Goal: Task Accomplishment & Management: Manage account settings

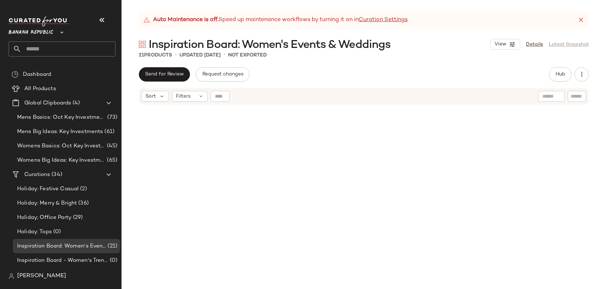
scroll to position [328, 0]
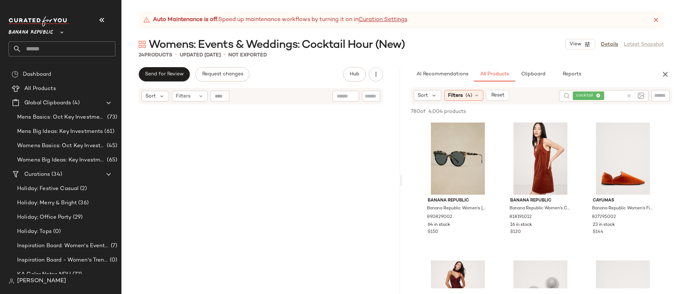
click at [102, 45] on input "text" at bounding box center [68, 48] width 94 height 15
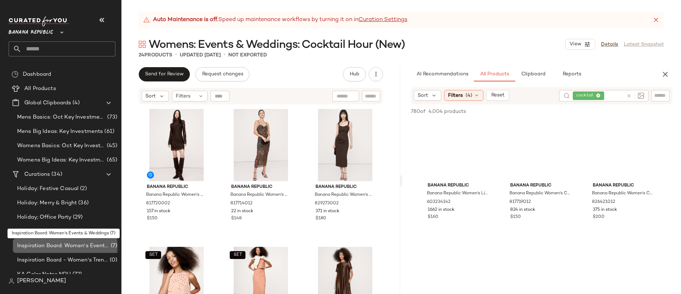
click at [91, 243] on span "Inspiration Board: Women's Events & Weddings" at bounding box center [63, 246] width 92 height 8
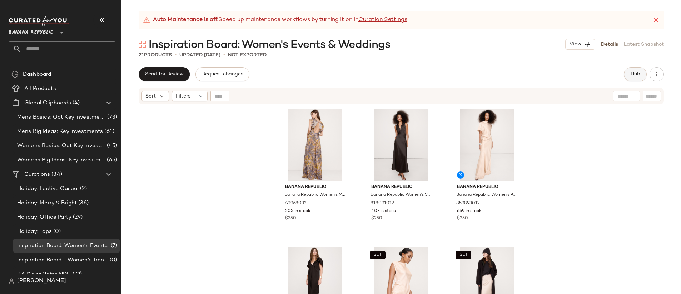
click at [627, 74] on button "Hub" at bounding box center [635, 74] width 23 height 14
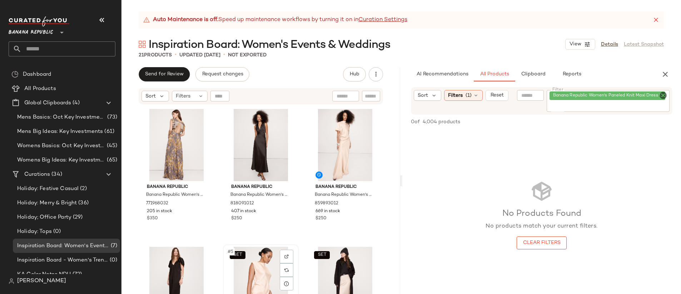
click at [263, 265] on div "SET #5 View" at bounding box center [260, 283] width 71 height 72
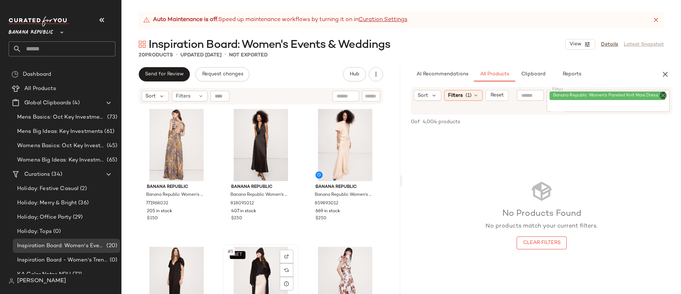
click at [263, 260] on div "SET #5 View" at bounding box center [260, 283] width 71 height 72
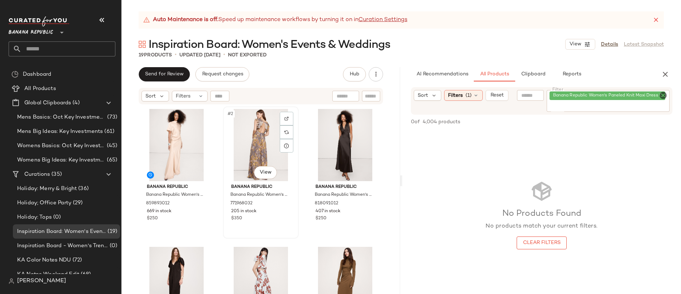
click at [233, 146] on div "#2 View" at bounding box center [260, 145] width 71 height 72
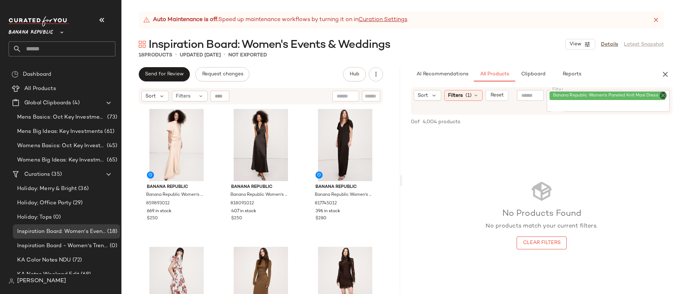
click at [662, 95] on icon "Clear Filter" at bounding box center [663, 95] width 9 height 9
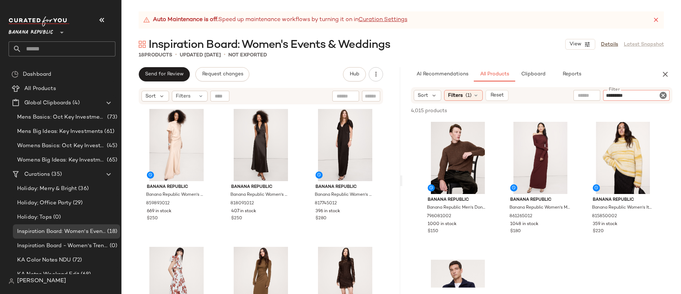
type input "**********"
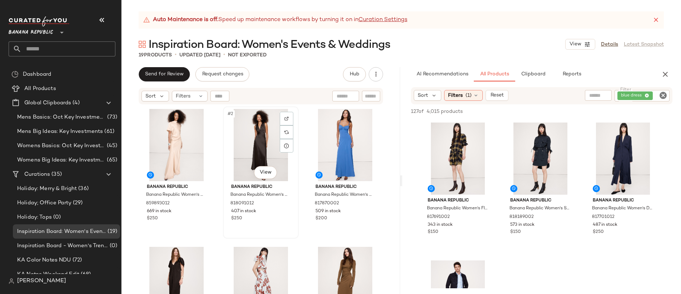
click at [266, 139] on div "#2 View" at bounding box center [260, 145] width 71 height 72
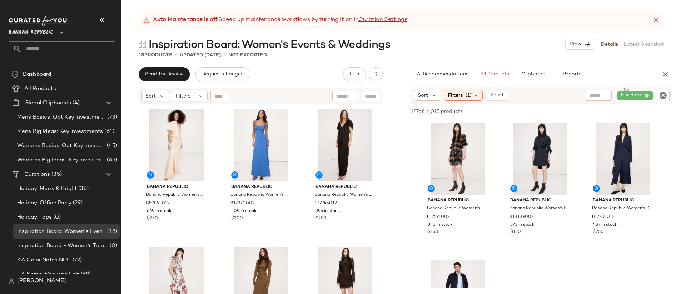
click at [659, 96] on icon "Clear Filter" at bounding box center [663, 95] width 9 height 9
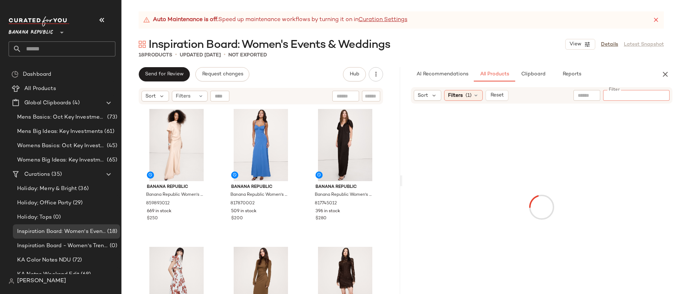
type input "**********"
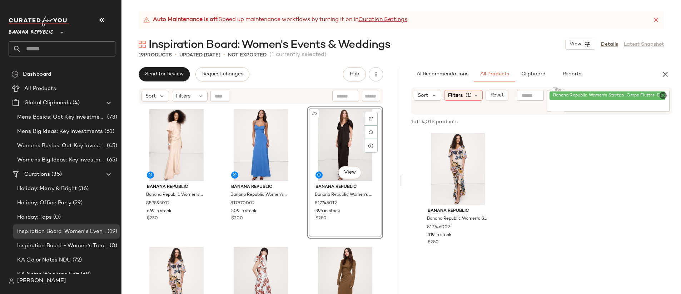
drag, startPoint x: 175, startPoint y: 269, endPoint x: 372, endPoint y: 2, distance: 331.4
click at [661, 96] on icon "Clear Filter" at bounding box center [663, 95] width 9 height 9
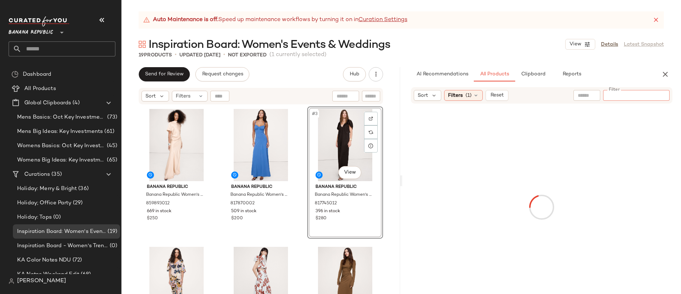
paste input "**********"
type input "**********"
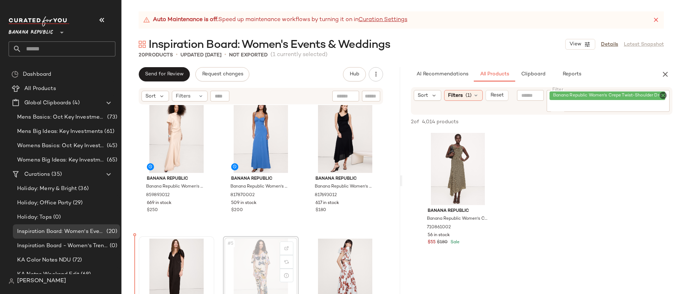
scroll to position [15, 0]
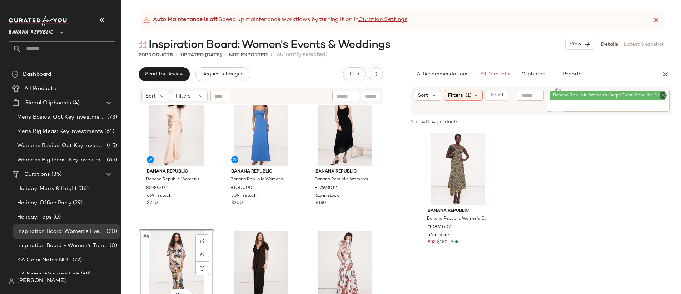
drag, startPoint x: 255, startPoint y: 273, endPoint x: 467, endPoint y: 1, distance: 345.2
click at [662, 98] on icon "Clear Filter" at bounding box center [663, 95] width 9 height 9
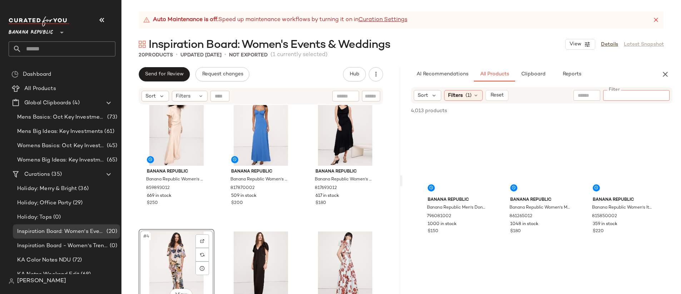
paste input "**********"
type input "**********"
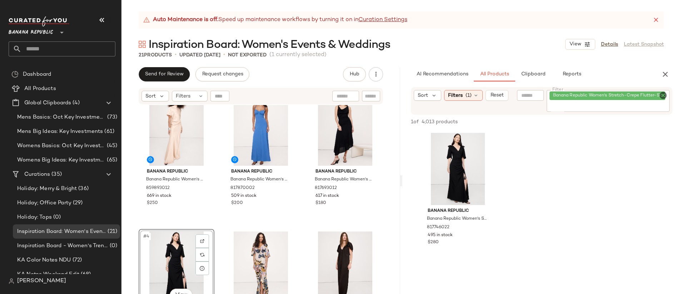
drag, startPoint x: 449, startPoint y: 165, endPoint x: 450, endPoint y: 0, distance: 165.0
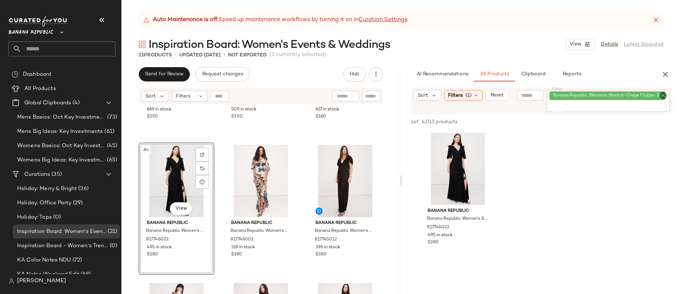
scroll to position [178, 0]
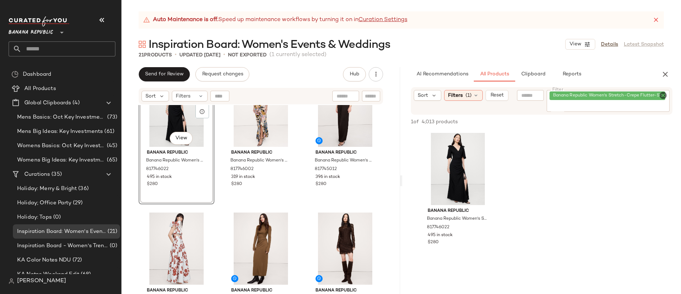
click at [664, 94] on icon "Clear Filter" at bounding box center [663, 95] width 9 height 9
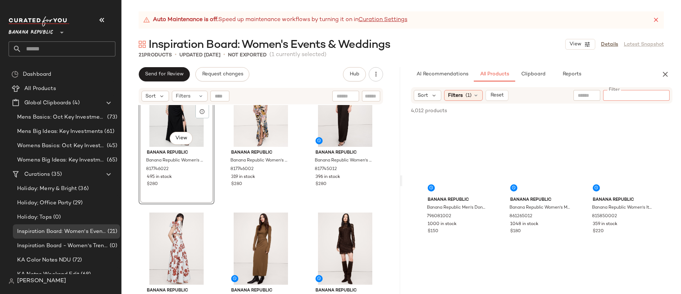
paste input "*********"
type input "*********"
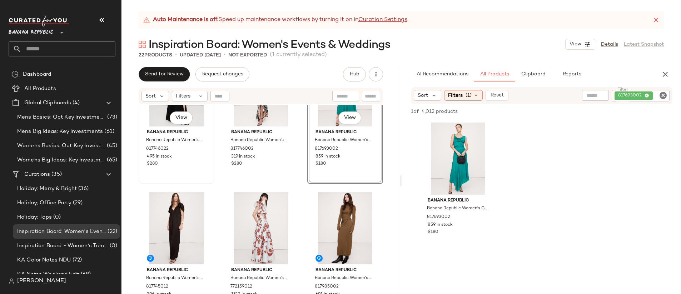
scroll to position [209, 0]
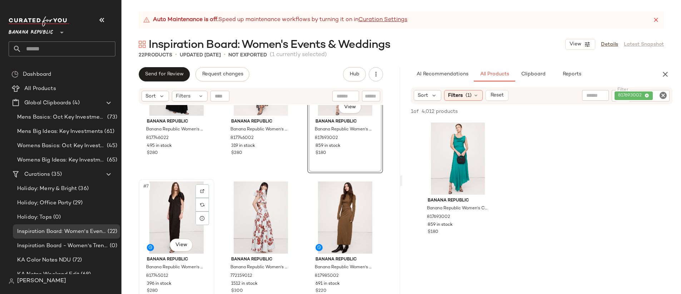
click at [180, 216] on div "#7 View" at bounding box center [176, 217] width 71 height 72
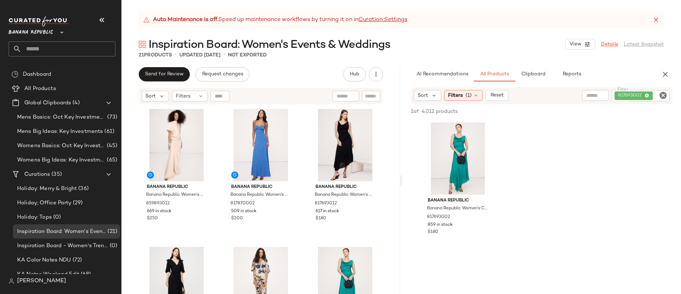
click at [605, 46] on link "Details" at bounding box center [609, 45] width 17 height 8
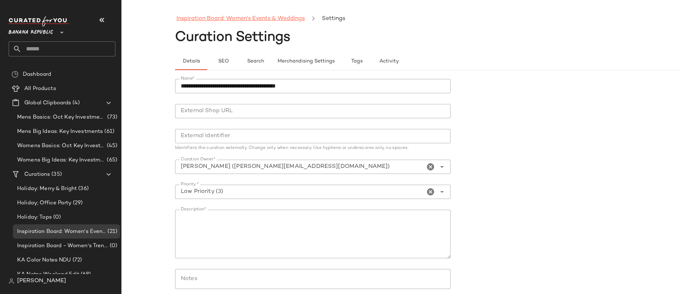
click at [224, 16] on link "Inspiration Board: Women's Events & Weddings" at bounding box center [240, 18] width 128 height 9
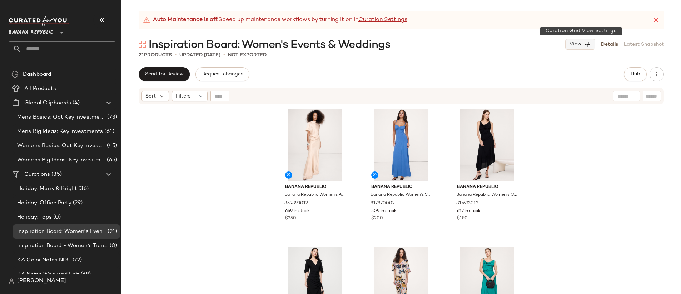
click at [582, 48] on button "View" at bounding box center [580, 44] width 30 height 11
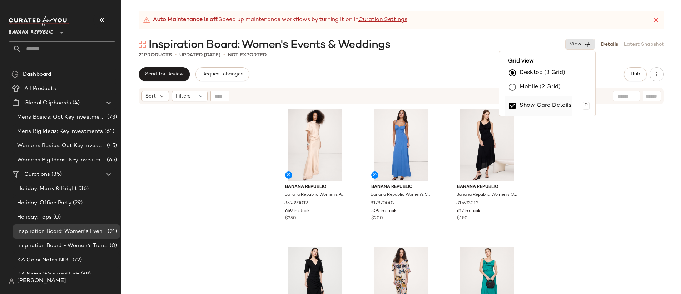
click at [565, 107] on label "Show Card Details" at bounding box center [545, 106] width 52 height 20
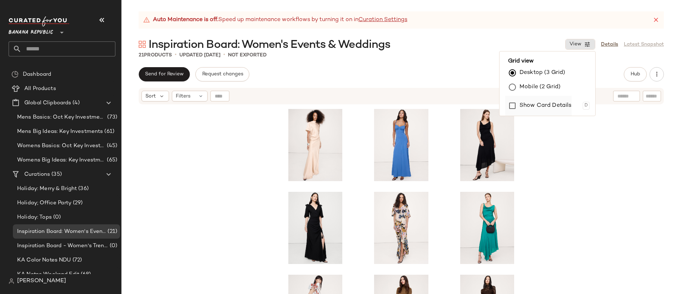
click at [565, 107] on label "Show Card Details" at bounding box center [545, 106] width 52 height 20
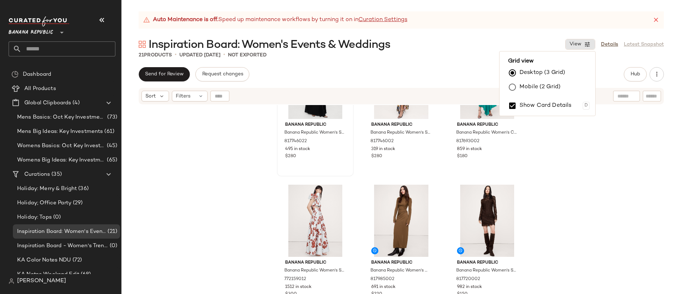
scroll to position [207, 0]
click at [300, 198] on div "#7 View" at bounding box center [315, 220] width 72 height 72
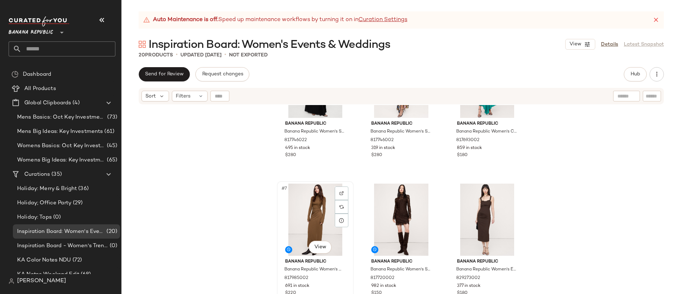
click at [300, 198] on div "#7 View" at bounding box center [315, 220] width 72 height 72
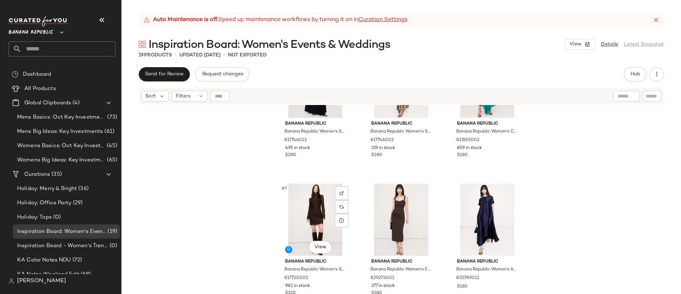
click at [300, 198] on div "#7 View" at bounding box center [315, 220] width 72 height 72
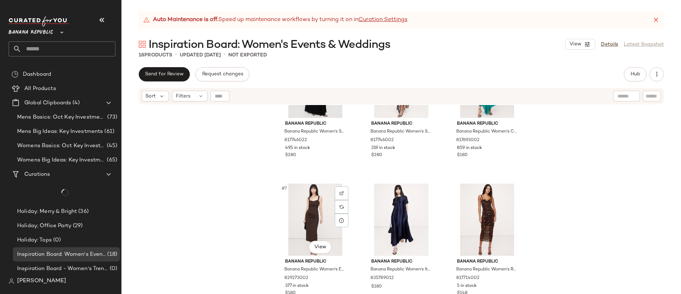
click at [303, 200] on div "#7 View" at bounding box center [315, 220] width 72 height 72
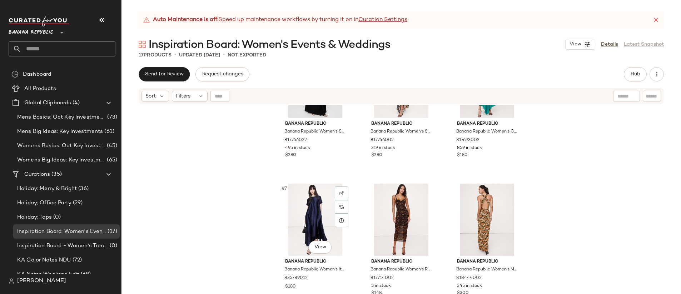
click at [303, 200] on div "#7 View" at bounding box center [315, 220] width 72 height 72
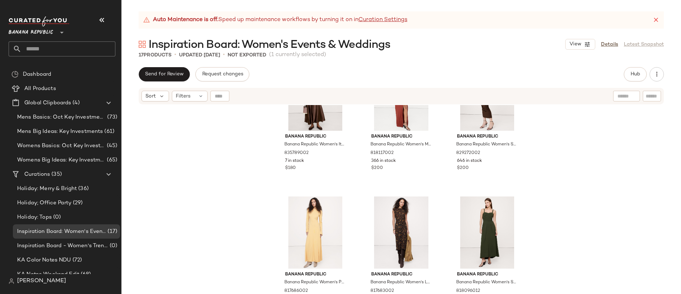
scroll to position [622, 0]
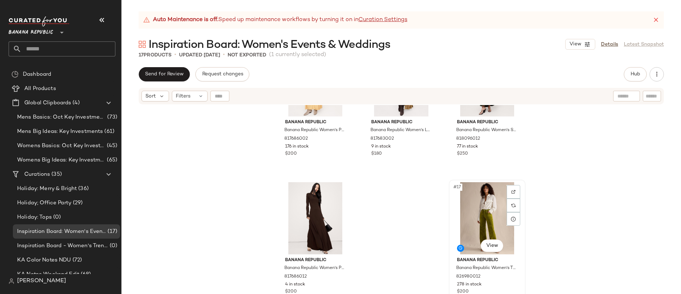
click at [483, 212] on div "#17 View" at bounding box center [487, 218] width 72 height 72
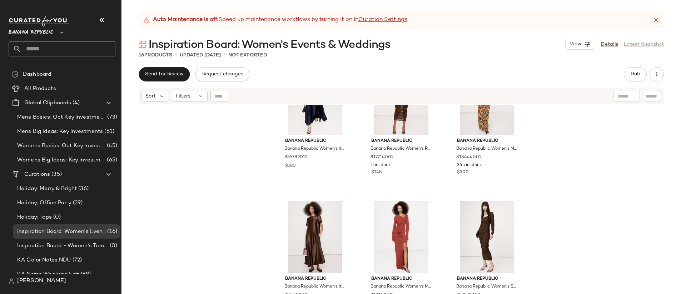
scroll to position [308, 0]
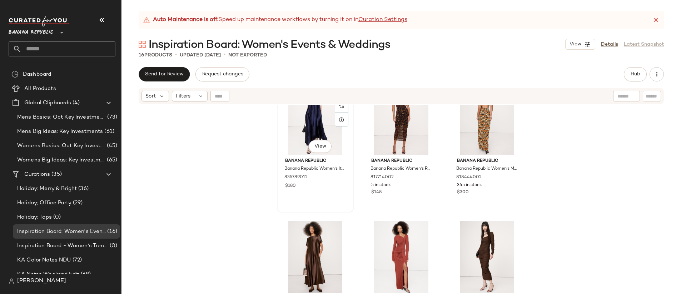
click at [300, 134] on div "#7 View" at bounding box center [315, 119] width 72 height 72
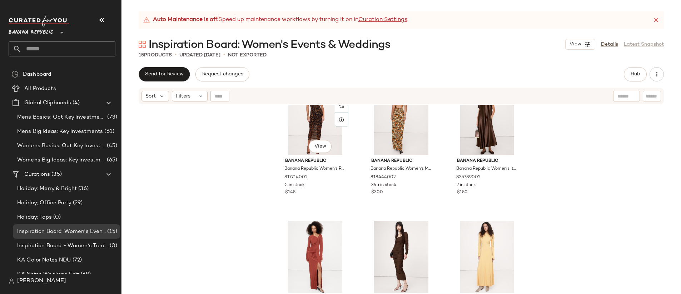
click at [299, 134] on div "#7 View" at bounding box center [315, 119] width 72 height 72
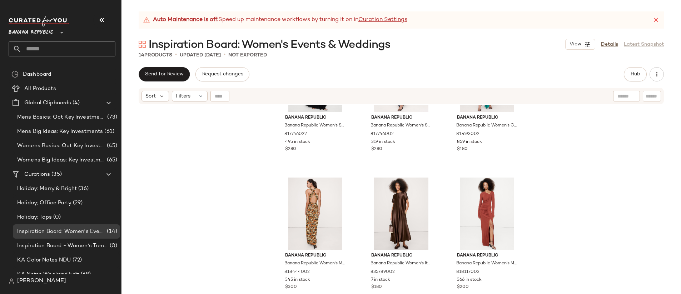
scroll to position [203, 0]
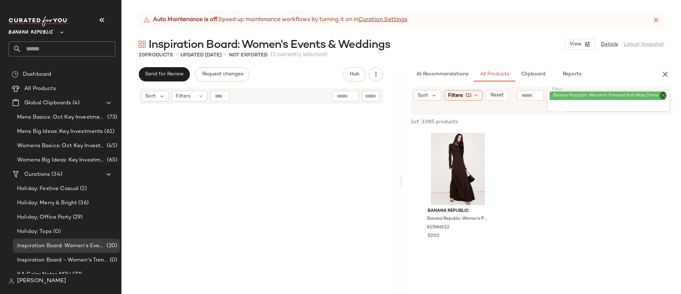
scroll to position [568, 0]
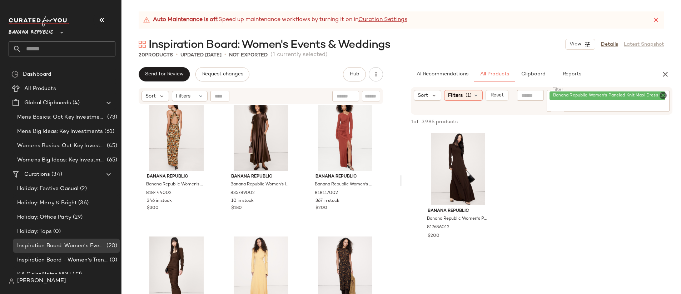
click at [106, 45] on input "text" at bounding box center [68, 48] width 94 height 15
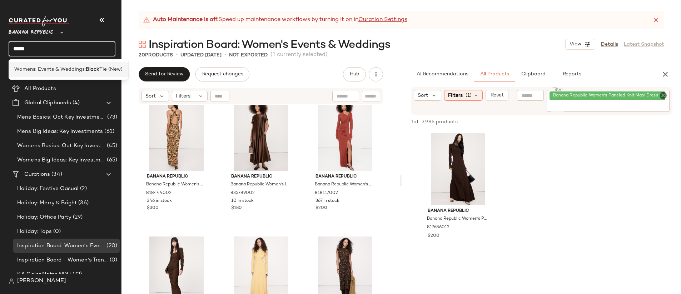
type input "*****"
click at [106, 66] on span "Tie (New)" at bounding box center [110, 70] width 23 height 8
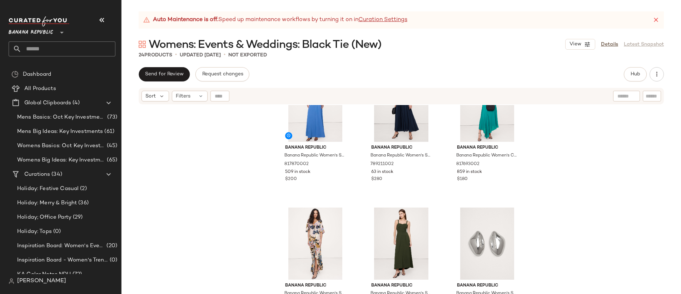
scroll to position [319, 0]
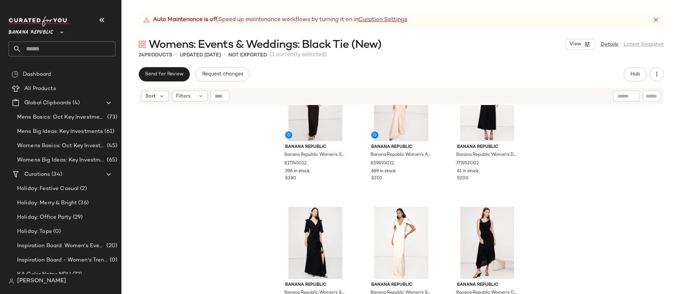
scroll to position [52, 0]
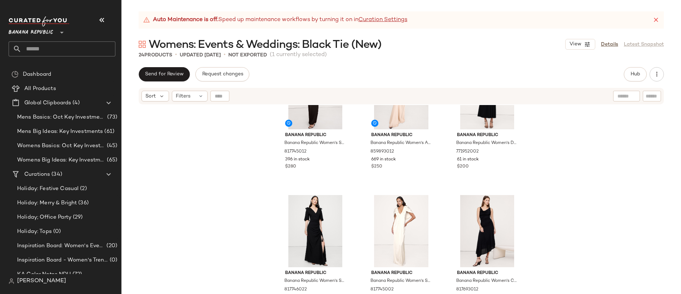
drag, startPoint x: 388, startPoint y: 241, endPoint x: 447, endPoint y: 0, distance: 248.2
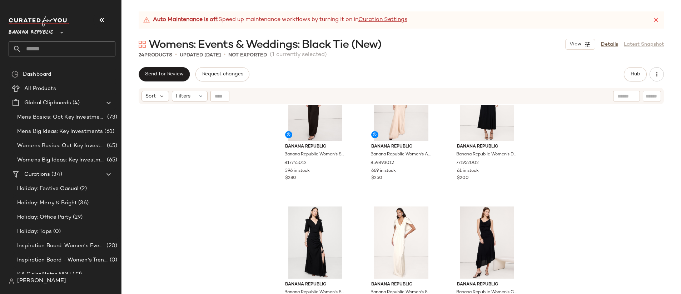
scroll to position [0, 0]
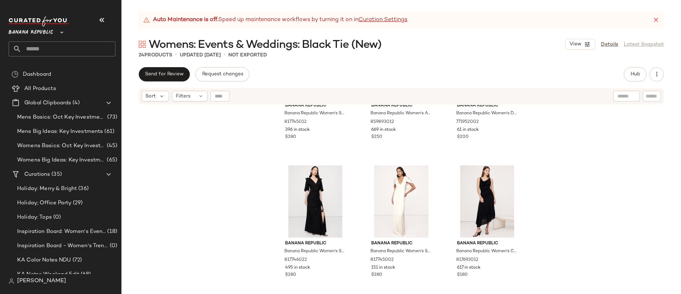
scroll to position [46, 0]
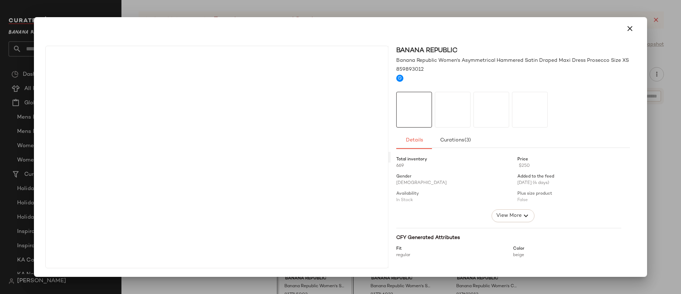
drag, startPoint x: 387, startPoint y: 120, endPoint x: 486, endPoint y: 121, distance: 98.6
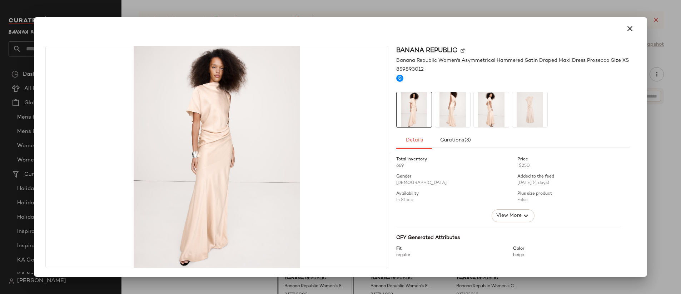
click at [530, 7] on div at bounding box center [340, 147] width 681 height 294
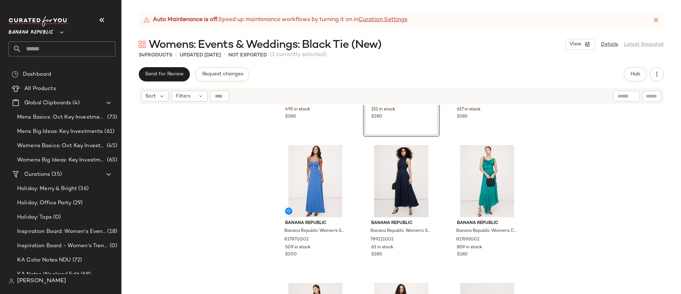
scroll to position [251, 0]
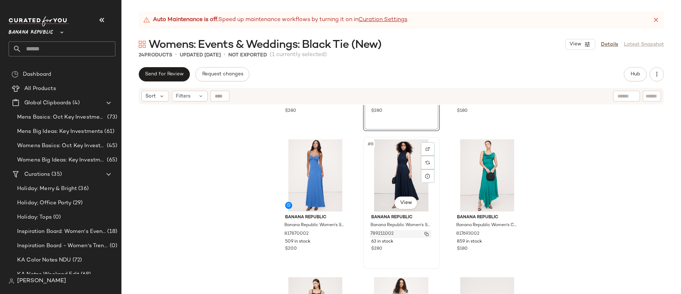
click at [425, 234] on img "button" at bounding box center [426, 234] width 4 height 4
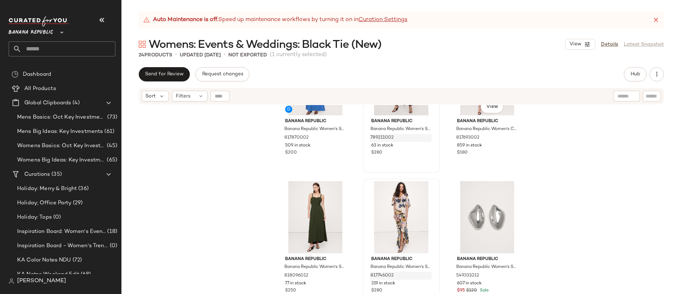
scroll to position [433, 0]
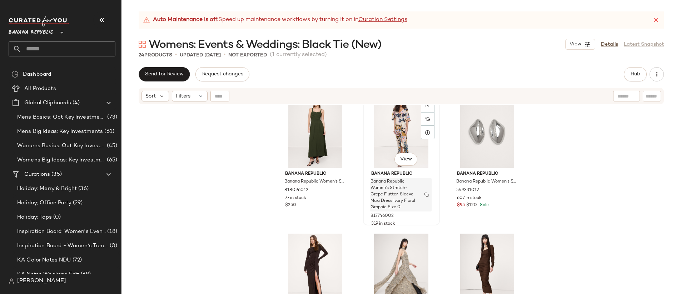
click at [426, 195] on img "button" at bounding box center [426, 195] width 4 height 4
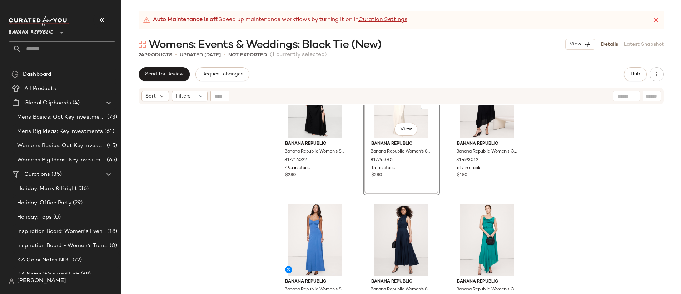
scroll to position [0, 0]
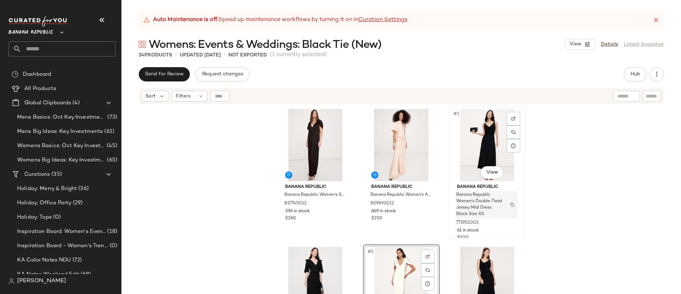
click at [510, 205] on img "button" at bounding box center [512, 205] width 4 height 4
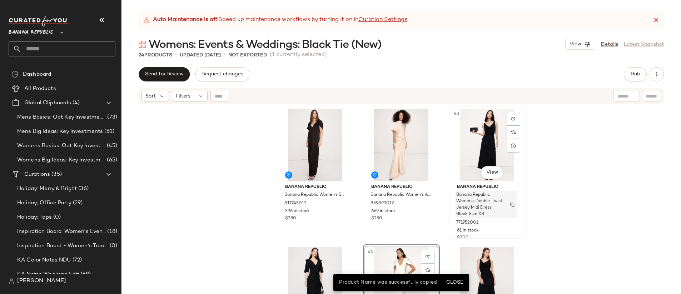
scroll to position [133, 0]
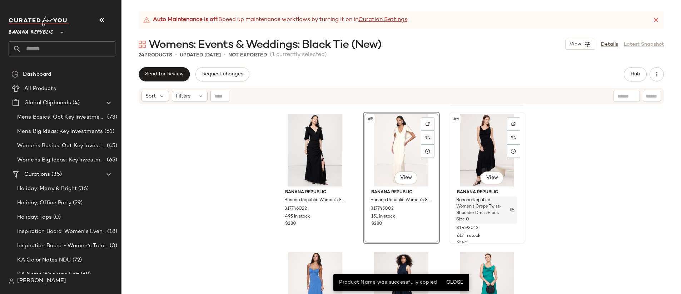
click at [510, 209] on img "button" at bounding box center [512, 210] width 4 height 4
click at [511, 210] on img "button" at bounding box center [512, 210] width 4 height 4
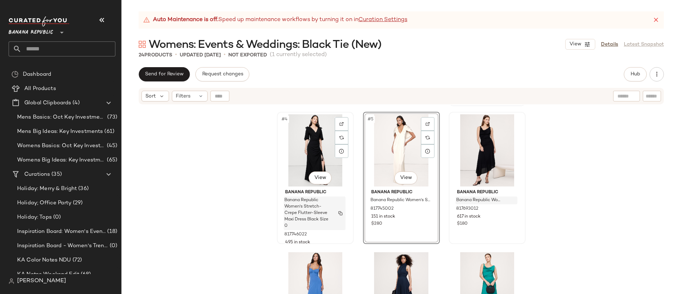
click at [338, 213] on img "button" at bounding box center [340, 213] width 4 height 4
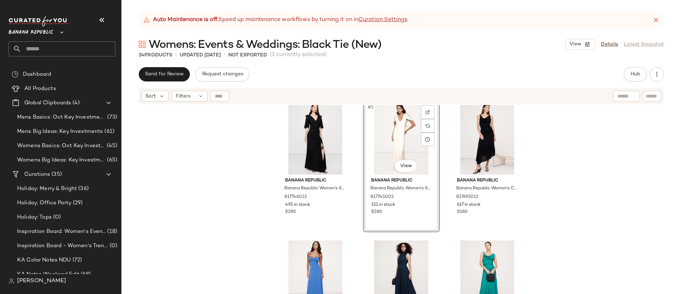
scroll to position [300, 0]
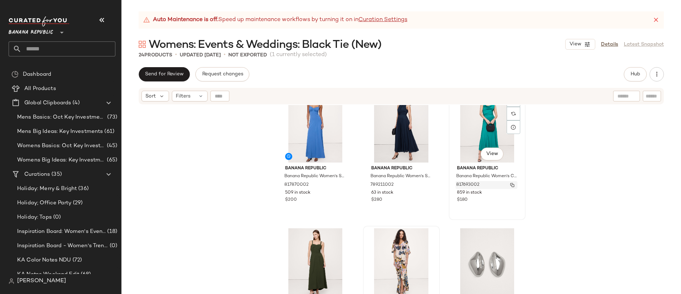
click at [511, 185] on img "button" at bounding box center [512, 185] width 4 height 4
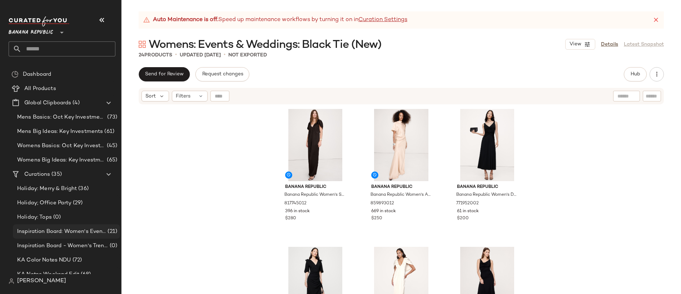
click at [60, 229] on span "Inspiration Board: Women's Events & Weddings" at bounding box center [61, 232] width 89 height 8
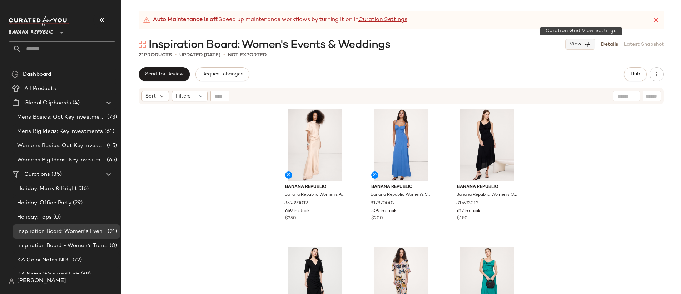
click at [591, 44] on button "View" at bounding box center [580, 44] width 30 height 11
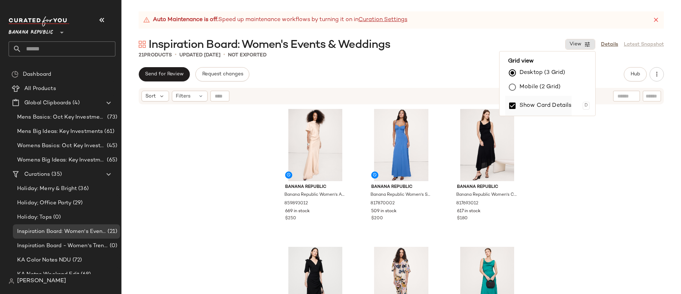
click at [563, 105] on label "Show Card Details" at bounding box center [545, 106] width 52 height 20
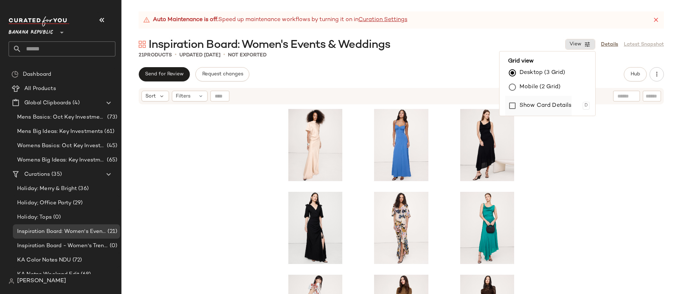
click at [538, 106] on label "Show Card Details" at bounding box center [545, 106] width 52 height 20
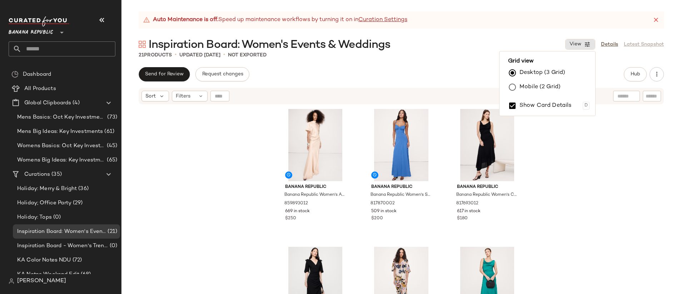
click at [571, 160] on div "Banana Republic Banana Republic Women's Asymmetrical Hammered Satin Draped Maxi…" at bounding box center [400, 208] width 559 height 207
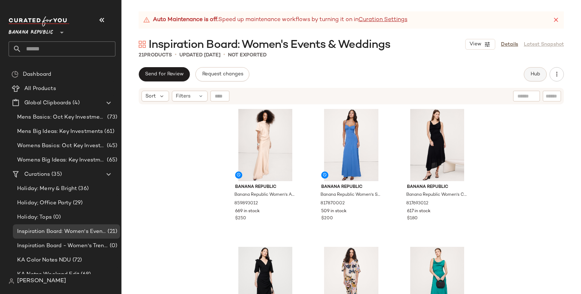
click at [535, 75] on span "Hub" at bounding box center [535, 74] width 10 height 6
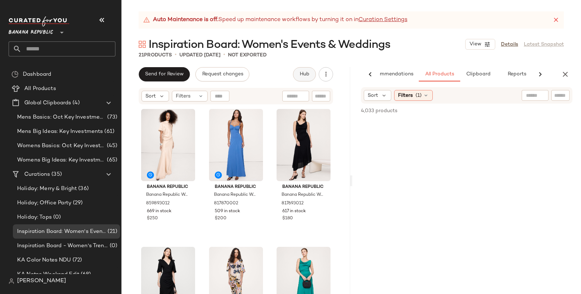
scroll to position [0, 24]
click at [566, 97] on icon "Clear Filter" at bounding box center [563, 95] width 9 height 9
click at [521, 97] on input "Filter" at bounding box center [536, 96] width 61 height 8
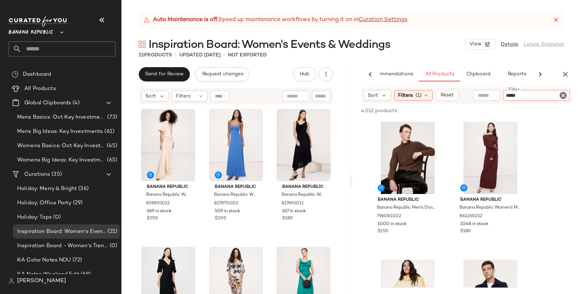
type input "*****"
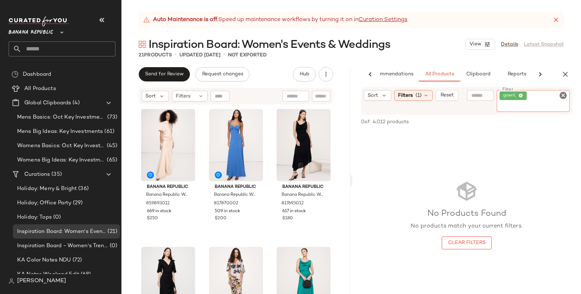
click at [563, 95] on icon "Clear Filter" at bounding box center [563, 95] width 9 height 9
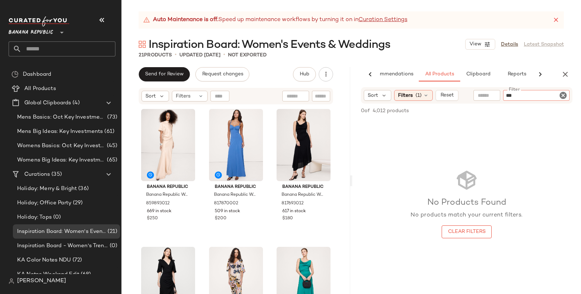
type input "****"
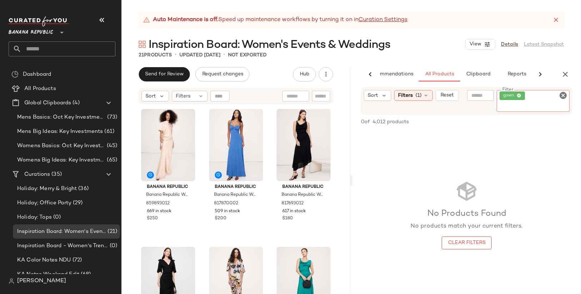
click at [566, 99] on icon "Clear Filter" at bounding box center [563, 95] width 9 height 9
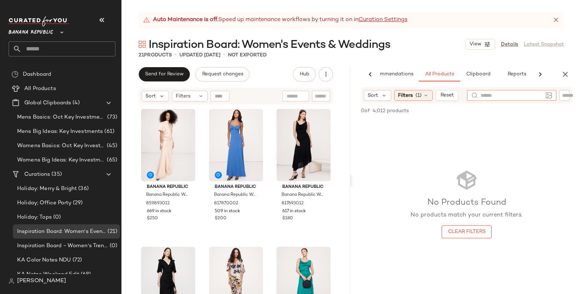
click at [489, 93] on input "text" at bounding box center [511, 96] width 62 height 8
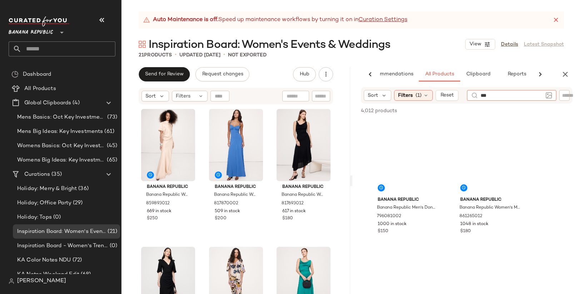
type input "****"
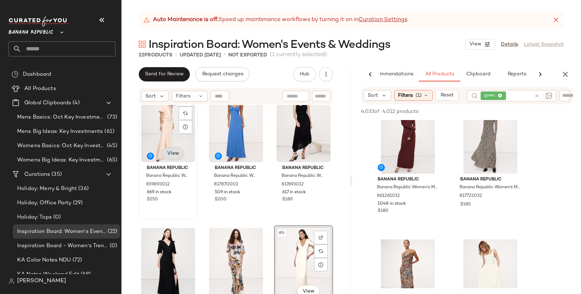
scroll to position [0, 0]
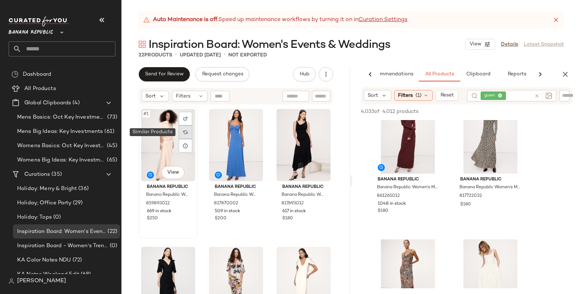
click at [186, 129] on div at bounding box center [186, 132] width 14 height 14
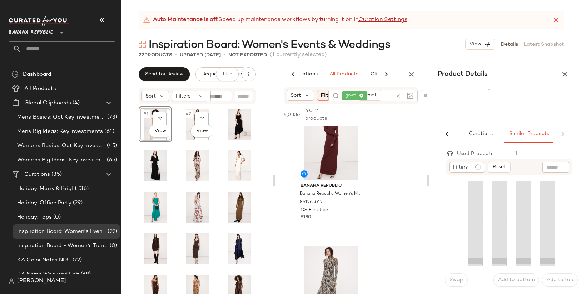
scroll to position [0, 35]
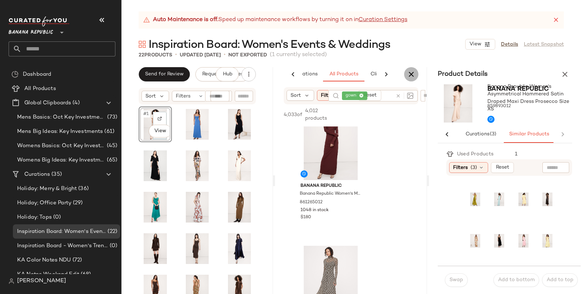
click at [412, 73] on icon "button" at bounding box center [411, 74] width 9 height 9
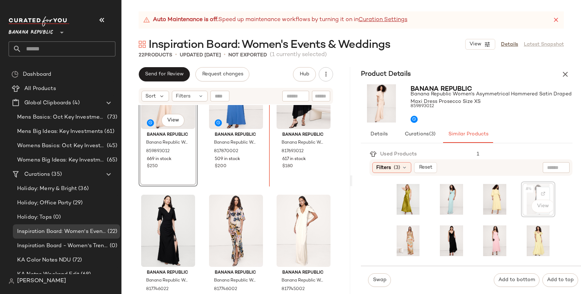
scroll to position [61, 0]
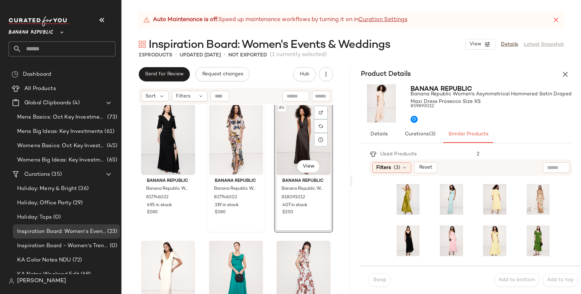
scroll to position [145, 0]
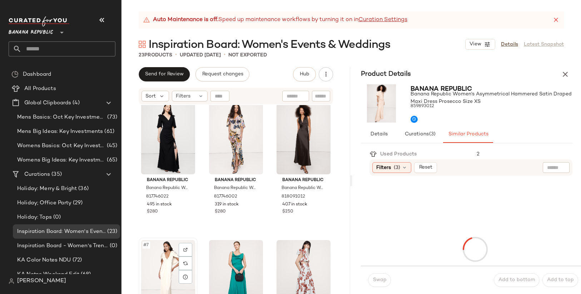
click at [154, 265] on div "#7 View" at bounding box center [168, 276] width 54 height 72
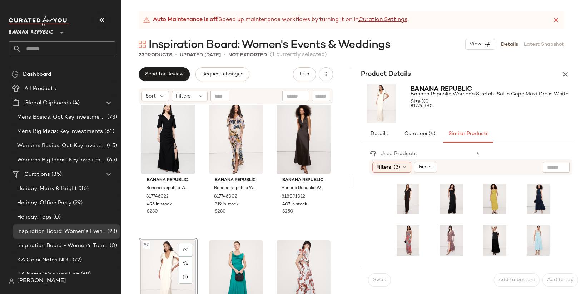
click at [166, 248] on div "#7 View" at bounding box center [168, 276] width 54 height 72
click at [199, 232] on div "Banana Republic Banana Republic Women's Asymmetrical Hammered Satin Draped Maxi…" at bounding box center [235, 208] width 229 height 207
click at [566, 74] on icon "button" at bounding box center [565, 74] width 9 height 9
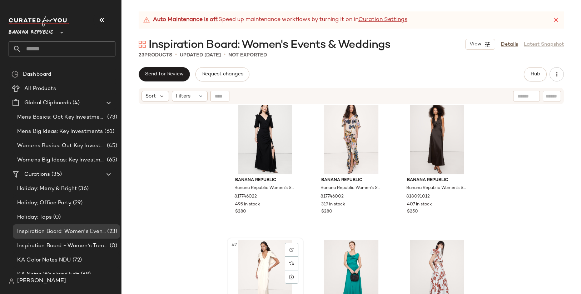
click at [267, 267] on div "#7 View" at bounding box center [265, 276] width 72 height 72
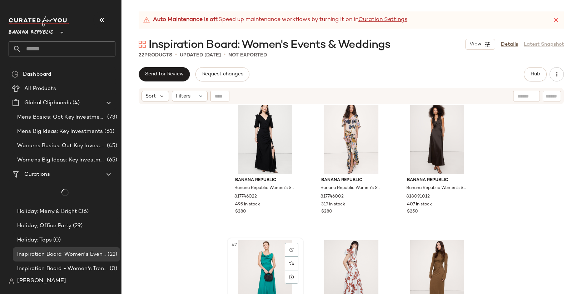
click at [267, 267] on div "#7 View" at bounding box center [265, 276] width 72 height 72
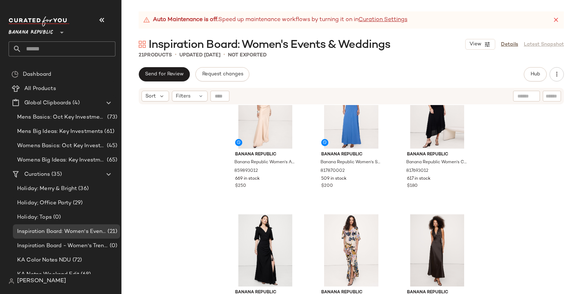
scroll to position [32, 0]
click at [489, 47] on icon "button" at bounding box center [487, 44] width 6 height 6
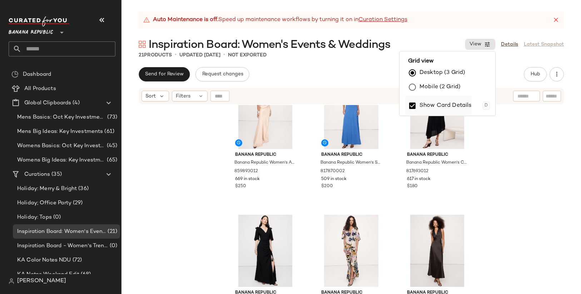
click at [460, 104] on label "Show Card Details" at bounding box center [445, 106] width 52 height 20
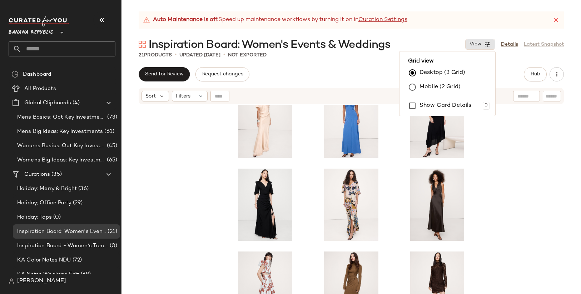
scroll to position [0, 0]
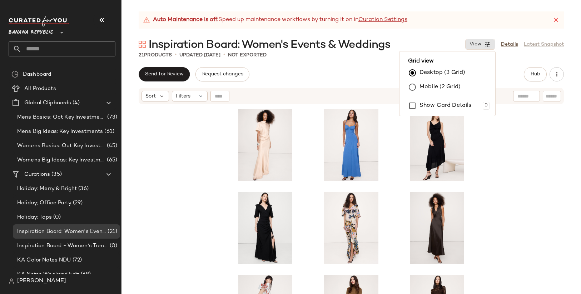
click at [491, 165] on div at bounding box center [350, 208] width 459 height 207
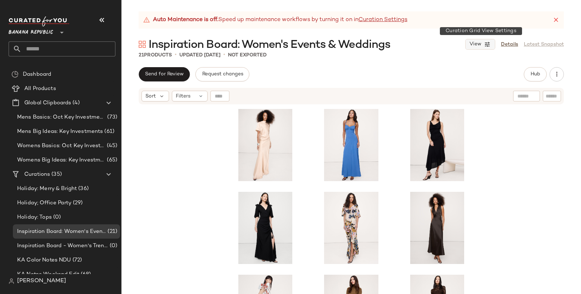
click at [486, 44] on icon "button" at bounding box center [487, 44] width 6 height 6
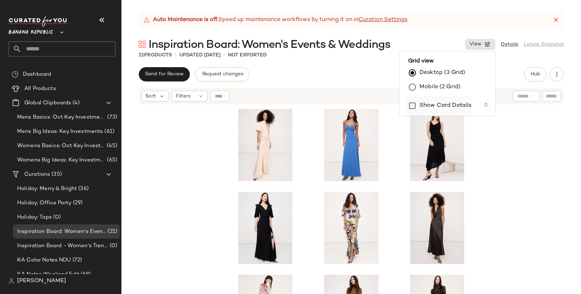
click at [464, 103] on label "Show Card Details" at bounding box center [445, 106] width 52 height 20
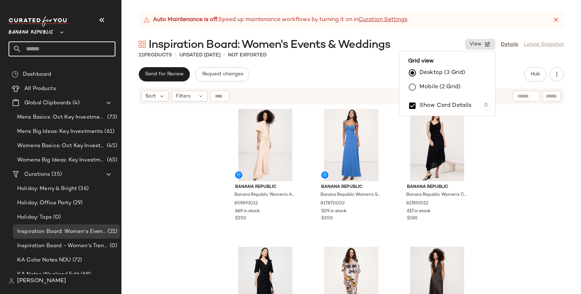
click at [84, 46] on input "text" at bounding box center [68, 48] width 94 height 15
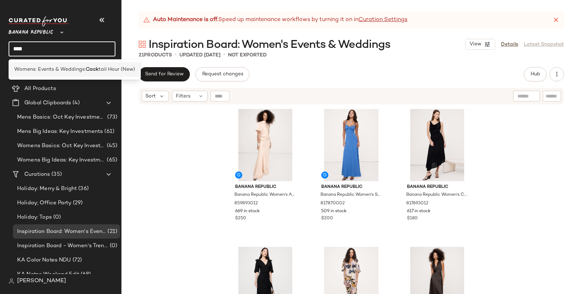
type input "****"
click at [78, 70] on span "Womens: Events & Weddings:" at bounding box center [49, 70] width 71 height 8
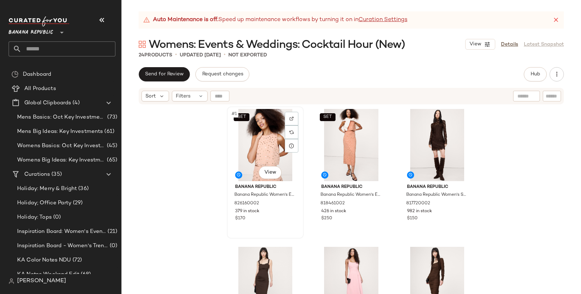
scroll to position [2, 0]
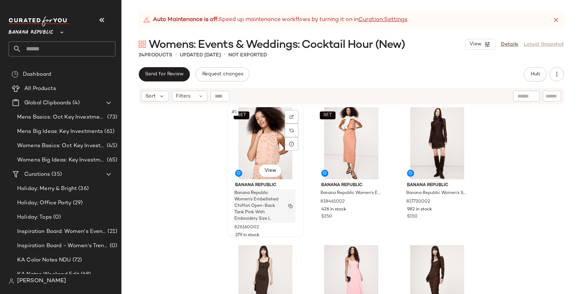
click at [289, 205] on img "button" at bounding box center [290, 206] width 4 height 4
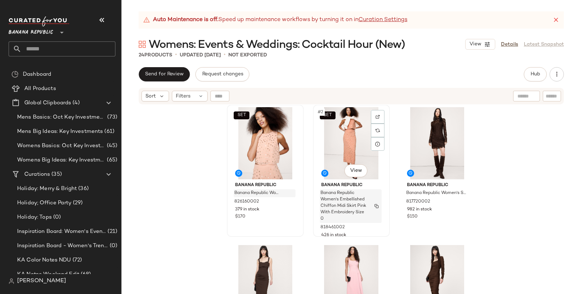
click at [374, 205] on img "button" at bounding box center [376, 206] width 4 height 4
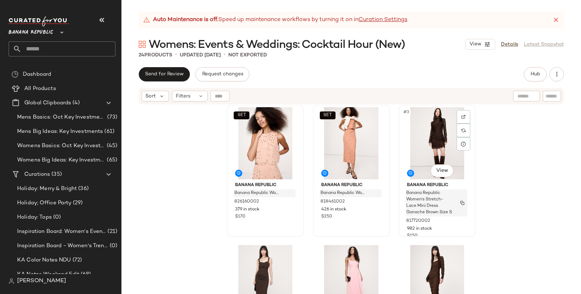
click at [460, 204] on img "button" at bounding box center [462, 203] width 4 height 4
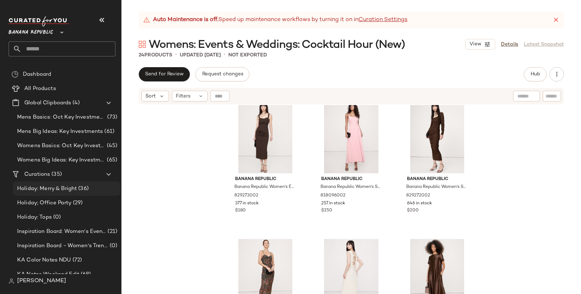
scroll to position [143, 0]
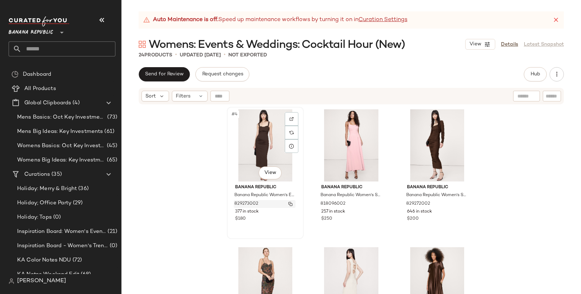
click at [288, 206] on button "button" at bounding box center [290, 204] width 10 height 6
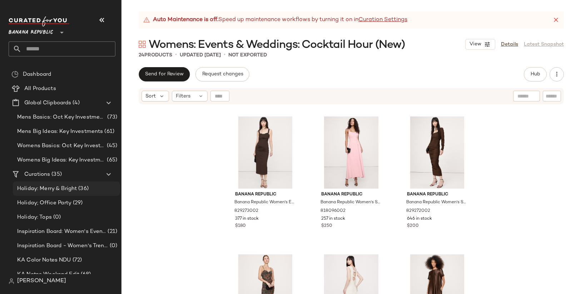
scroll to position [131, 0]
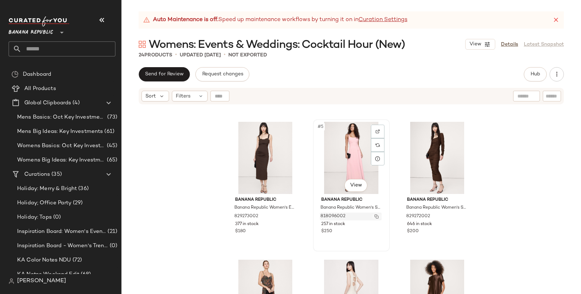
click at [374, 217] on img "button" at bounding box center [376, 216] width 4 height 4
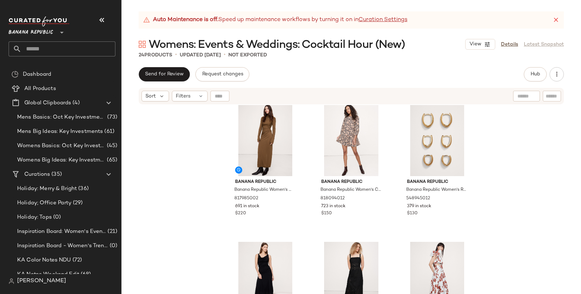
scroll to position [428, 0]
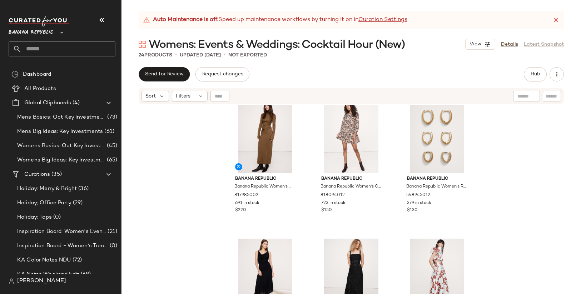
click at [551, 97] on input "text" at bounding box center [552, 97] width 13 height 8
click at [539, 75] on span "Hub" at bounding box center [535, 74] width 10 height 6
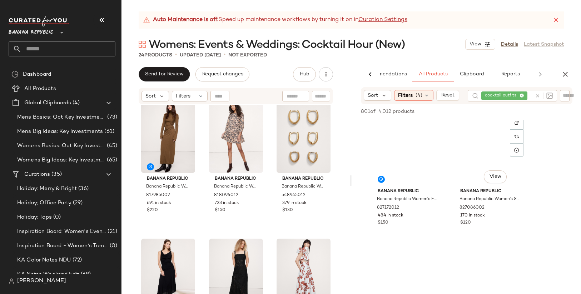
scroll to position [1815, 0]
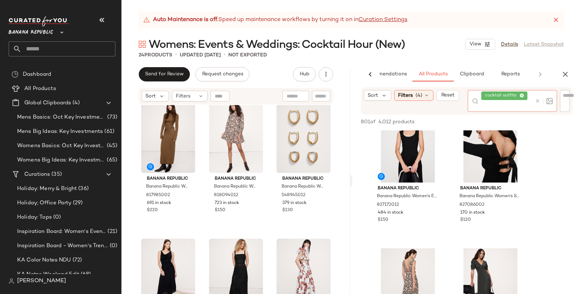
click at [538, 97] on div at bounding box center [542, 101] width 21 height 22
click at [537, 102] on icon at bounding box center [537, 100] width 5 height 5
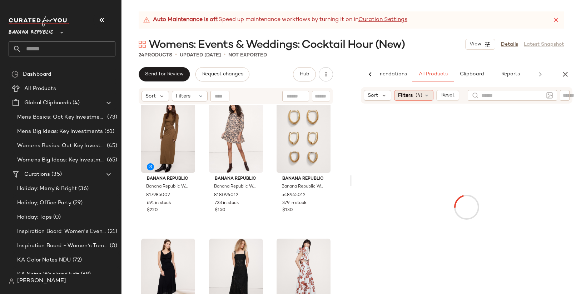
click at [417, 94] on span "(4)" at bounding box center [418, 96] width 7 height 8
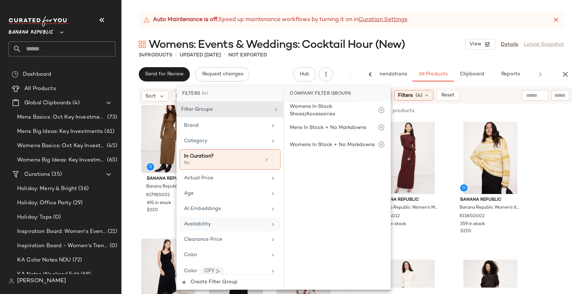
click at [228, 223] on div "Availability" at bounding box center [225, 224] width 83 height 8
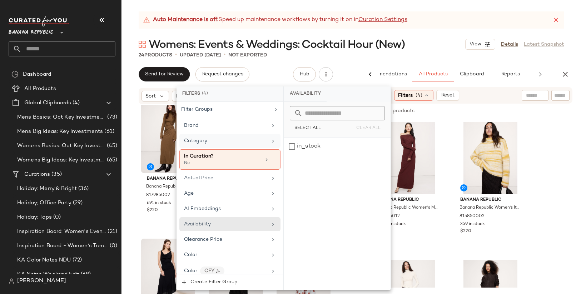
click at [229, 141] on div "Category" at bounding box center [225, 141] width 83 height 8
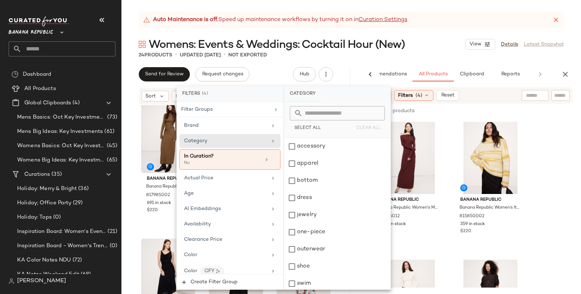
click at [328, 115] on input "text" at bounding box center [342, 113] width 78 height 14
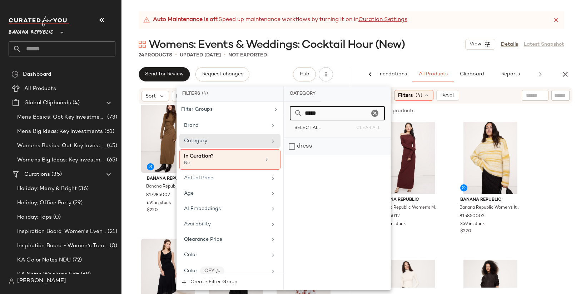
type input "*****"
click at [317, 143] on div "dress" at bounding box center [337, 146] width 106 height 17
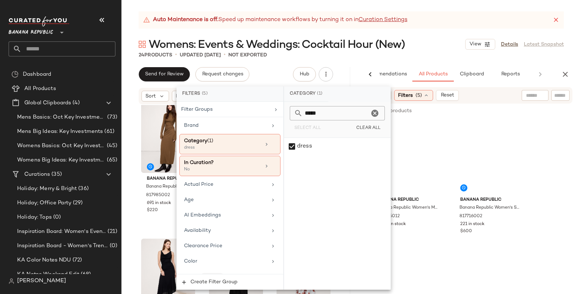
click at [444, 112] on div "94 of 4,012 products • 0 selected Add to Top Add to Bottom Deselect All" at bounding box center [466, 112] width 229 height 16
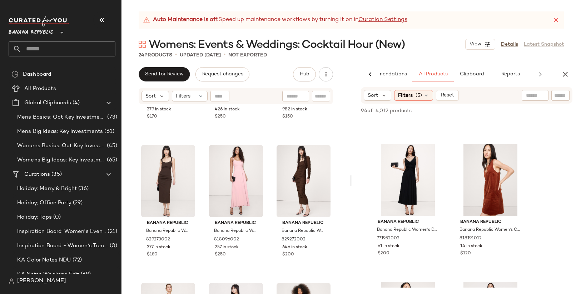
scroll to position [103, 0]
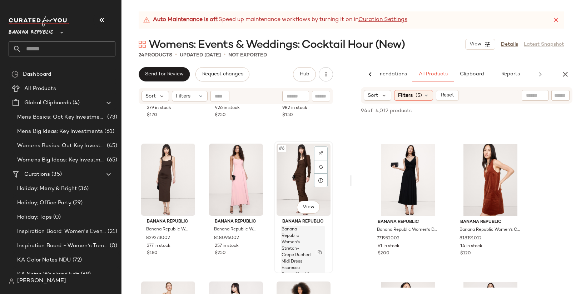
click at [318, 254] on img "button" at bounding box center [320, 252] width 4 height 4
click at [75, 234] on span "Inspiration Board: Women's Events & Weddings" at bounding box center [61, 232] width 89 height 8
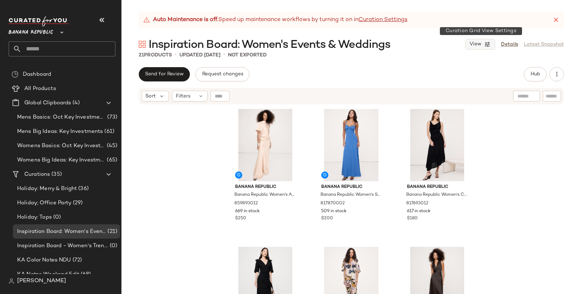
click at [488, 47] on icon "button" at bounding box center [487, 44] width 6 height 6
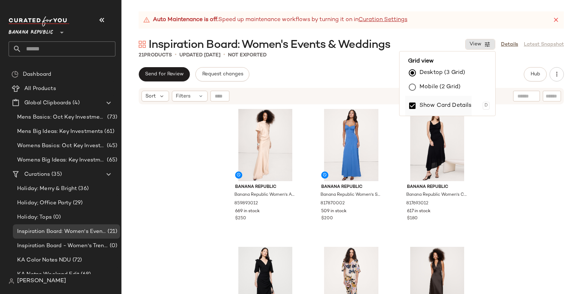
click at [449, 104] on label "Show Card Details" at bounding box center [445, 106] width 52 height 20
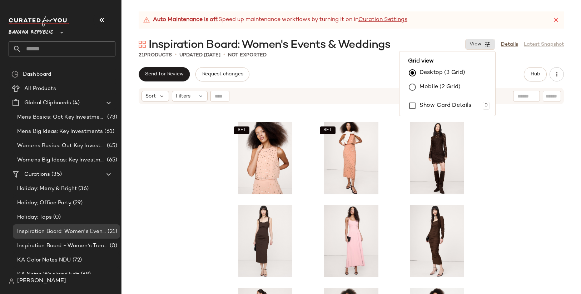
scroll to position [157, 0]
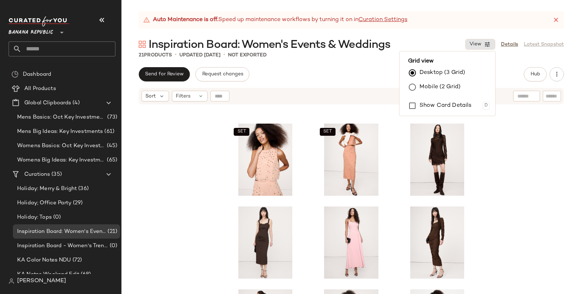
click at [482, 177] on div "SET SET" at bounding box center [350, 208] width 459 height 207
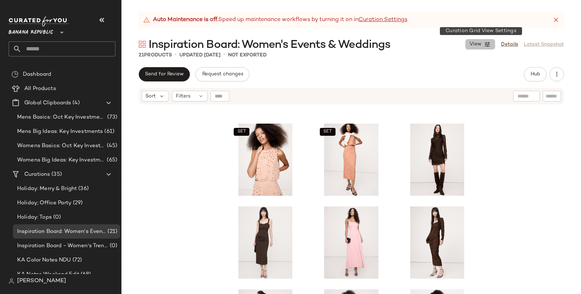
click at [493, 41] on button "View" at bounding box center [480, 44] width 30 height 11
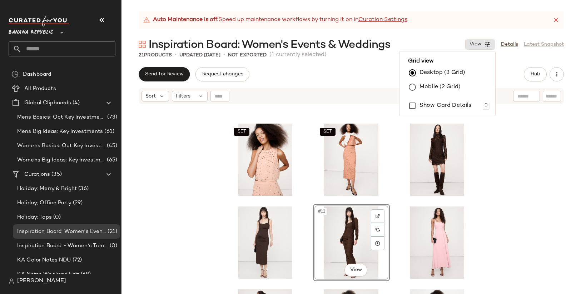
click at [498, 185] on div "SET SET #11 View" at bounding box center [350, 208] width 459 height 207
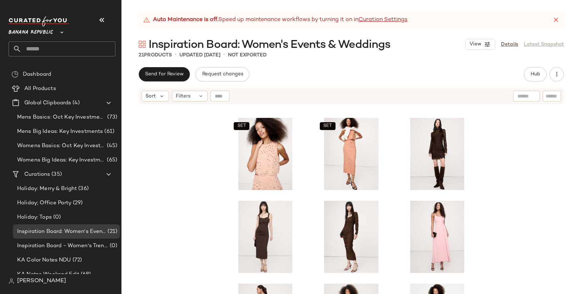
scroll to position [158, 0]
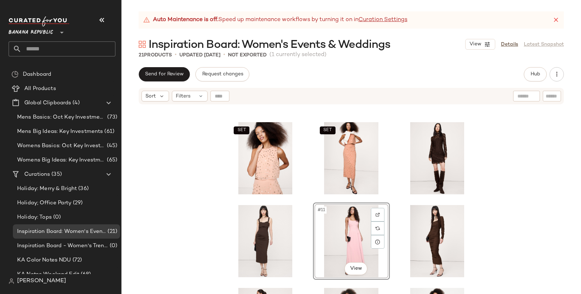
click at [498, 109] on div "SET SET #11 View" at bounding box center [350, 208] width 459 height 207
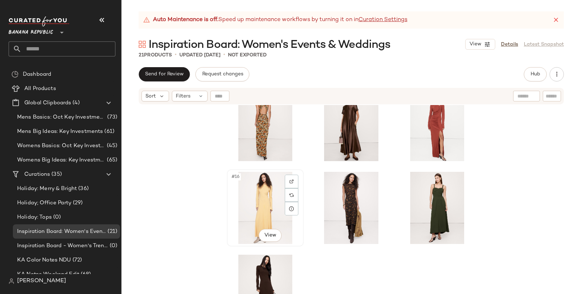
scroll to position [370, 0]
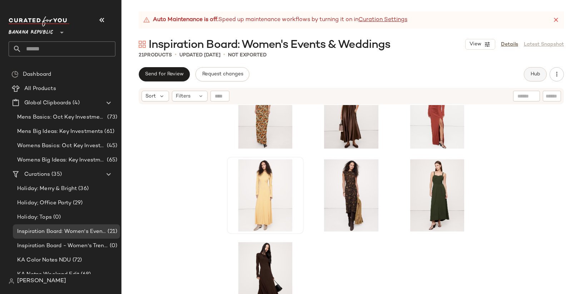
click at [531, 76] on span "Hub" at bounding box center [535, 74] width 10 height 6
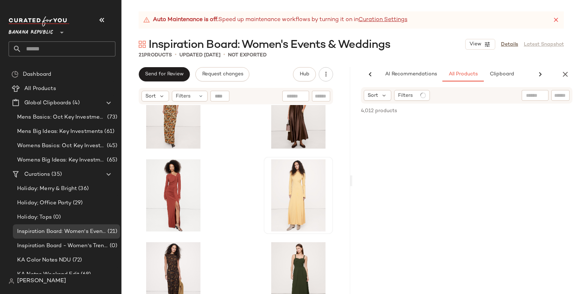
scroll to position [0, 30]
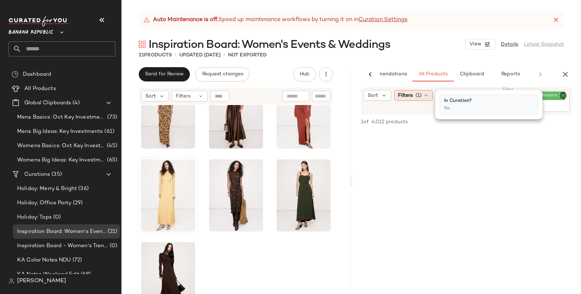
click at [411, 96] on span "Filters" at bounding box center [405, 96] width 15 height 8
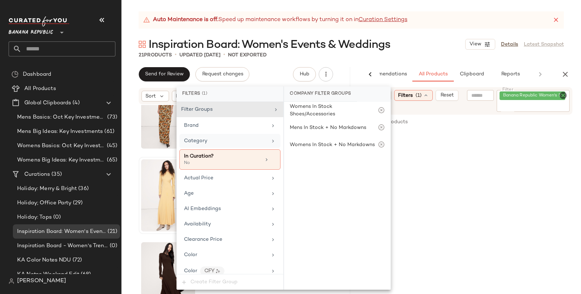
click at [227, 137] on div "Category" at bounding box center [225, 141] width 83 height 8
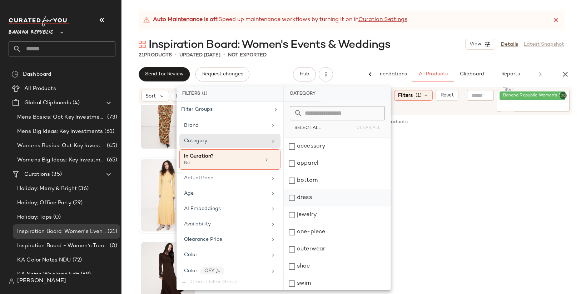
click at [314, 199] on div "dress" at bounding box center [337, 197] width 106 height 17
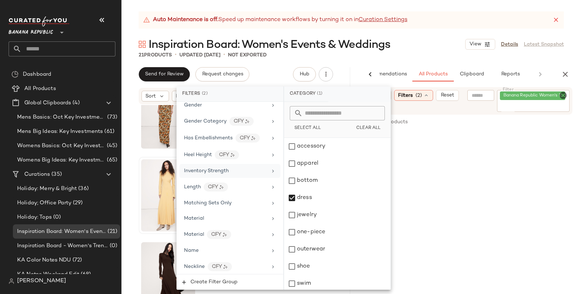
scroll to position [269, 0]
click at [239, 190] on div "Length CFY" at bounding box center [225, 187] width 83 height 9
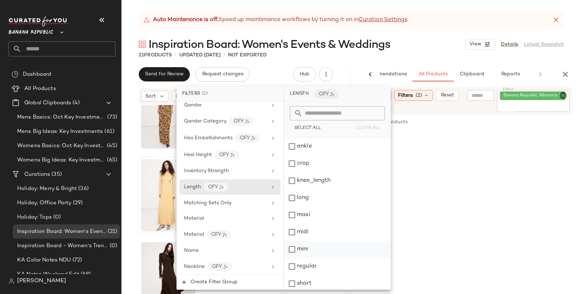
click at [316, 245] on div "mini" at bounding box center [337, 249] width 106 height 17
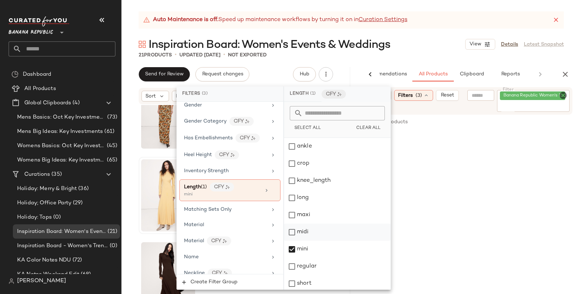
click at [315, 233] on div "midi" at bounding box center [337, 232] width 106 height 17
click at [562, 96] on icon "Clear Filter" at bounding box center [563, 95] width 9 height 9
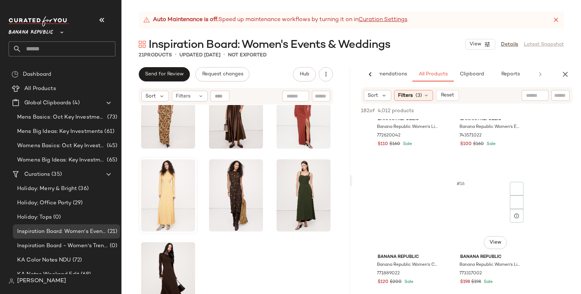
scroll to position [908, 0]
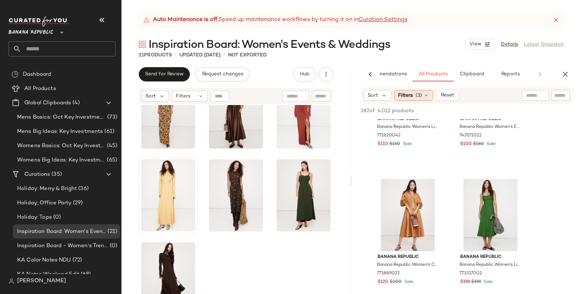
click at [415, 93] on span "(3)" at bounding box center [418, 96] width 6 height 8
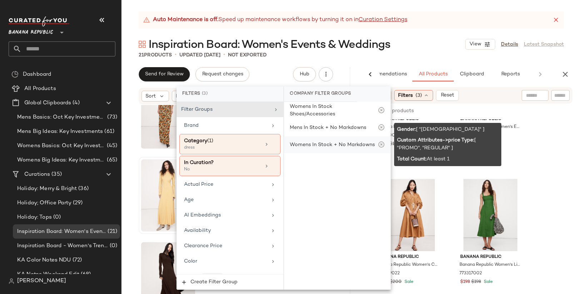
click at [347, 144] on div "Womens In Stock + No Markdowns" at bounding box center [332, 145] width 85 height 8
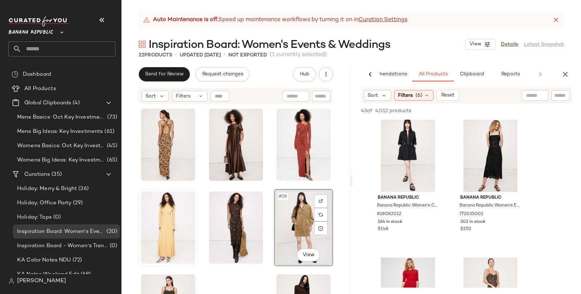
scroll to position [338, 0]
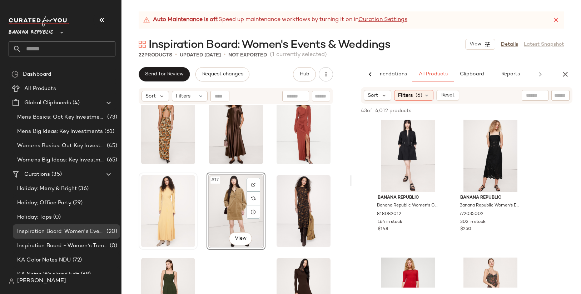
scroll to position [375, 0]
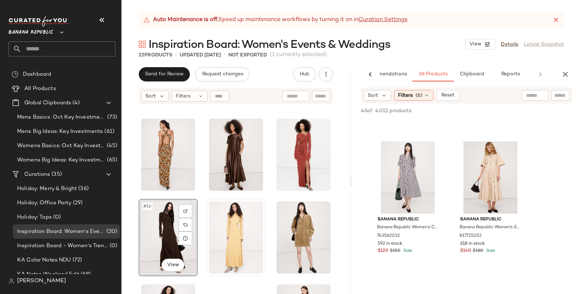
scroll to position [2444, 0]
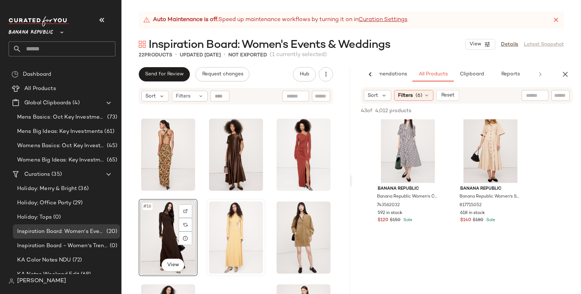
scroll to position [2355, 0]
click at [342, 198] on div "#16 View" at bounding box center [235, 208] width 229 height 207
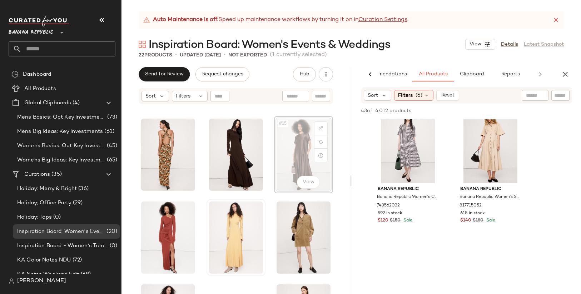
scroll to position [327, 0]
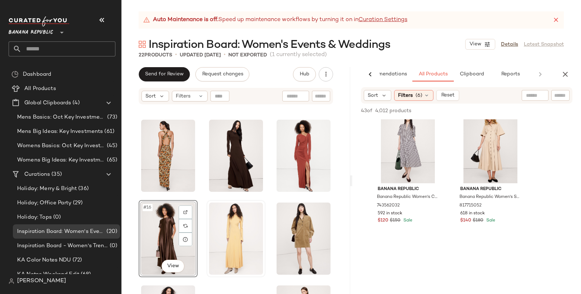
click at [339, 198] on div "#16 View" at bounding box center [235, 208] width 229 height 207
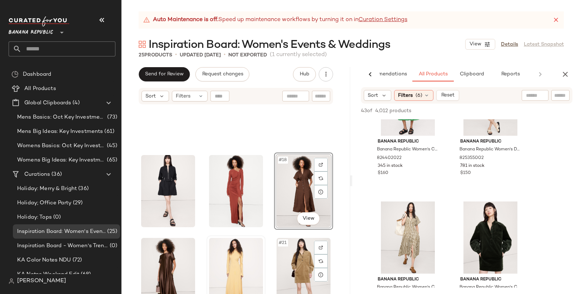
scroll to position [331, 0]
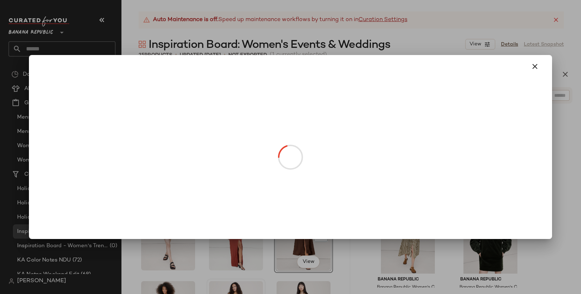
drag, startPoint x: 299, startPoint y: 176, endPoint x: 257, endPoint y: 265, distance: 98.5
click at [315, 26] on div at bounding box center [290, 147] width 581 height 294
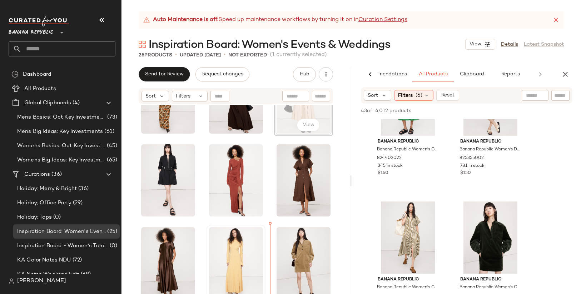
scroll to position [399, 0]
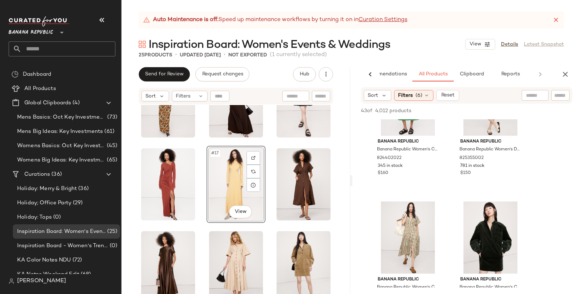
scroll to position [349, 0]
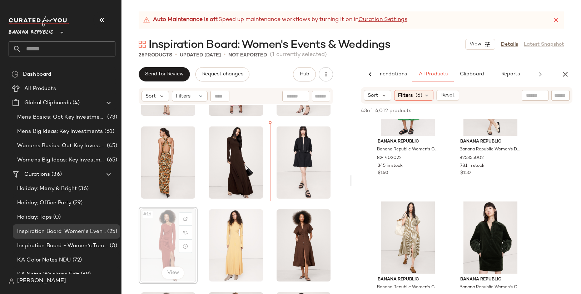
scroll to position [320, 0]
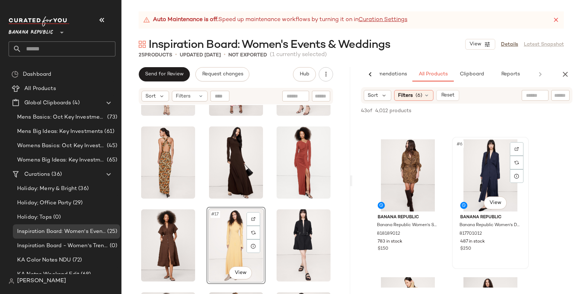
scroll to position [371, 0]
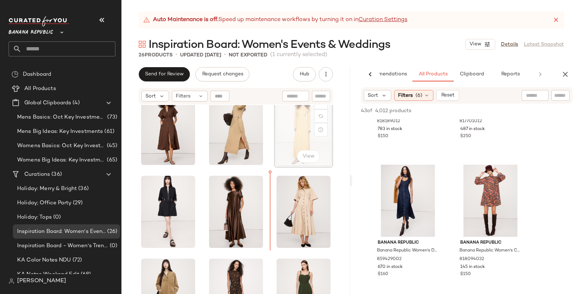
scroll to position [436, 0]
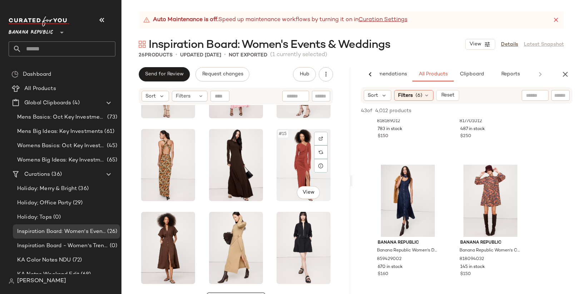
scroll to position [318, 0]
click at [567, 77] on icon "button" at bounding box center [565, 74] width 9 height 9
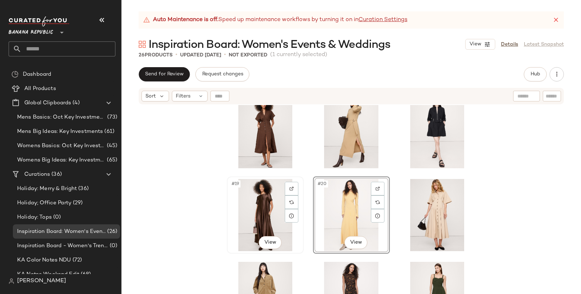
scroll to position [433, 0]
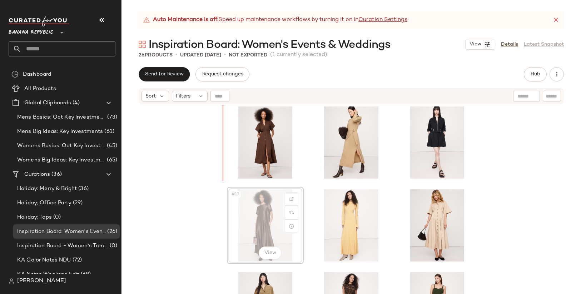
scroll to position [416, 0]
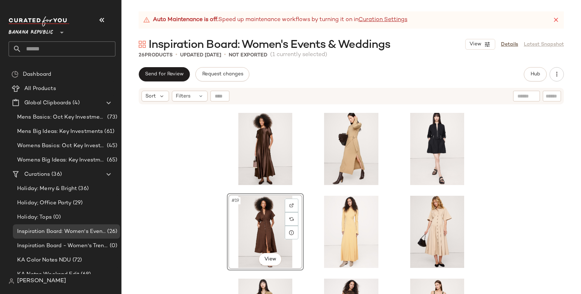
click at [268, 225] on div "#19 View" at bounding box center [265, 232] width 72 height 72
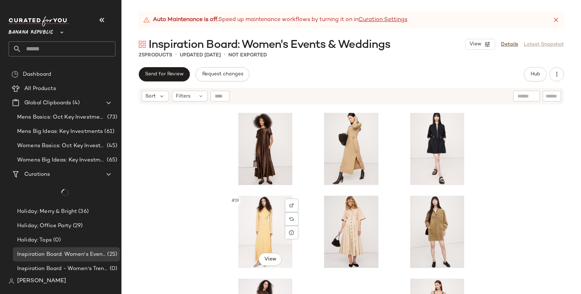
click at [268, 225] on div "#19 View" at bounding box center [265, 232] width 72 height 72
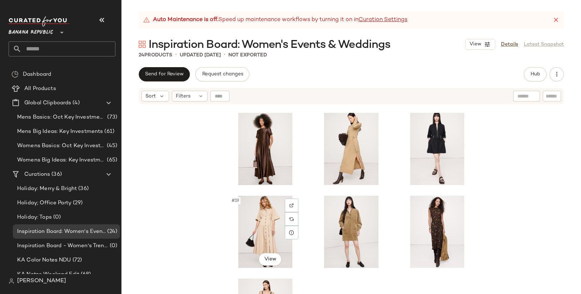
click at [268, 225] on div "#19 View" at bounding box center [265, 232] width 72 height 72
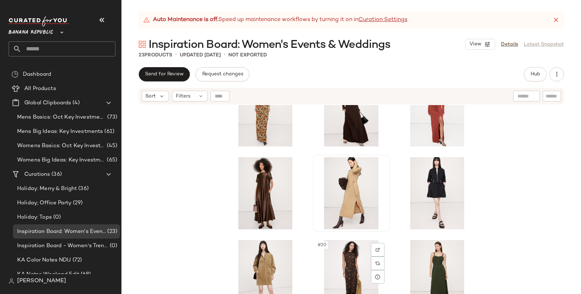
scroll to position [360, 0]
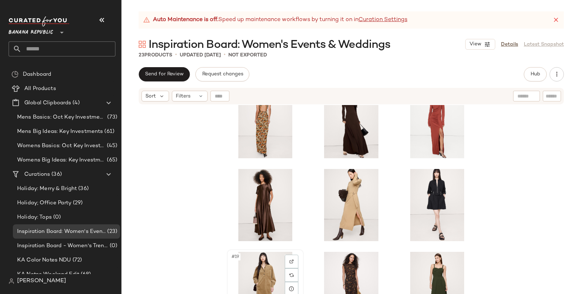
scroll to position [362, 0]
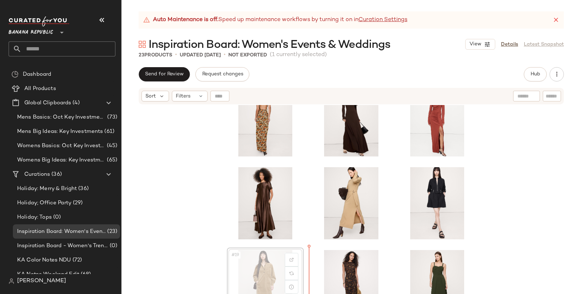
scroll to position [363, 0]
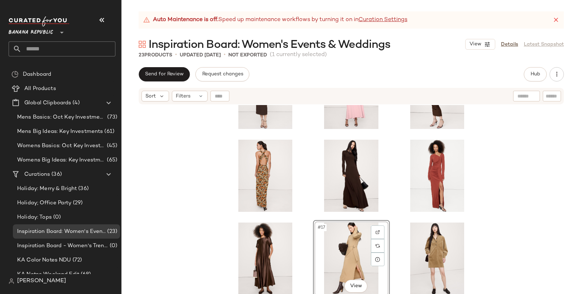
scroll to position [296, 0]
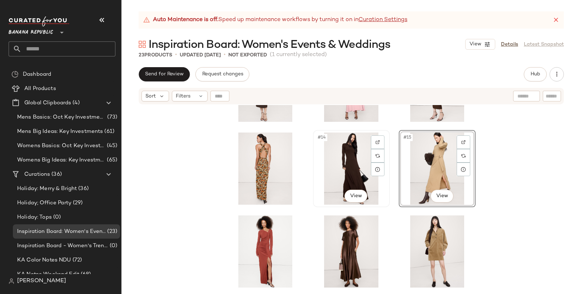
scroll to position [324, 0]
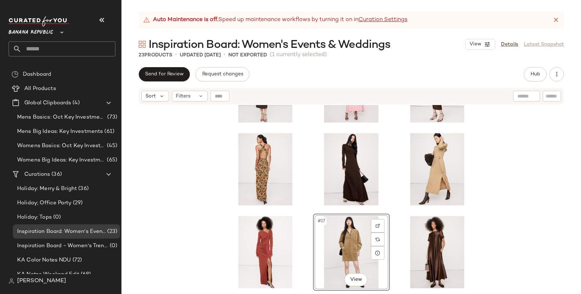
scroll to position [314, 0]
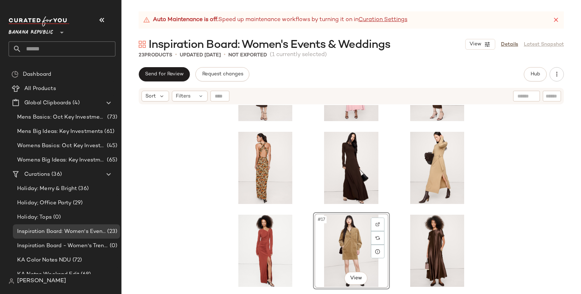
click at [482, 206] on div "#17 View" at bounding box center [350, 208] width 459 height 207
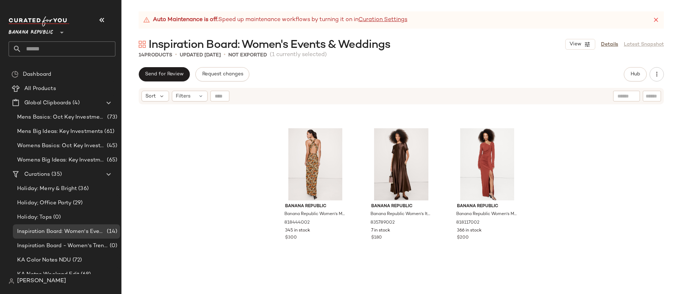
scroll to position [268, 0]
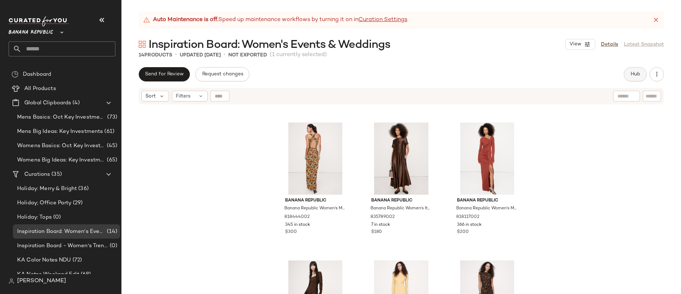
click at [631, 79] on button "Hub" at bounding box center [635, 74] width 23 height 14
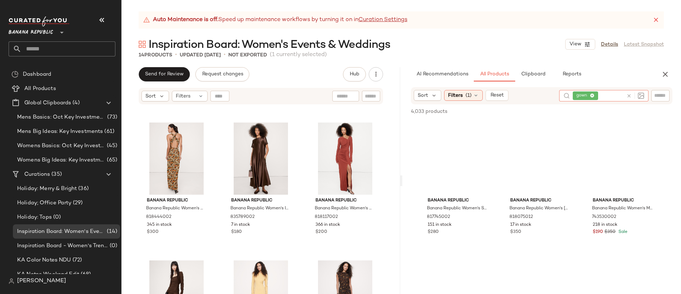
click at [630, 95] on icon at bounding box center [628, 95] width 5 height 5
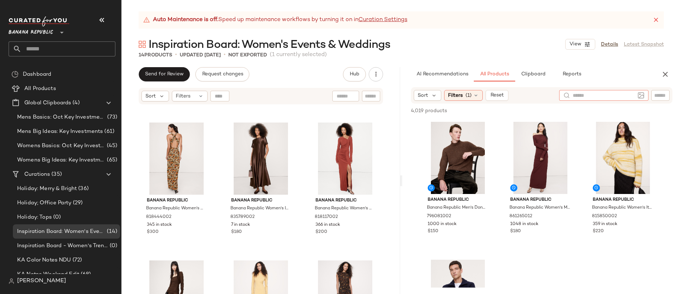
click at [660, 96] on input "text" at bounding box center [660, 96] width 13 height 8
paste input "**********"
type input "**********"
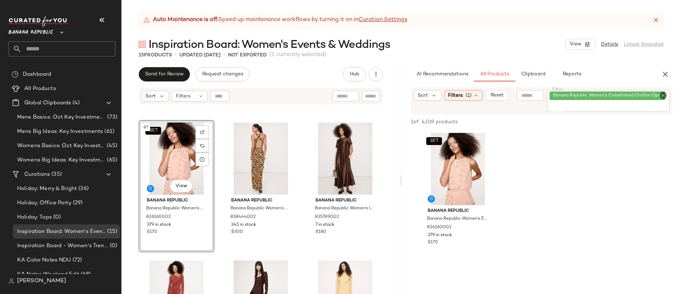
click at [665, 96] on icon "Clear Filter" at bounding box center [663, 95] width 9 height 9
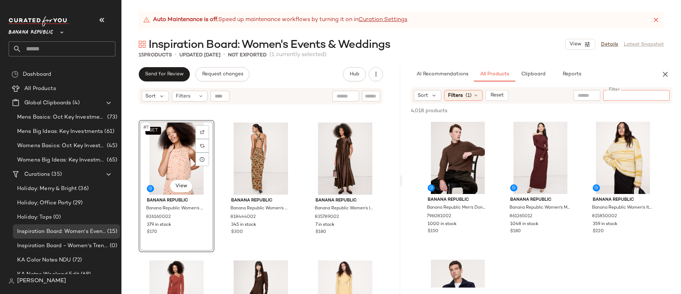
paste input "**********"
type input "**********"
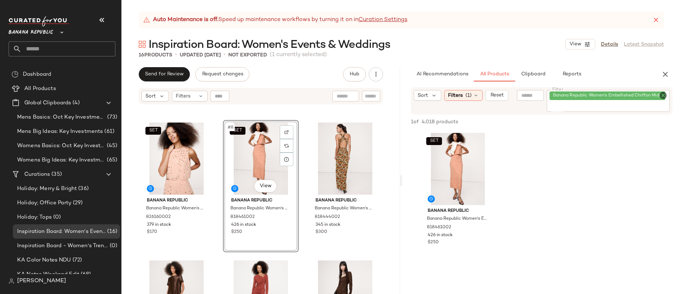
click at [663, 95] on icon "Clear Filter" at bounding box center [663, 95] width 9 height 9
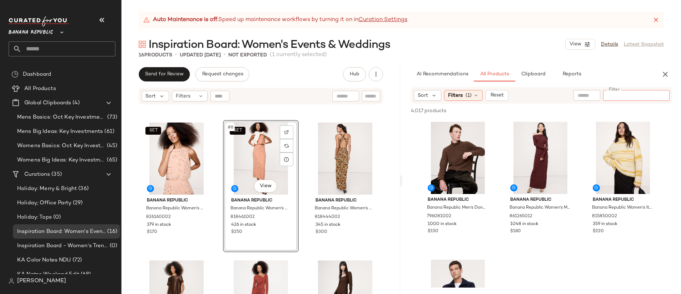
paste input "**********"
type input "**********"
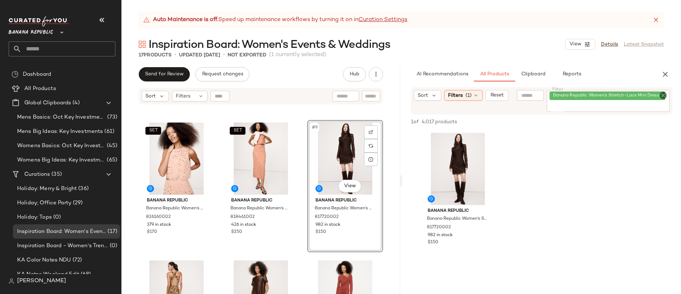
click at [663, 95] on icon "Clear Filter" at bounding box center [663, 95] width 9 height 9
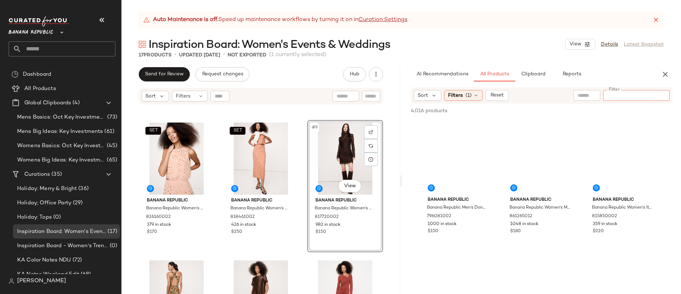
paste input "*********"
type input "*********"
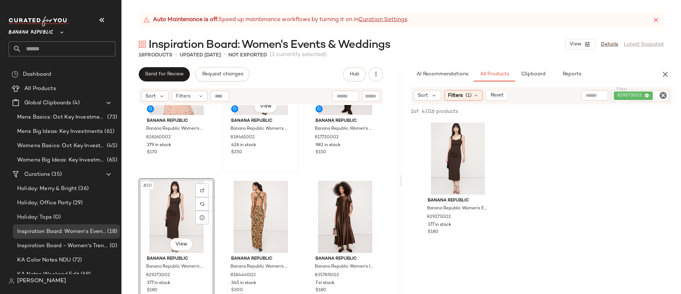
scroll to position [349, 0]
click at [665, 95] on icon "Clear Filter" at bounding box center [663, 95] width 9 height 9
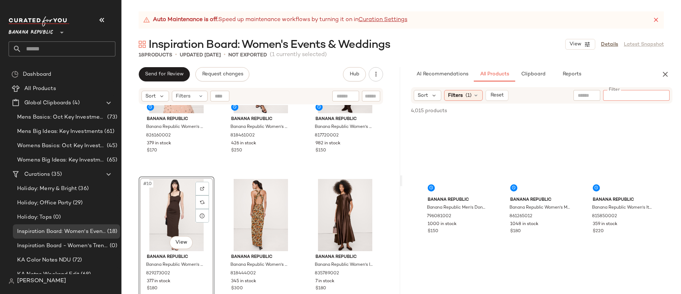
paste input "*********"
type input "*********"
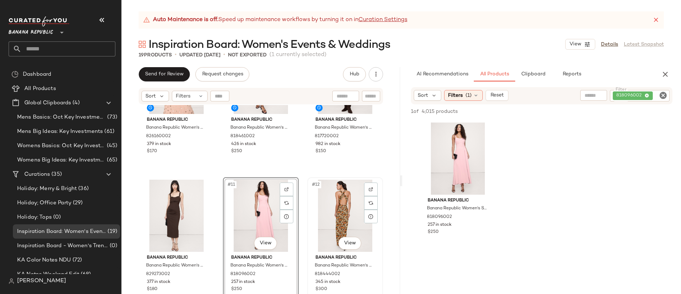
scroll to position [350, 0]
click at [661, 97] on icon "Clear Filter" at bounding box center [663, 95] width 9 height 9
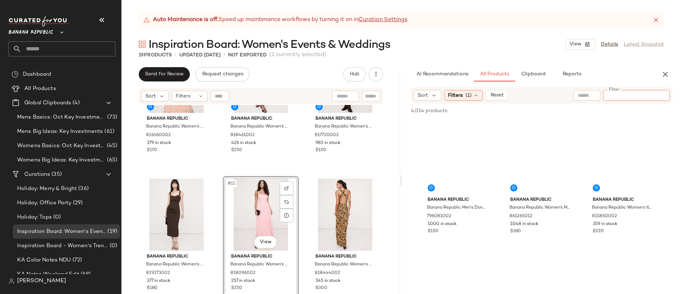
paste input "**********"
type input "**********"
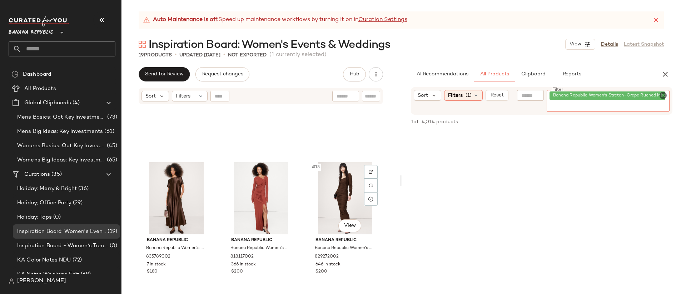
scroll to position [493, 0]
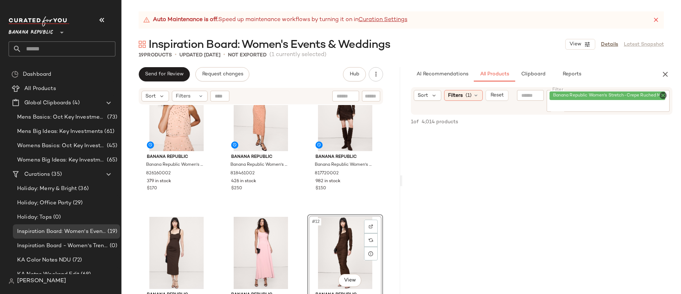
scroll to position [311, 0]
drag, startPoint x: 326, startPoint y: 235, endPoint x: 653, endPoint y: 63, distance: 369.5
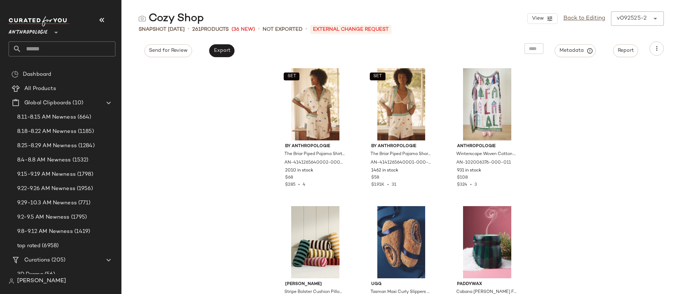
click at [59, 45] on input "text" at bounding box center [68, 48] width 94 height 15
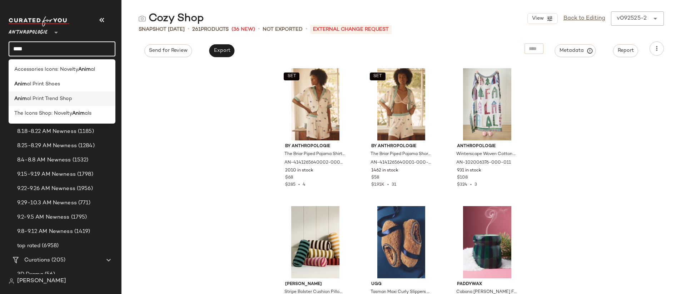
type input "****"
click at [73, 96] on div "Anim al Print Trend Shop" at bounding box center [61, 99] width 95 height 8
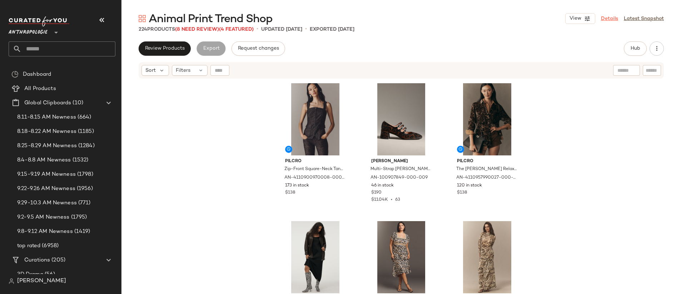
click at [606, 20] on link "Details" at bounding box center [609, 19] width 17 height 8
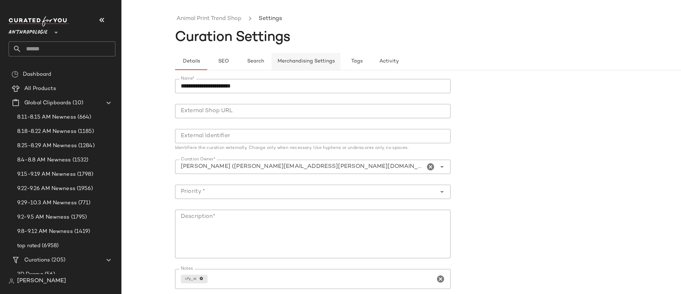
click at [286, 60] on span "Merchandising Settings" at bounding box center [306, 62] width 58 height 6
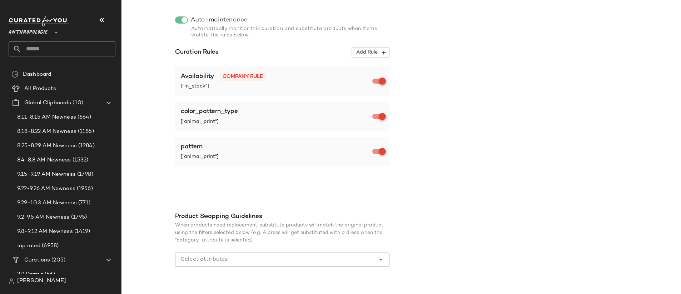
scroll to position [106, 0]
click at [311, 259] on input "Select attributes" at bounding box center [277, 258] width 192 height 9
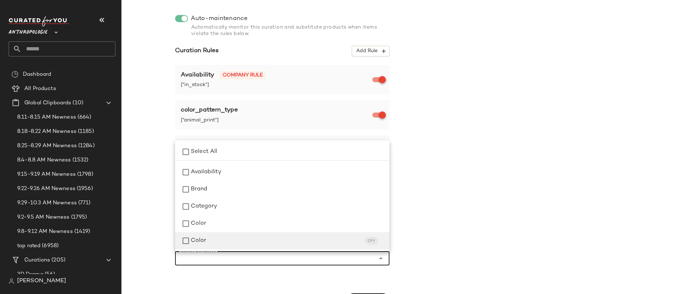
click at [243, 242] on div "Color CFY" at bounding box center [287, 240] width 193 height 9
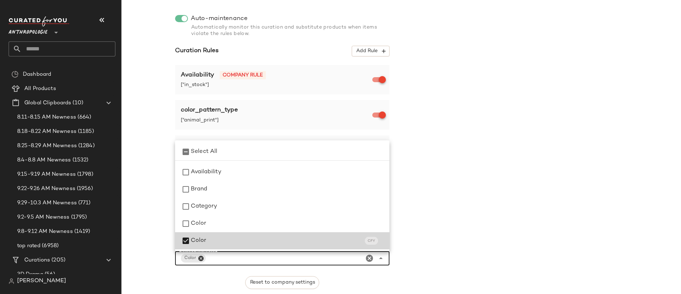
click at [241, 241] on div "Color CFY" at bounding box center [287, 240] width 193 height 9
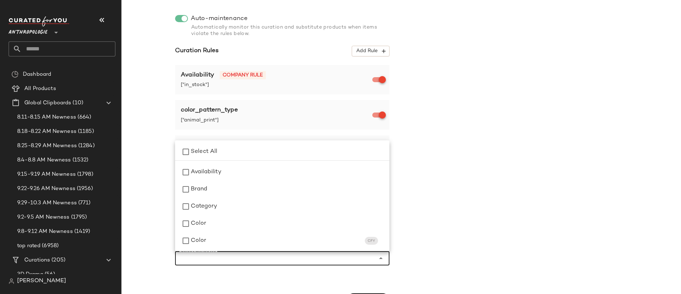
click at [452, 164] on div "Merchandising Rules Reprocess Curation Configure automated rules for product fi…" at bounding box center [454, 141] width 559 height 331
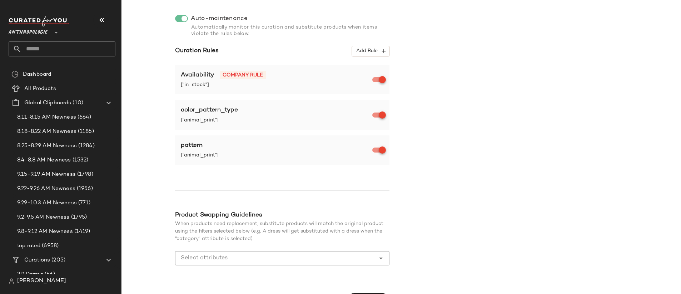
click at [68, 45] on input "text" at bounding box center [68, 48] width 94 height 15
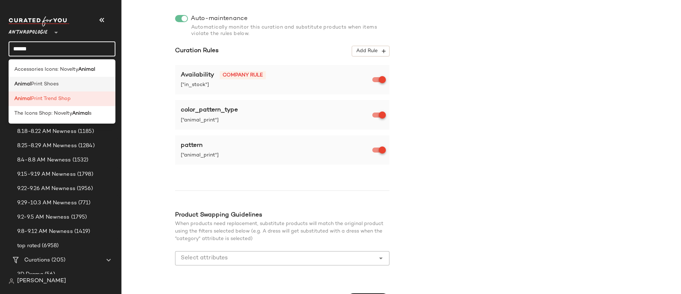
type input "******"
click at [77, 86] on div "Animal Print Shoes" at bounding box center [61, 84] width 95 height 8
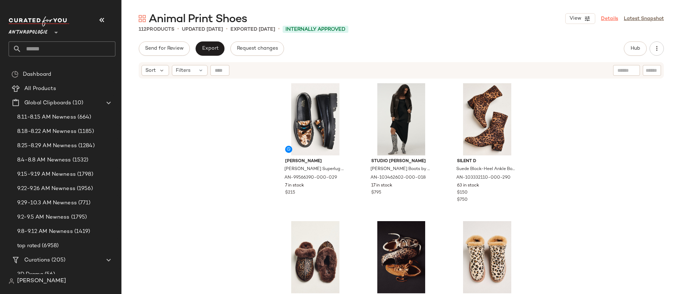
click at [608, 18] on link "Details" at bounding box center [609, 19] width 17 height 8
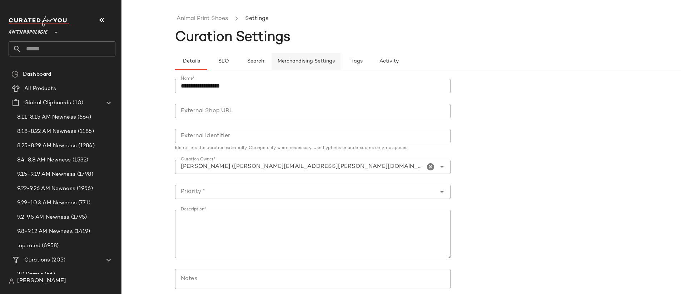
click at [281, 59] on span "Merchandising Settings" at bounding box center [306, 62] width 58 height 6
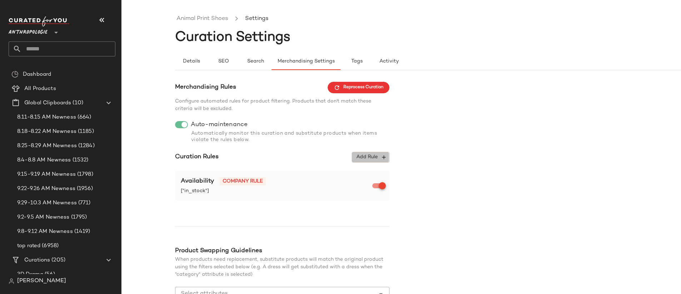
click at [371, 157] on span "Add Rule" at bounding box center [371, 157] width 30 height 6
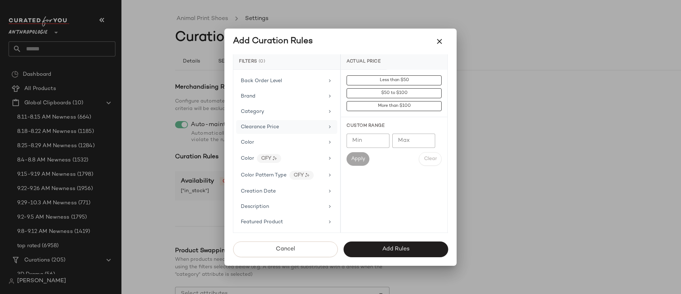
scroll to position [129, 0]
click at [276, 110] on span "Color Pattern Type" at bounding box center [264, 109] width 46 height 5
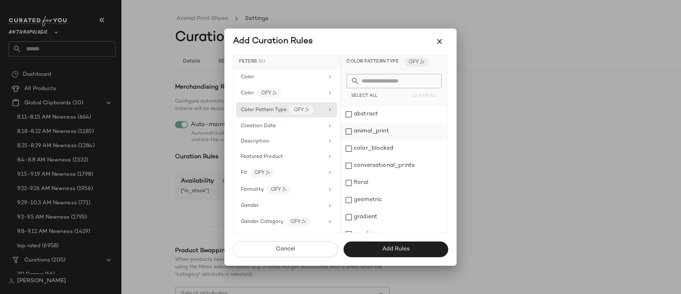
click at [385, 131] on div "animal_print" at bounding box center [394, 131] width 106 height 17
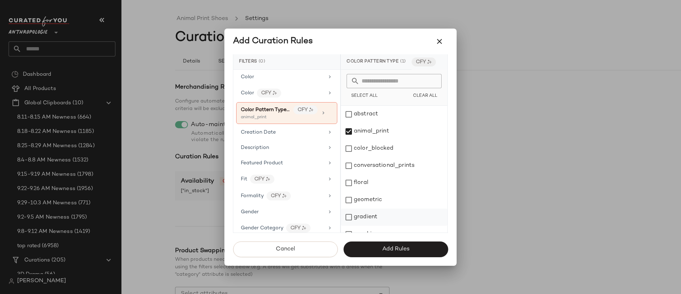
scroll to position [43, 0]
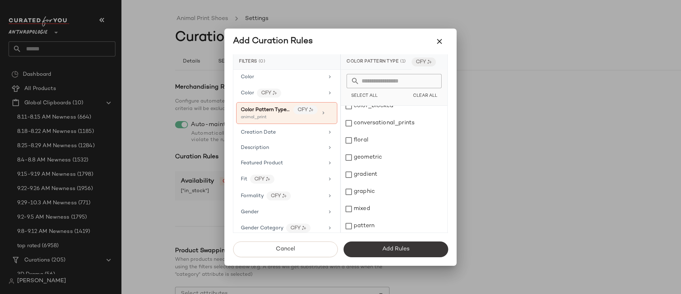
click at [393, 250] on span "Add Rules" at bounding box center [396, 249] width 28 height 7
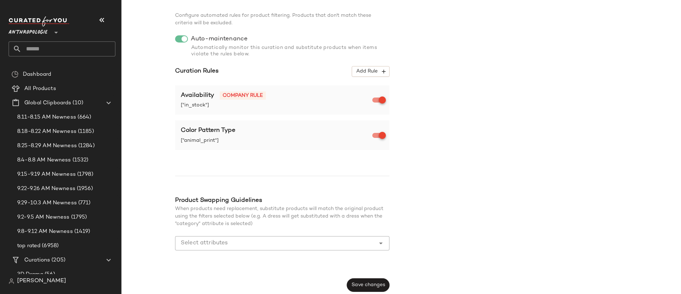
scroll to position [88, 0]
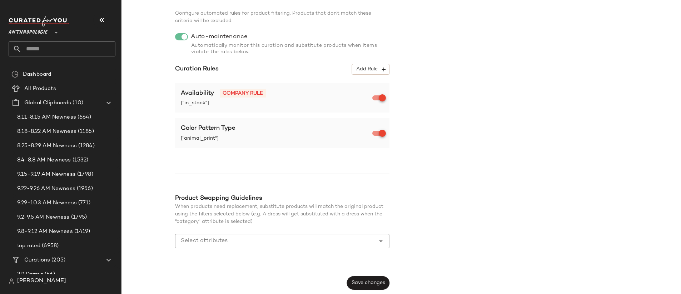
click at [259, 241] on input "Select attributes" at bounding box center [277, 241] width 192 height 9
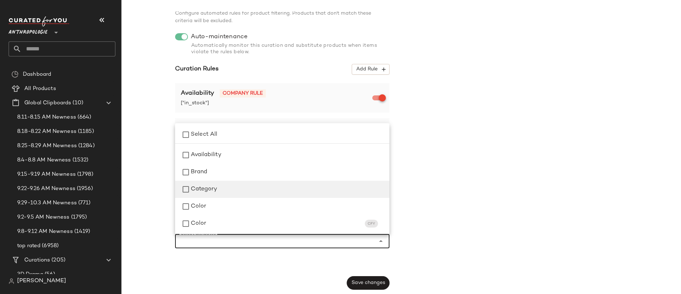
click at [231, 186] on div "Category" at bounding box center [287, 189] width 193 height 9
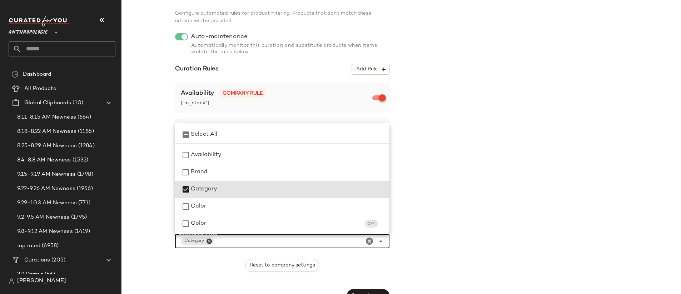
click at [418, 180] on div "Merchandising Rules Reprocess Curation Configure automated rules for product fi…" at bounding box center [454, 148] width 559 height 309
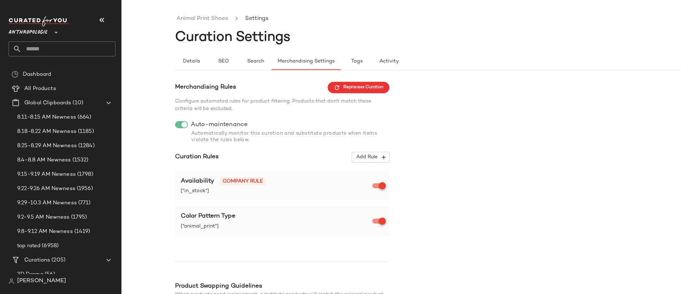
scroll to position [0, 0]
click at [365, 88] on span "Reprocess Curation" at bounding box center [359, 87] width 50 height 6
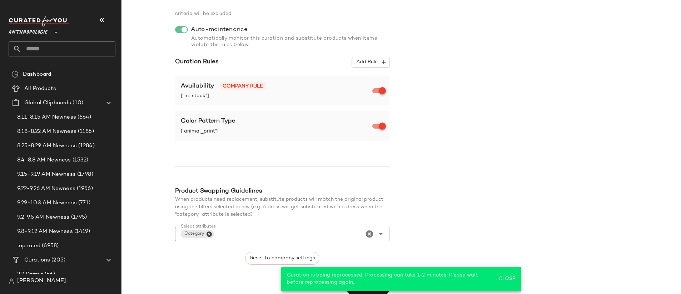
scroll to position [101, 0]
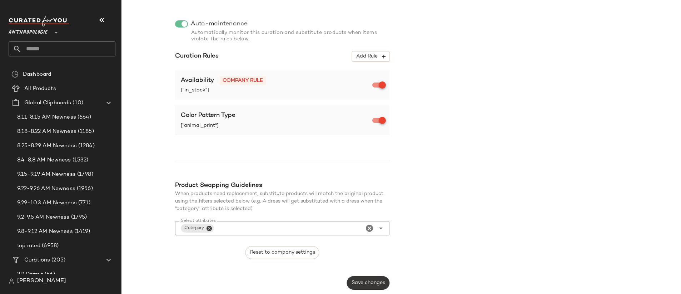
click at [379, 281] on span "Save changes" at bounding box center [368, 283] width 34 height 6
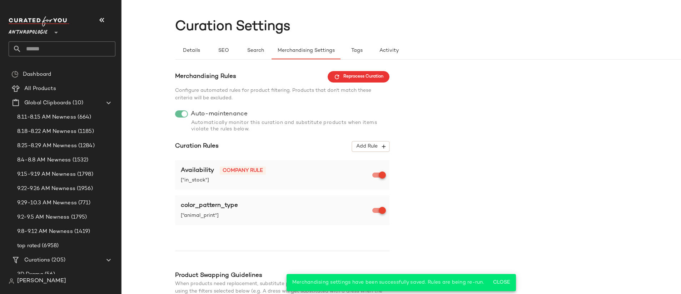
scroll to position [0, 0]
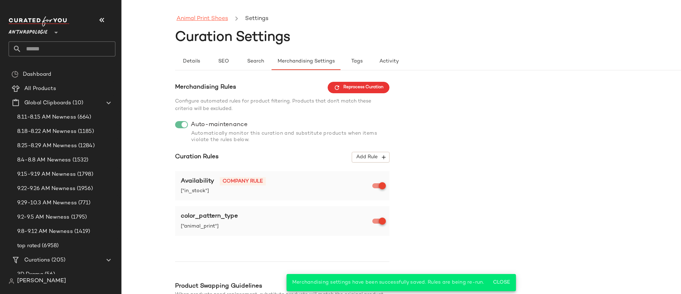
click at [217, 18] on link "Animal Print Shoes" at bounding box center [201, 18] width 51 height 9
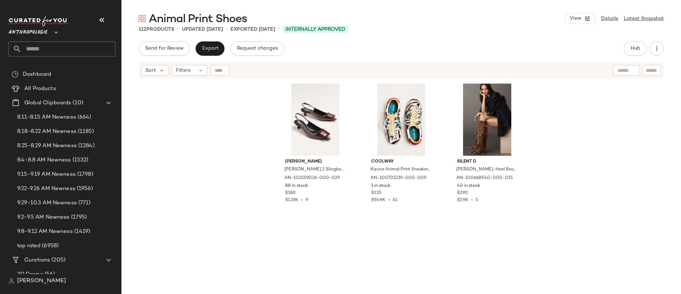
scroll to position [1215, 0]
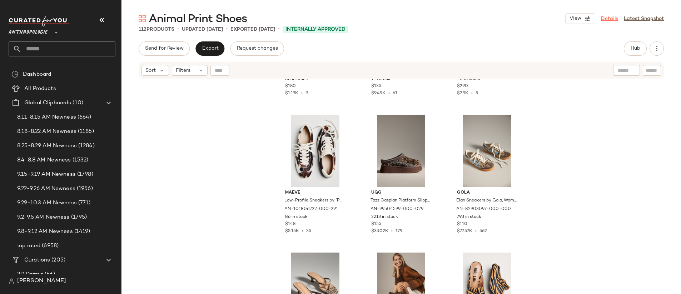
click at [609, 16] on link "Details" at bounding box center [609, 19] width 17 height 8
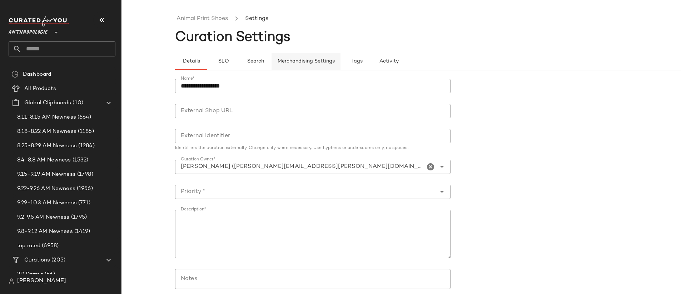
click at [285, 59] on span "Merchandising Settings" at bounding box center [306, 62] width 58 height 6
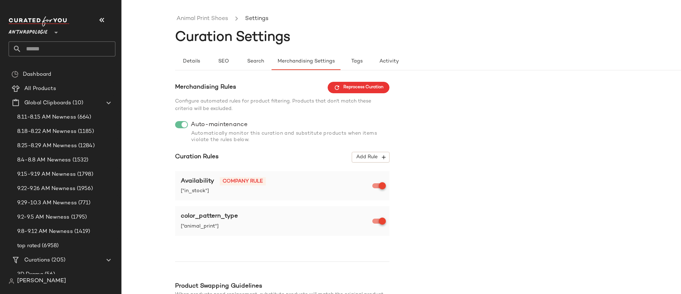
click at [102, 50] on input "text" at bounding box center [68, 48] width 94 height 15
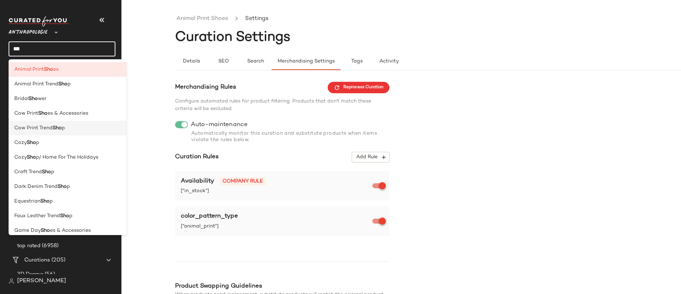
type input "***"
click at [75, 127] on div "Cow Print Trend Sho p" at bounding box center [67, 128] width 106 height 8
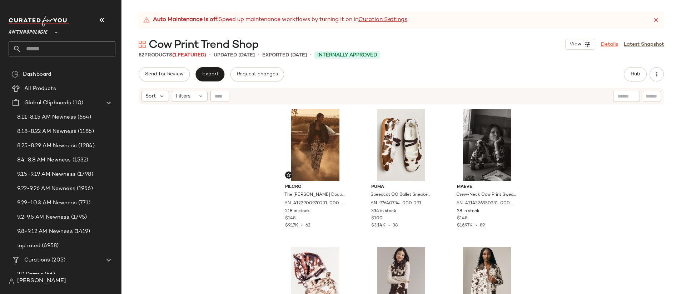
click at [607, 42] on link "Details" at bounding box center [609, 45] width 17 height 8
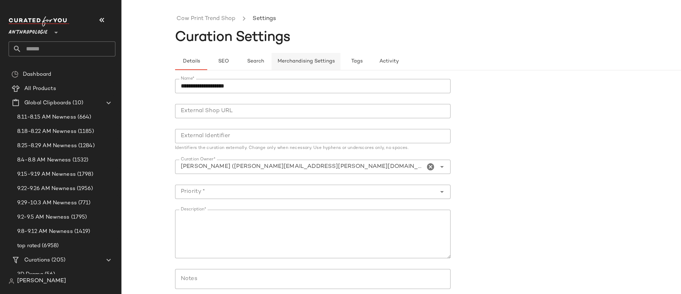
click at [290, 60] on span "Merchandising Settings" at bounding box center [306, 62] width 58 height 6
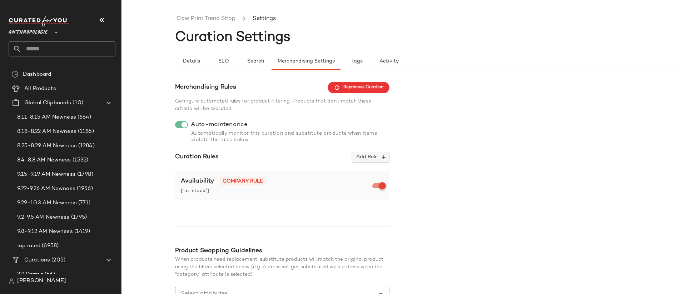
click at [368, 158] on span "Add Rule" at bounding box center [371, 157] width 30 height 6
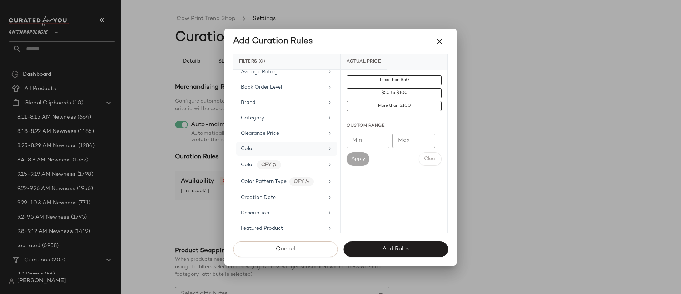
scroll to position [83, 0]
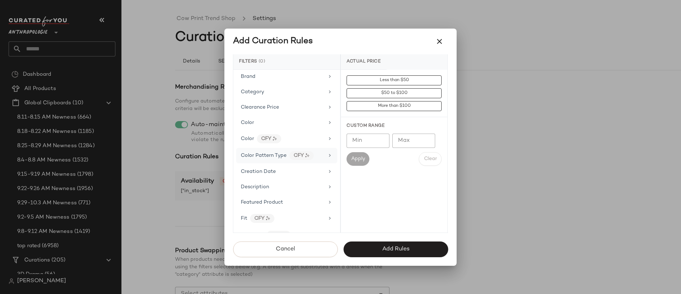
click at [284, 154] on span "Color Pattern Type" at bounding box center [264, 155] width 46 height 5
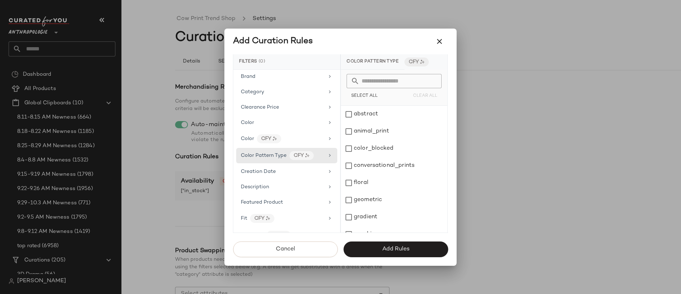
click at [387, 84] on input "text" at bounding box center [398, 81] width 78 height 14
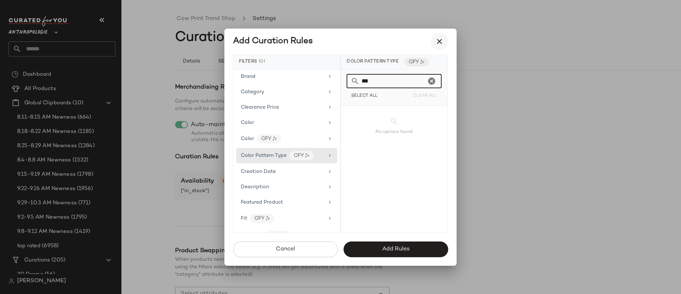
type input "***"
click at [435, 41] on icon "button" at bounding box center [439, 41] width 9 height 9
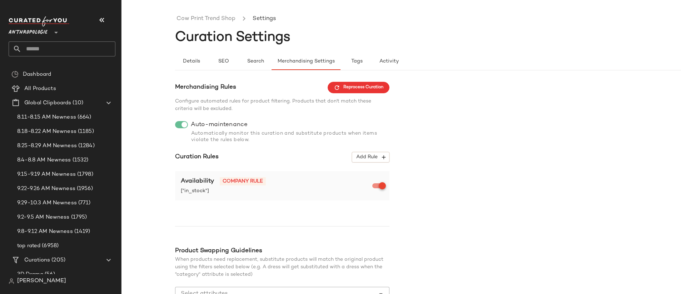
click at [180, 125] on div at bounding box center [181, 124] width 13 height 7
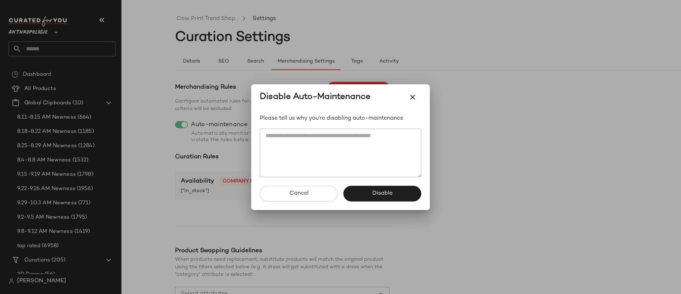
click at [374, 165] on textarea at bounding box center [340, 153] width 161 height 49
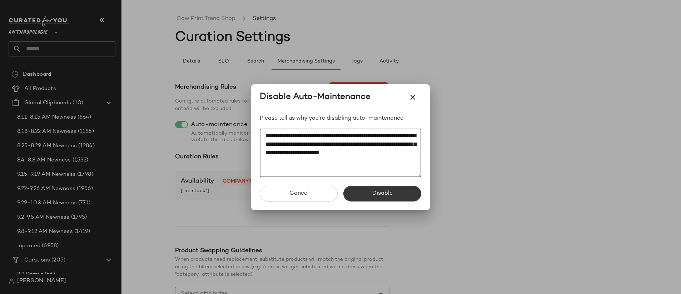
type textarea "**********"
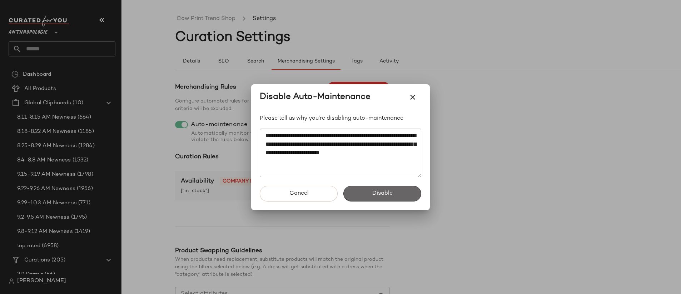
click at [380, 195] on span "Disable" at bounding box center [382, 193] width 21 height 7
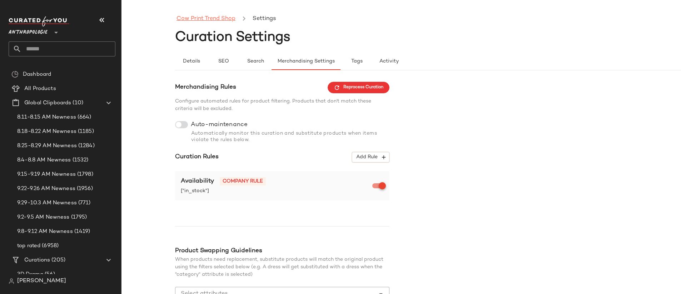
click at [224, 20] on link "Cow Print Trend Shop" at bounding box center [205, 18] width 59 height 9
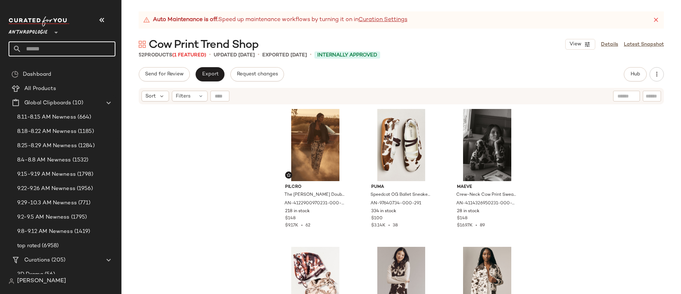
click at [41, 49] on input "text" at bounding box center [68, 48] width 94 height 15
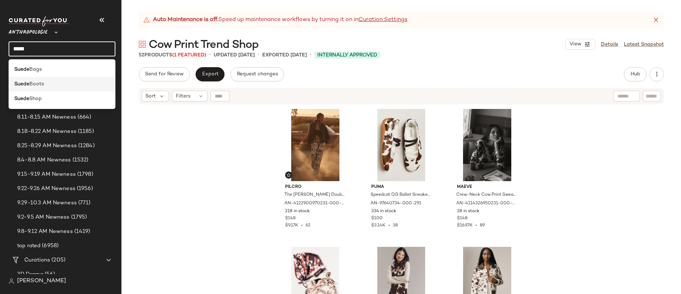
type input "*****"
click at [54, 83] on div "Suede Boots" at bounding box center [61, 84] width 95 height 8
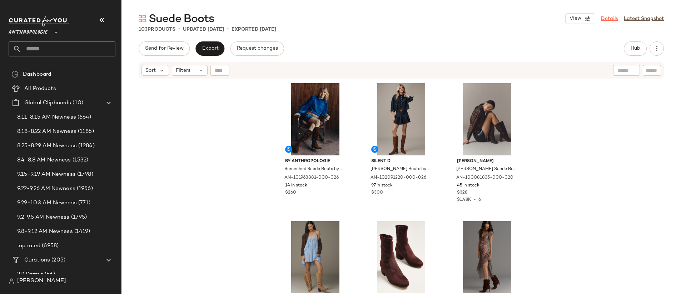
click at [609, 21] on link "Details" at bounding box center [609, 19] width 17 height 8
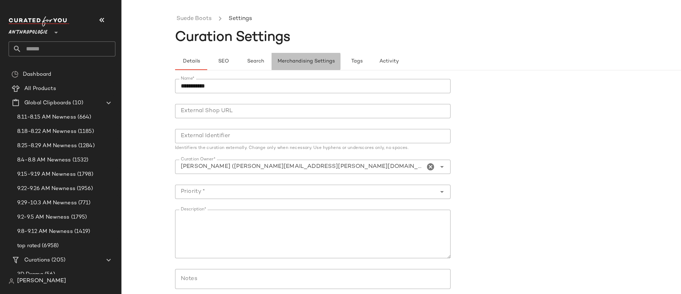
click at [294, 60] on span "Merchandising Settings" at bounding box center [306, 62] width 58 height 6
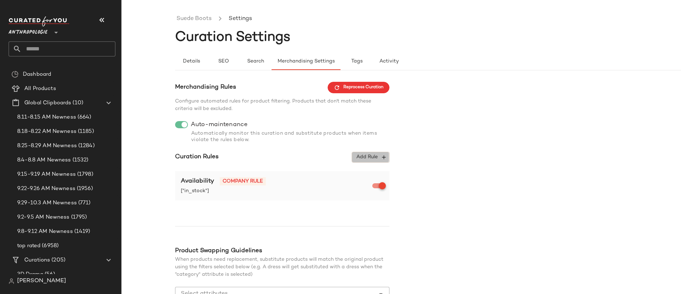
click at [357, 156] on span "Add Rule" at bounding box center [371, 157] width 30 height 6
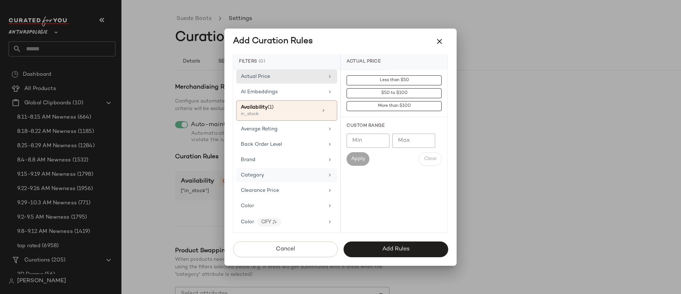
click at [293, 173] on div "Category" at bounding box center [282, 175] width 83 height 8
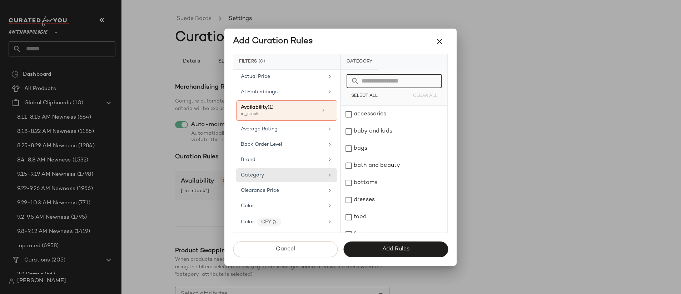
click at [395, 79] on input "text" at bounding box center [398, 81] width 78 height 14
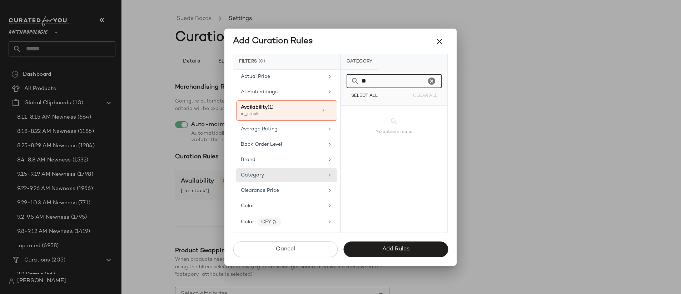
type input "*"
click at [410, 131] on div "footwear" at bounding box center [394, 131] width 106 height 17
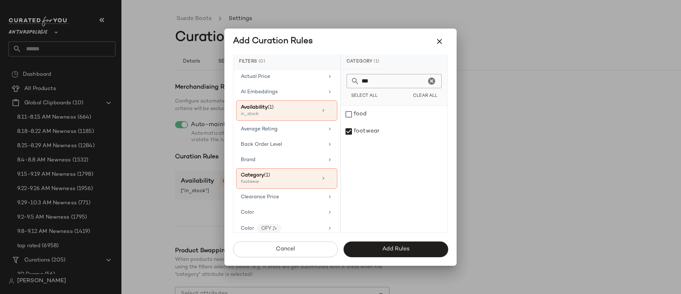
click at [389, 78] on input "***" at bounding box center [392, 81] width 66 height 14
type input "*"
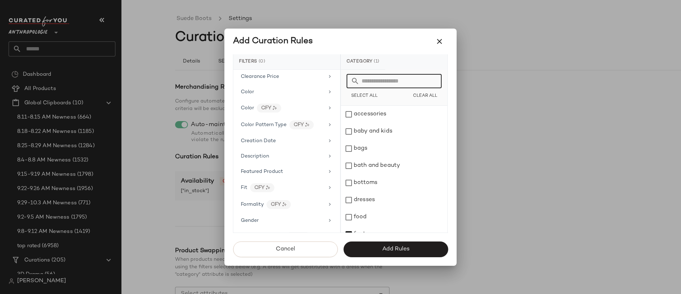
scroll to position [121, 0]
click at [312, 185] on div "Fit CFY" at bounding box center [282, 186] width 83 height 9
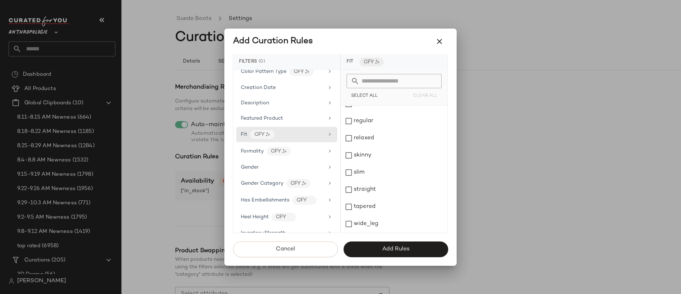
scroll to position [228, 0]
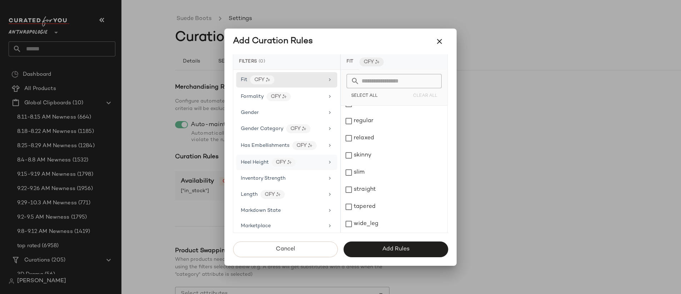
click at [313, 159] on div "Heel Height CFY" at bounding box center [282, 162] width 83 height 9
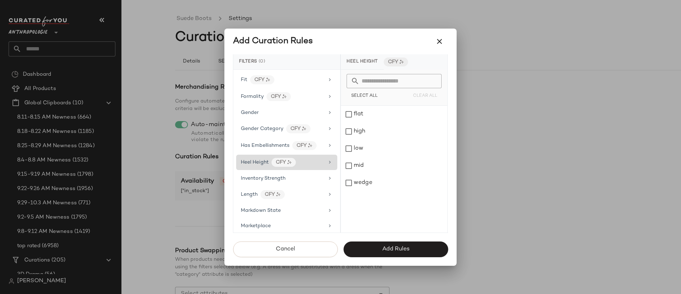
scroll to position [0, 0]
click at [311, 192] on div "Length CFY" at bounding box center [282, 194] width 83 height 9
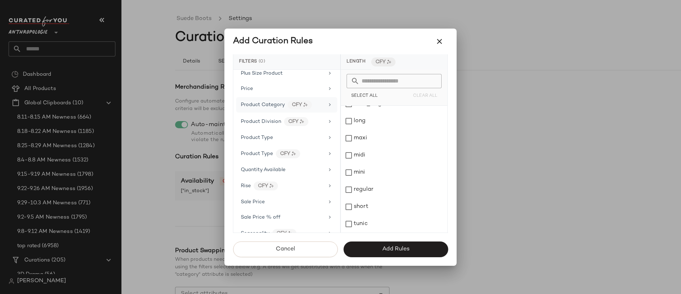
scroll to position [532, 0]
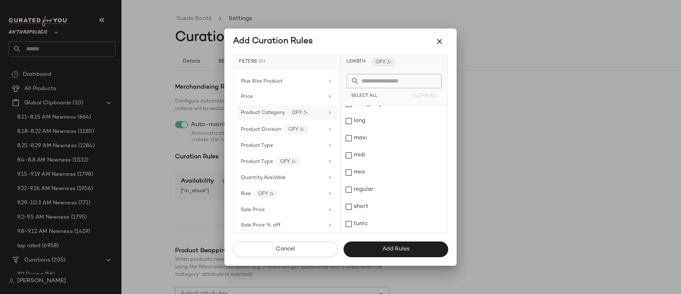
click at [275, 113] on span "Product Category" at bounding box center [263, 112] width 44 height 5
click at [376, 119] on div "boots" at bounding box center [394, 121] width 106 height 17
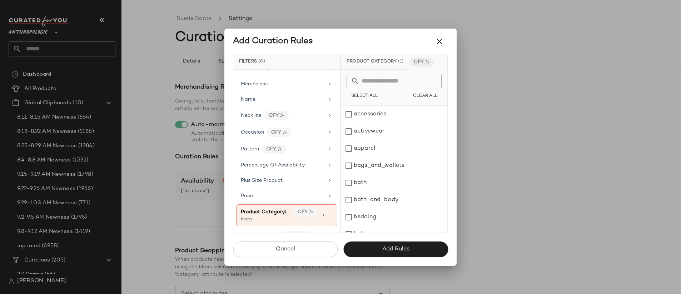
scroll to position [428, 0]
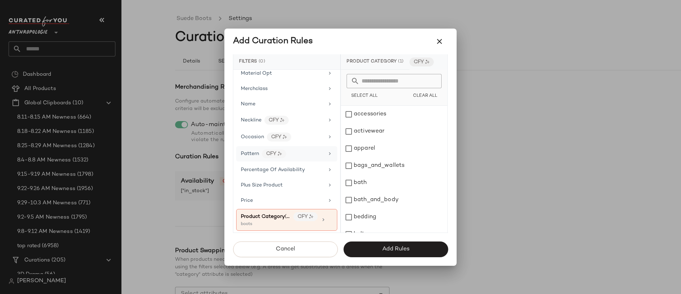
click at [308, 155] on div "Pattern CFY" at bounding box center [282, 153] width 83 height 9
click at [389, 82] on input "text" at bounding box center [398, 81] width 78 height 14
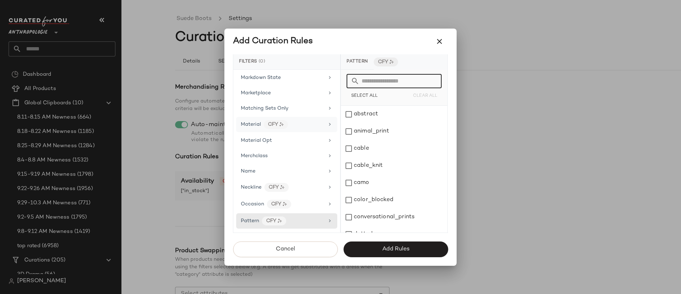
scroll to position [360, 0]
click at [312, 125] on div "Material CFY" at bounding box center [282, 125] width 83 height 9
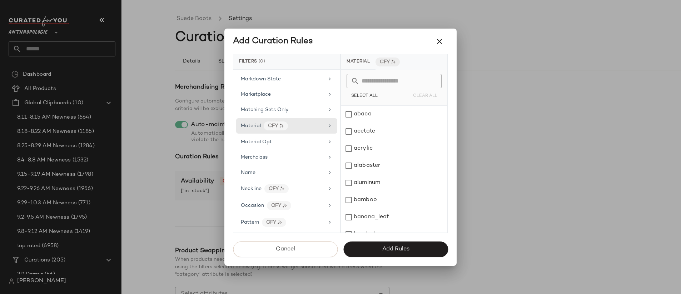
click at [402, 80] on input "text" at bounding box center [398, 81] width 78 height 14
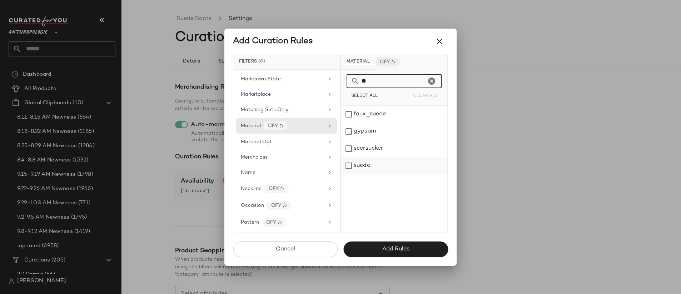
type input "**"
click at [388, 164] on div "suede" at bounding box center [394, 165] width 106 height 17
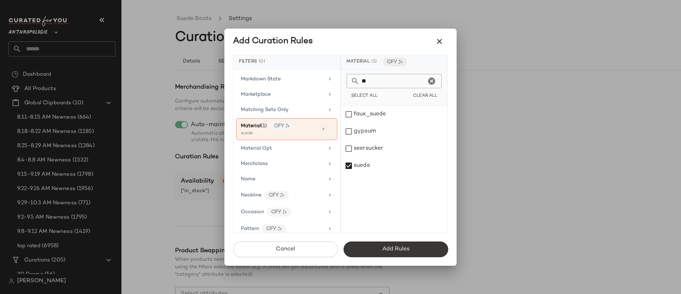
click at [404, 253] on button "Add Rules" at bounding box center [395, 249] width 105 height 16
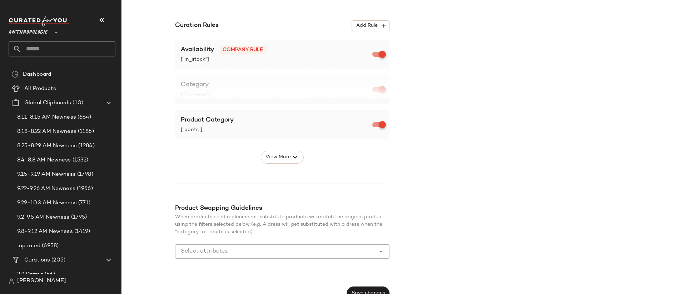
scroll to position [128, 0]
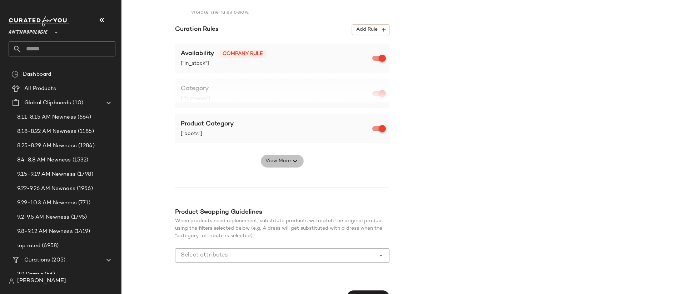
click at [284, 163] on span "View More" at bounding box center [278, 161] width 26 height 9
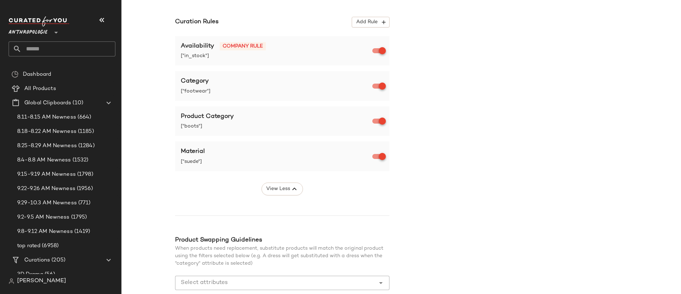
scroll to position [140, 0]
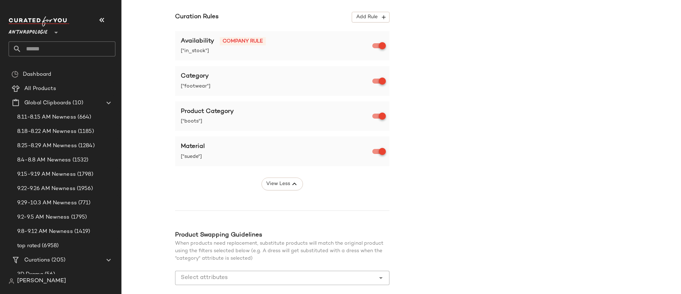
click at [240, 283] on div at bounding box center [275, 278] width 200 height 14
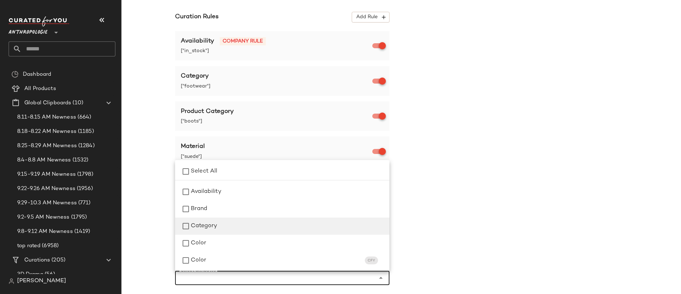
click at [233, 226] on div "Category" at bounding box center [287, 226] width 193 height 9
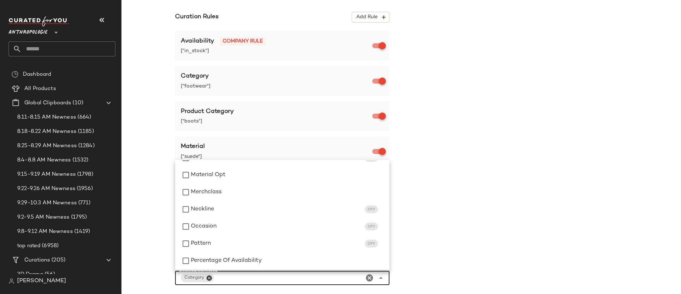
scroll to position [259, 0]
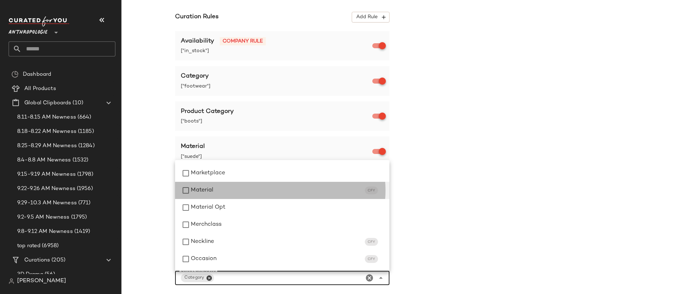
click at [257, 186] on div "Material CFY" at bounding box center [287, 190] width 193 height 9
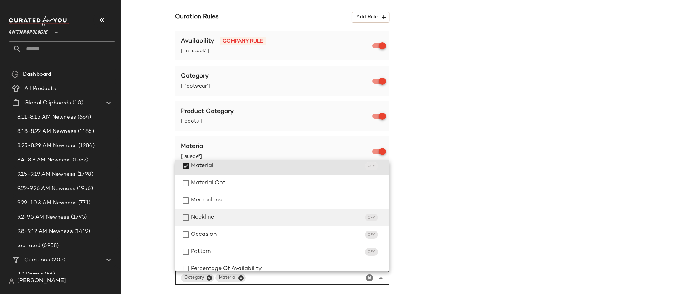
scroll to position [328, 0]
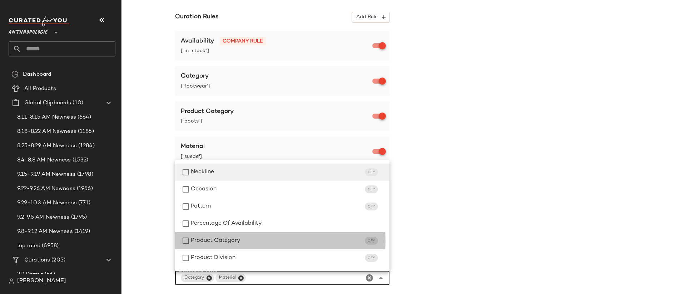
click at [261, 241] on div "Product Category CFY" at bounding box center [287, 240] width 193 height 9
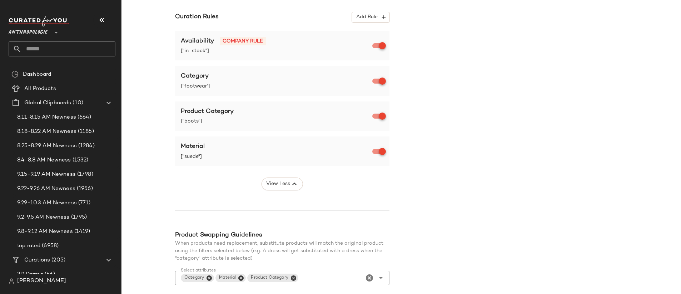
click at [482, 210] on div "Merchandising Rules Reprocess Curation Configure automated rules for product fi…" at bounding box center [454, 141] width 559 height 398
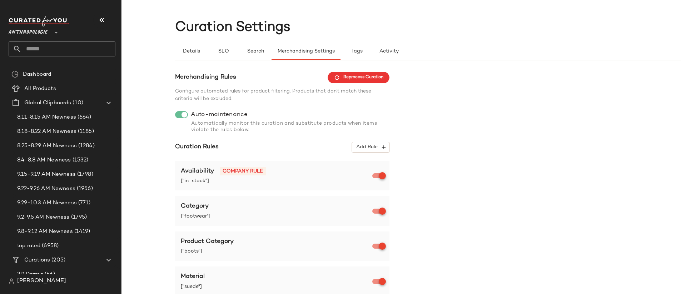
scroll to position [0, 0]
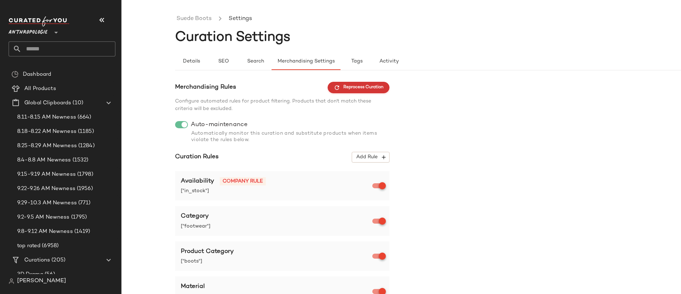
click at [379, 88] on span "Reprocess Curation" at bounding box center [359, 87] width 50 height 6
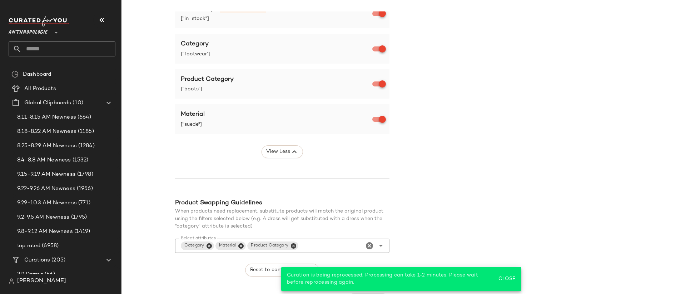
scroll to position [190, 0]
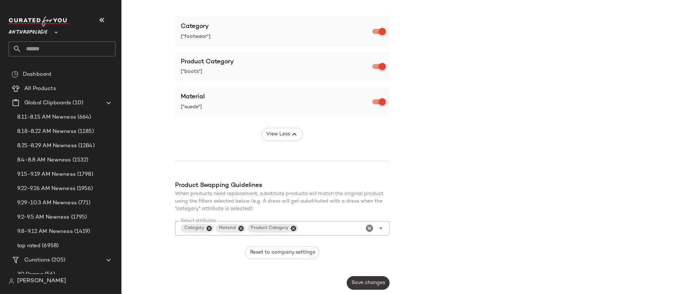
click at [377, 283] on span "Save changes" at bounding box center [368, 283] width 34 height 6
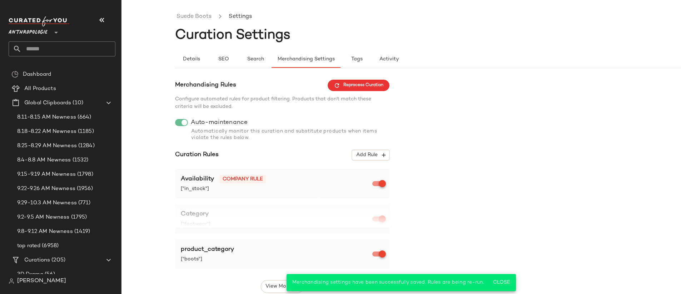
scroll to position [0, 0]
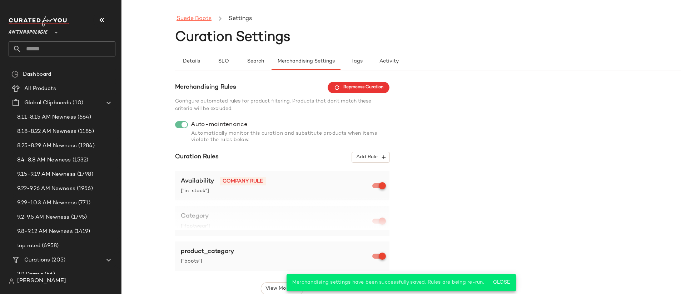
click at [195, 18] on link "Suede Boots" at bounding box center [193, 18] width 35 height 9
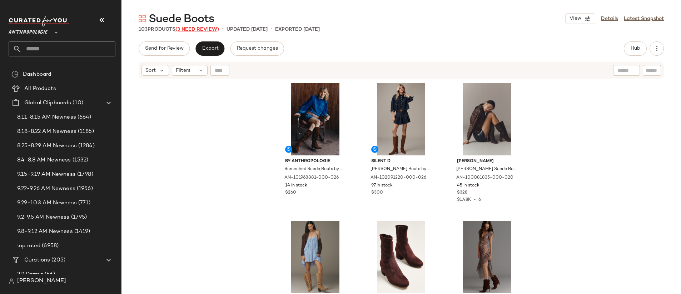
click at [210, 29] on span "(3 Need Review)" at bounding box center [197, 29] width 44 height 5
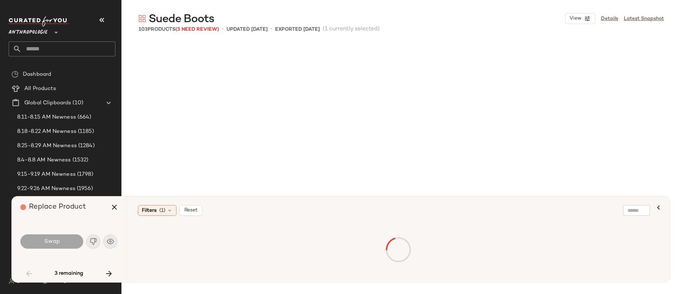
scroll to position [552, 0]
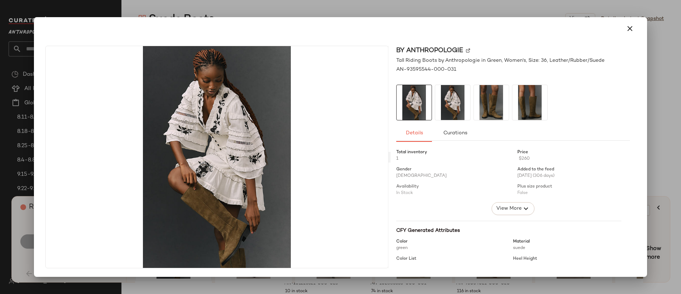
click at [312, 2] on div at bounding box center [340, 147] width 681 height 294
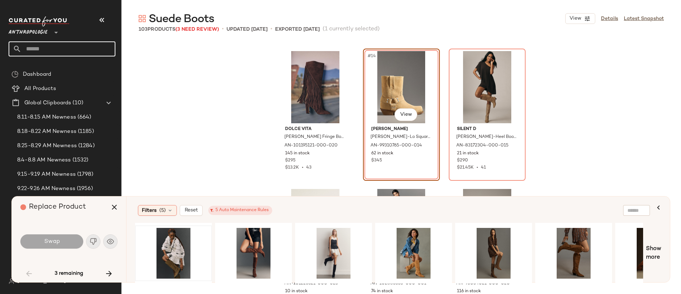
click at [56, 48] on input "text" at bounding box center [68, 48] width 94 height 15
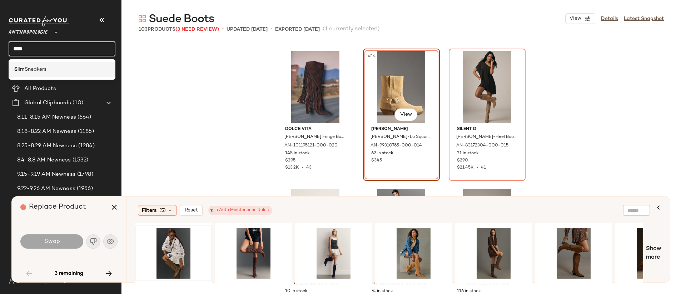
type input "****"
click at [31, 70] on span "Sneakers" at bounding box center [36, 70] width 22 height 8
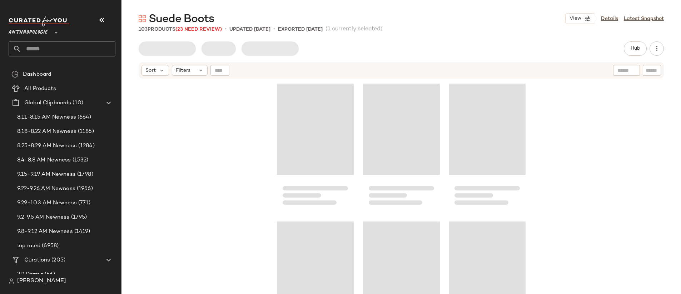
scroll to position [552, 0]
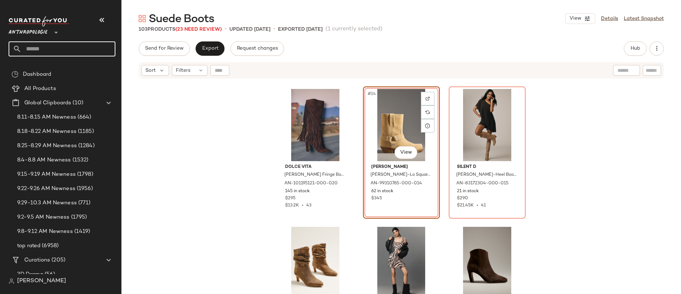
click at [40, 53] on input "text" at bounding box center [68, 48] width 94 height 15
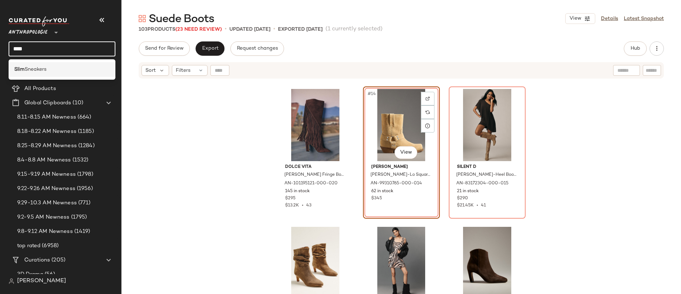
type input "****"
click at [14, 68] on b "Slim" at bounding box center [19, 70] width 10 height 8
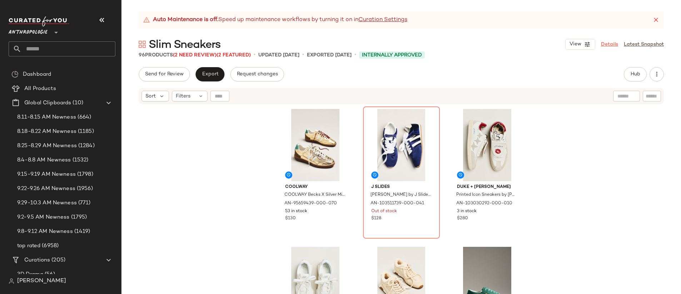
click at [614, 46] on link "Details" at bounding box center [609, 45] width 17 height 8
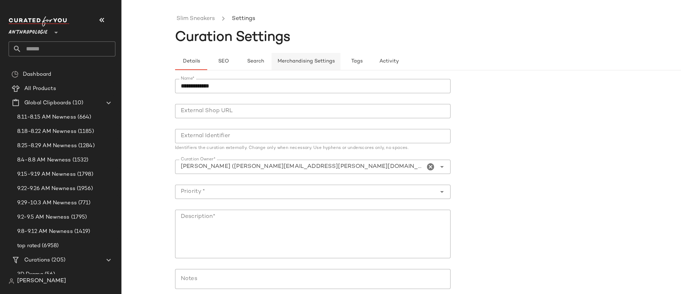
click at [298, 59] on span "Merchandising Settings" at bounding box center [306, 62] width 58 height 6
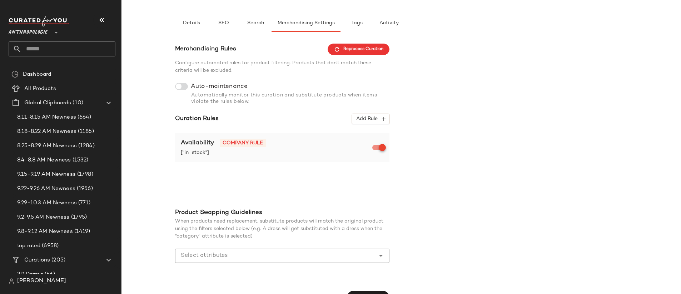
scroll to position [45, 0]
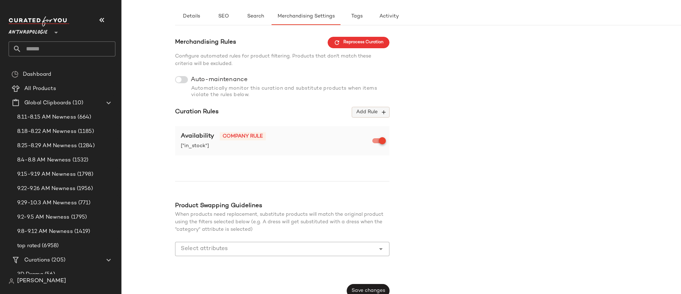
click at [376, 110] on span "Add Rule" at bounding box center [371, 112] width 30 height 6
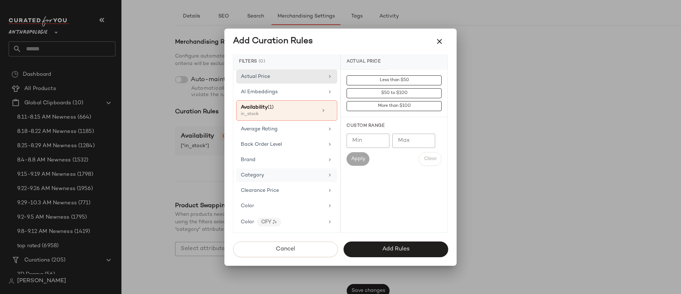
click at [304, 174] on div "Category" at bounding box center [282, 175] width 83 height 8
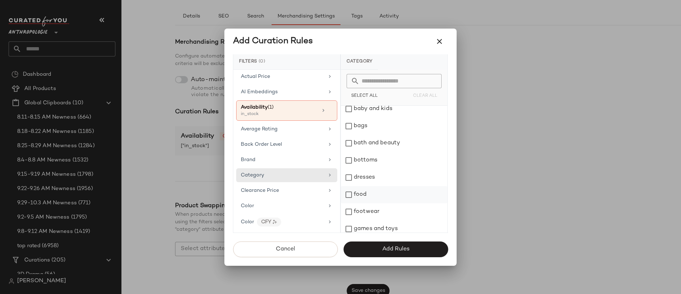
scroll to position [24, 0]
click at [373, 209] on div "footwear" at bounding box center [394, 209] width 106 height 17
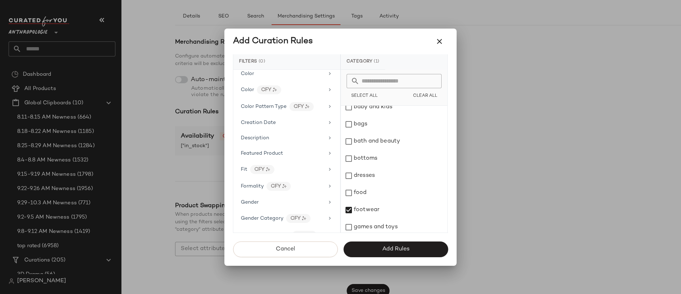
scroll to position [140, 0]
click at [279, 138] on div "Description" at bounding box center [282, 137] width 83 height 8
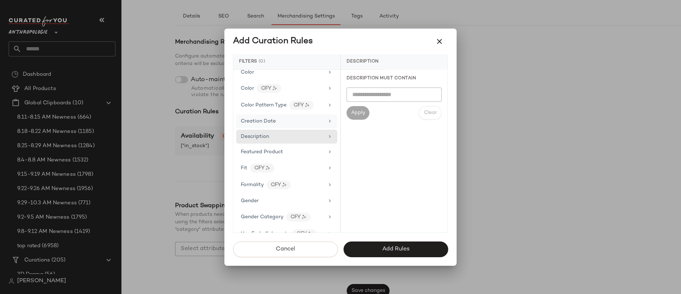
click at [274, 120] on span "Creation Date" at bounding box center [258, 121] width 35 height 5
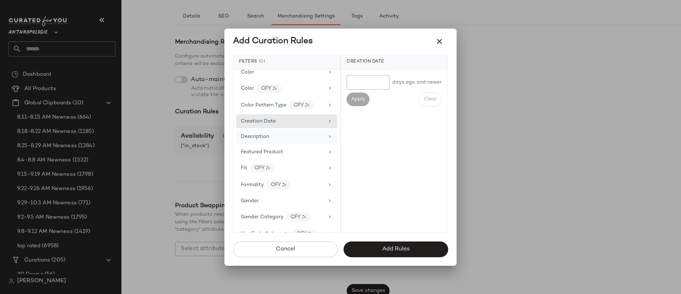
click at [280, 140] on div "Description" at bounding box center [282, 137] width 83 height 8
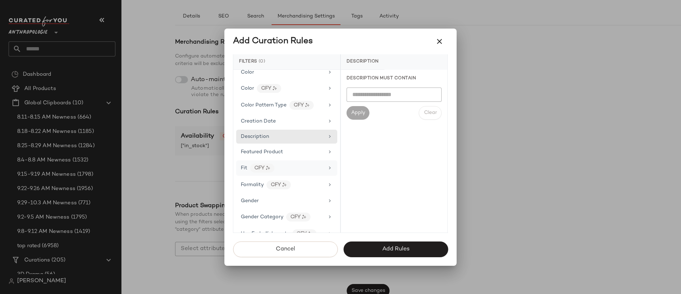
click at [285, 164] on div "Fit CFY" at bounding box center [282, 168] width 83 height 9
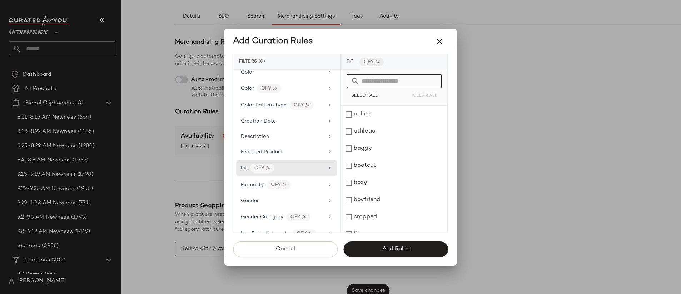
click at [371, 83] on input "text" at bounding box center [398, 81] width 78 height 14
type input "**"
click at [379, 112] on div "slim" at bounding box center [394, 114] width 106 height 17
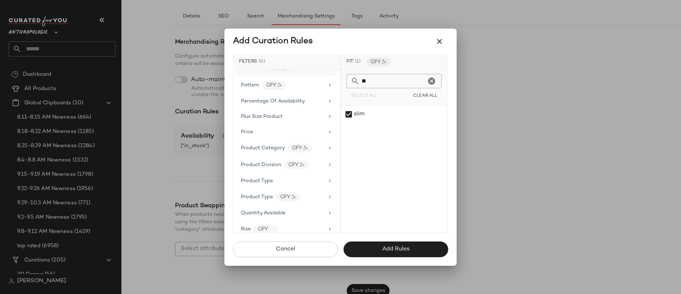
scroll to position [548, 0]
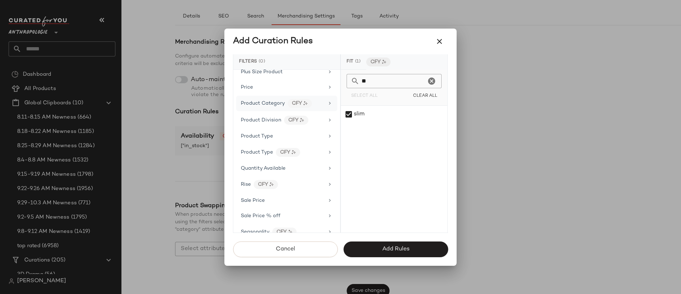
click at [282, 104] on span "Product Category" at bounding box center [263, 103] width 44 height 5
click at [371, 82] on input "**" at bounding box center [392, 81] width 66 height 14
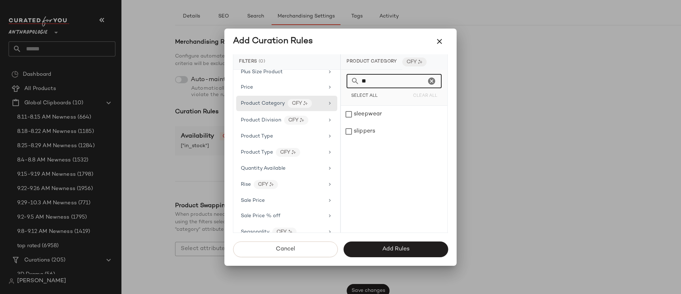
click at [371, 82] on input "**" at bounding box center [392, 81] width 66 height 14
type input "**"
click at [385, 109] on div "sneakers" at bounding box center [394, 114] width 106 height 17
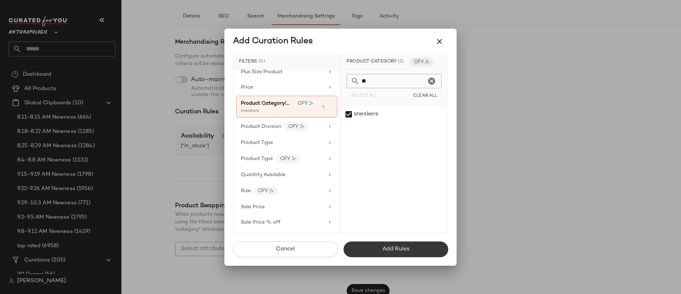
click at [407, 252] on span "Add Rules" at bounding box center [396, 249] width 28 height 7
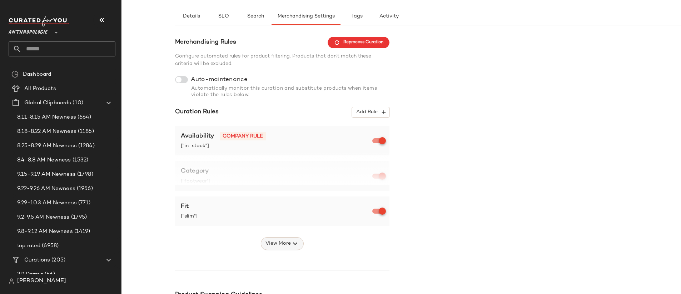
click at [292, 248] on icon "button" at bounding box center [295, 243] width 9 height 9
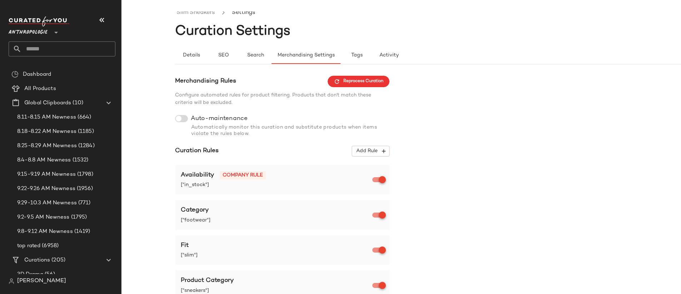
scroll to position [0, 0]
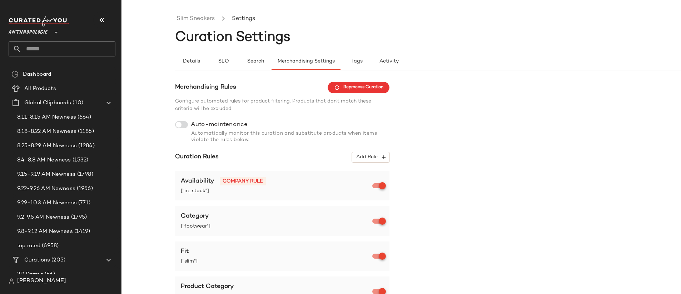
click at [183, 123] on div at bounding box center [181, 124] width 13 height 7
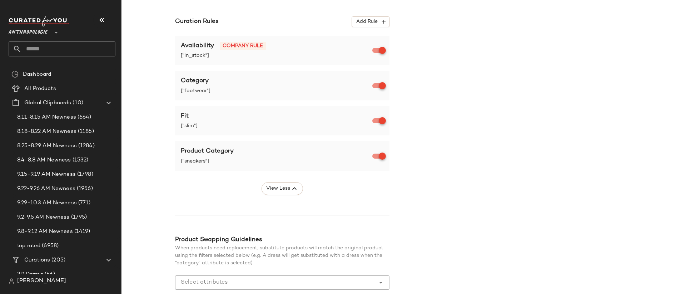
scroll to position [143, 0]
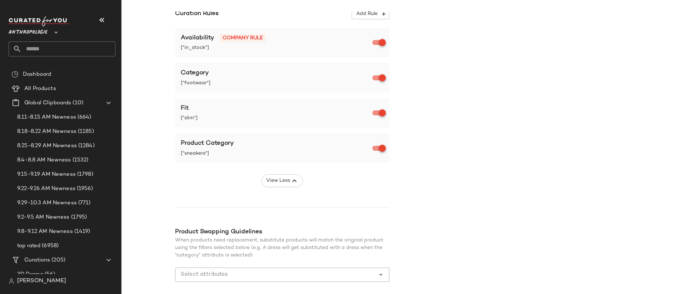
click at [271, 275] on input "Select attributes" at bounding box center [277, 274] width 192 height 9
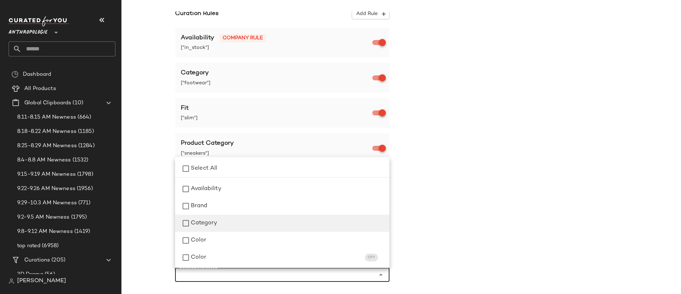
click at [249, 218] on div "Category" at bounding box center [282, 223] width 214 height 17
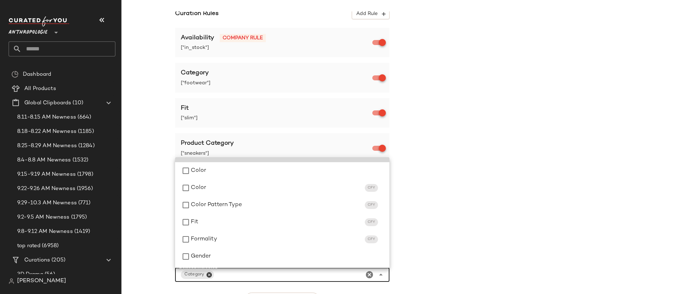
scroll to position [98, 0]
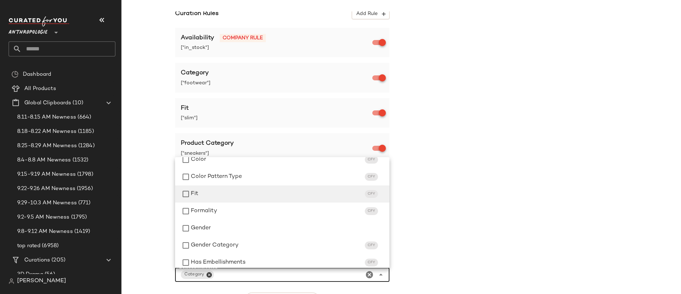
click at [240, 191] on div "Fit CFY" at bounding box center [287, 194] width 193 height 9
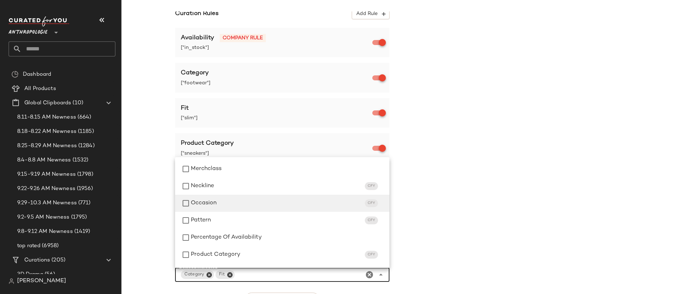
scroll to position [348, 0]
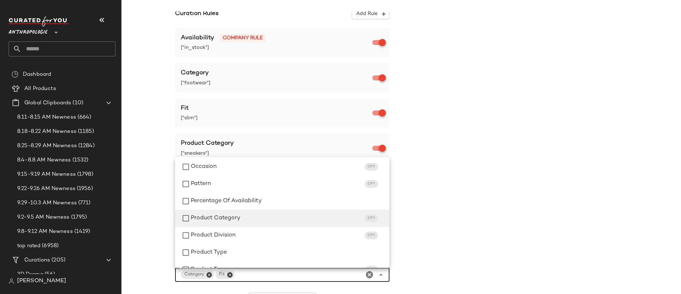
click at [254, 220] on div "Product Category CFY" at bounding box center [287, 218] width 193 height 9
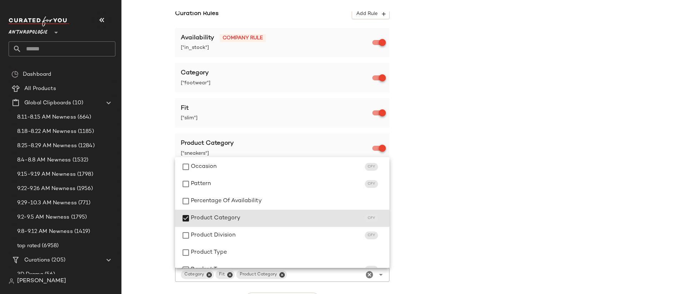
click at [421, 225] on div "Merchandising Rules Reprocess Curation Configure automated rules for product fi…" at bounding box center [454, 138] width 559 height 398
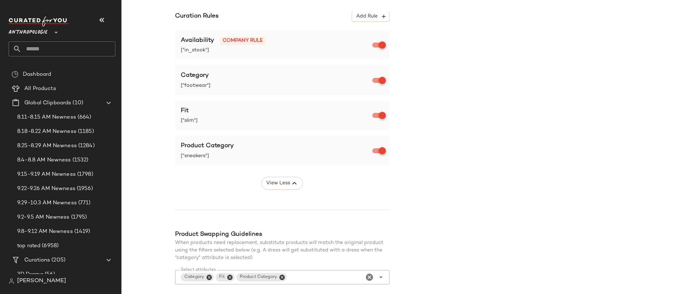
scroll to position [0, 0]
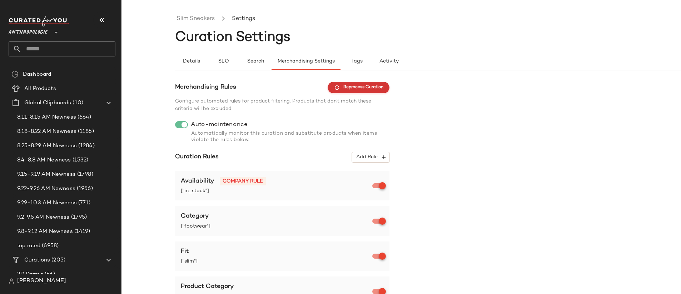
click at [364, 90] on span "Reprocess Curation" at bounding box center [359, 87] width 50 height 6
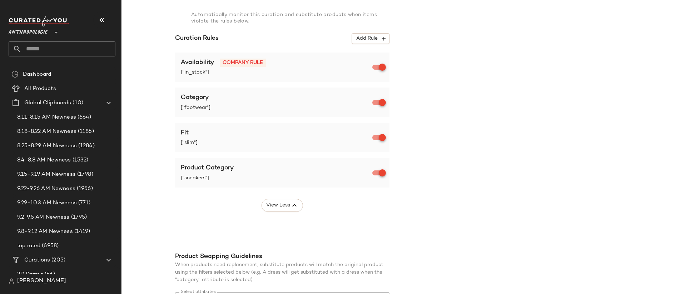
scroll to position [190, 0]
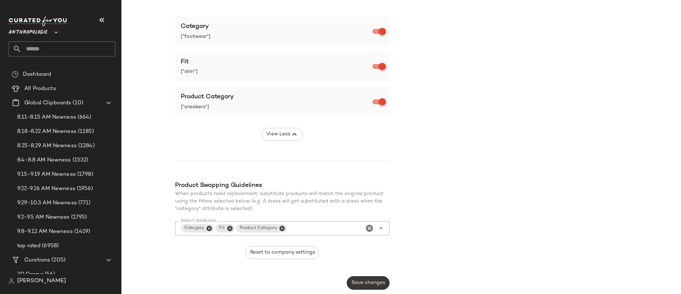
click at [370, 285] on span "Save changes" at bounding box center [368, 283] width 34 height 6
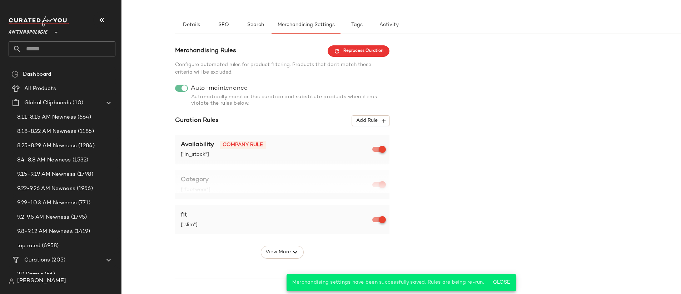
scroll to position [0, 0]
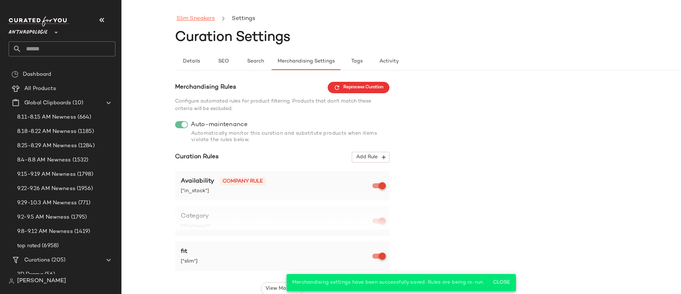
click at [205, 21] on link "Slim Sneakers" at bounding box center [195, 18] width 38 height 9
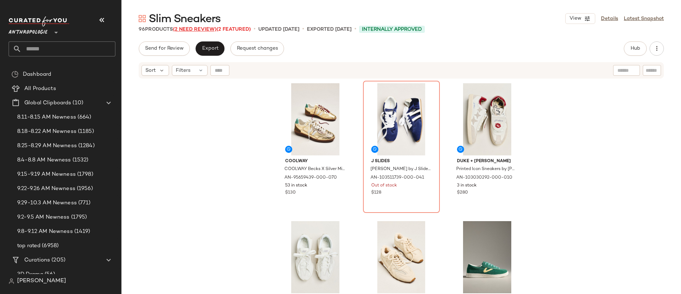
click at [203, 30] on span "(2 Need Review)" at bounding box center [195, 29] width 44 height 5
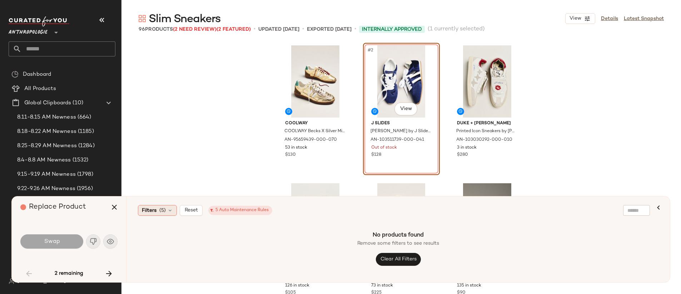
click at [156, 212] on span "Filters" at bounding box center [149, 211] width 15 height 8
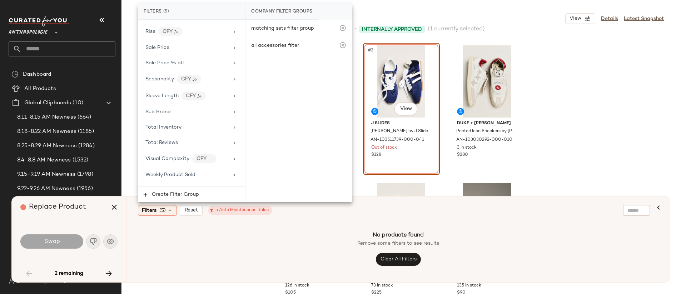
scroll to position [693, 0]
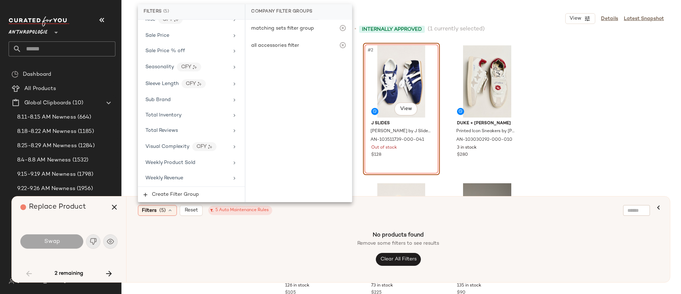
click at [277, 213] on div "Filters (5) Reset 5 Auto Maintenance Rules" at bounding box center [363, 210] width 451 height 11
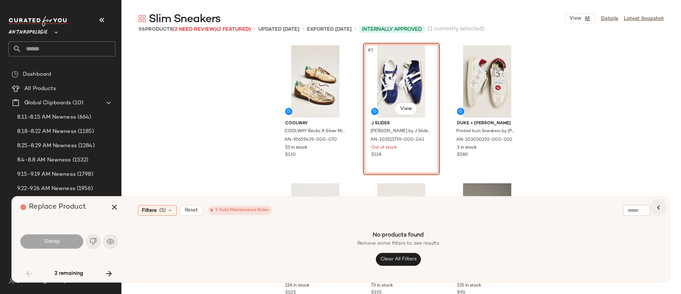
click at [656, 207] on icon "button" at bounding box center [658, 207] width 9 height 9
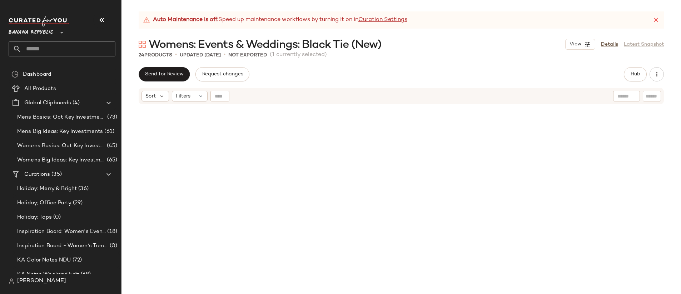
scroll to position [300, 0]
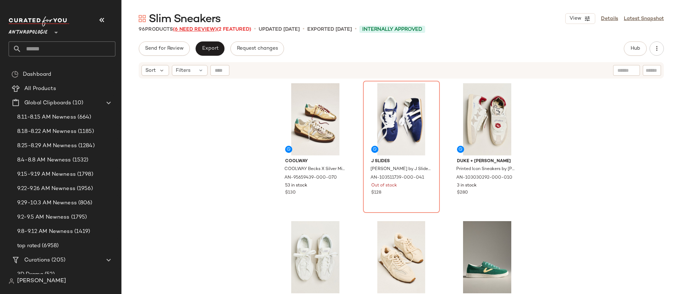
click at [192, 29] on span "(6 Need Review)" at bounding box center [195, 29] width 44 height 5
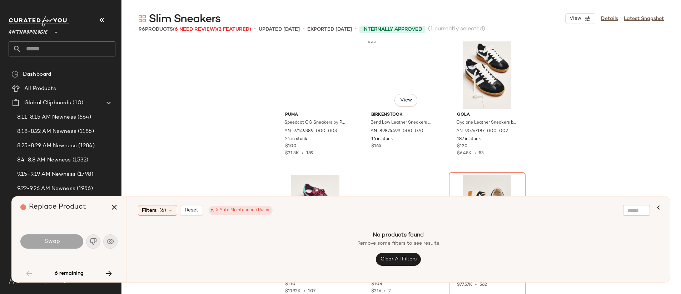
scroll to position [995, 0]
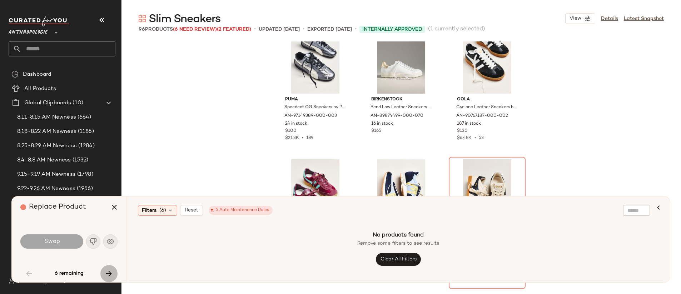
click at [112, 275] on icon "button" at bounding box center [109, 273] width 9 height 9
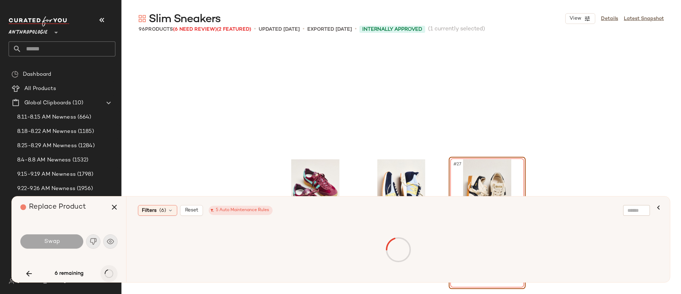
scroll to position [1103, 0]
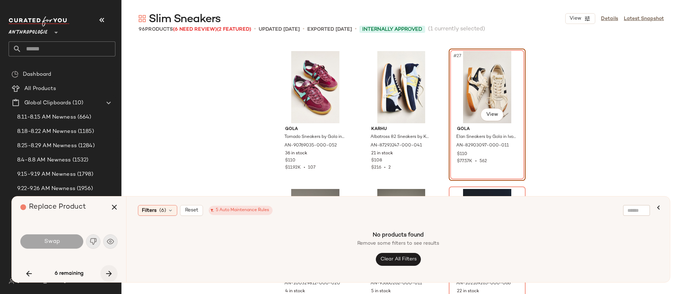
click at [112, 275] on icon "button" at bounding box center [109, 273] width 9 height 9
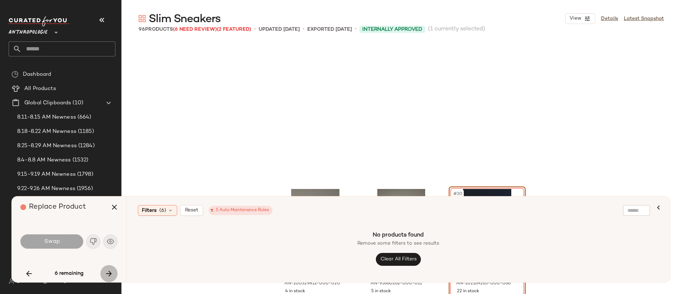
scroll to position [1241, 0]
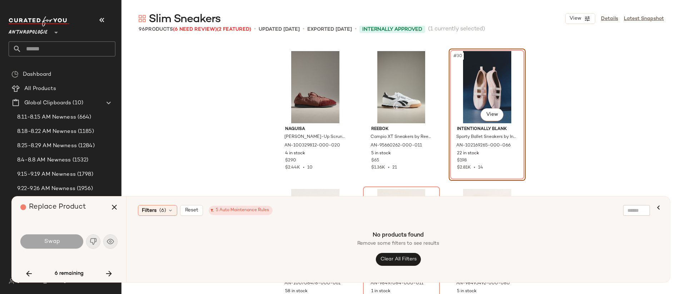
click at [162, 109] on div "Naguisa [PERSON_NAME]-Up Scrunch Sneakers by Naguisa in Brown, Women's, Size: 4…" at bounding box center [400, 167] width 559 height 253
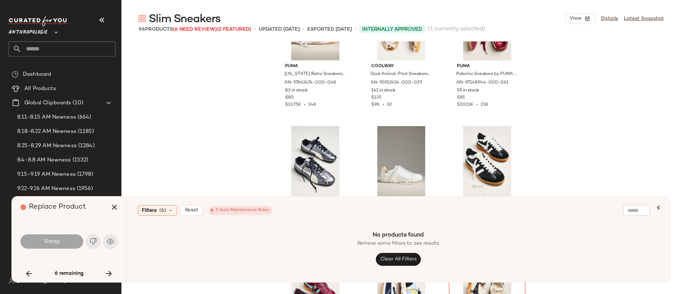
click at [658, 204] on icon "button" at bounding box center [658, 207] width 9 height 9
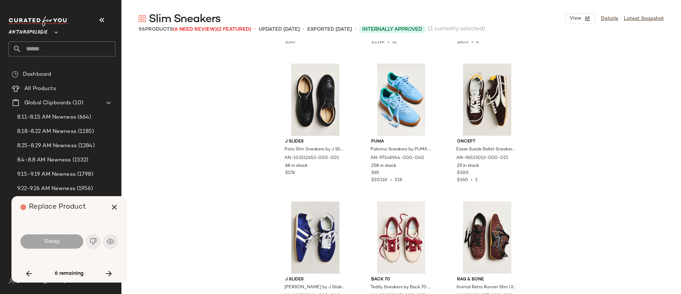
scroll to position [296, 0]
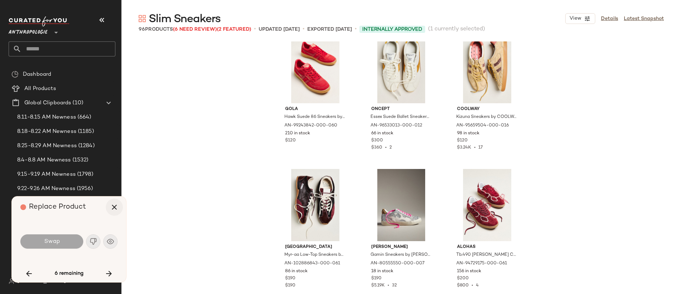
click at [112, 210] on icon "button" at bounding box center [114, 207] width 9 height 9
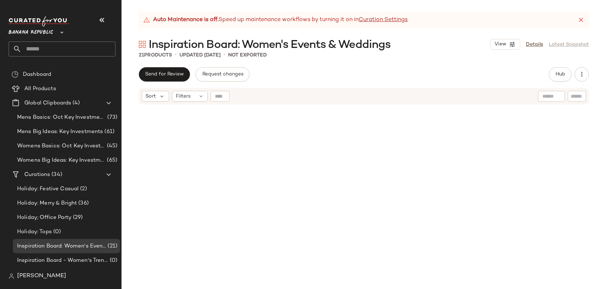
scroll to position [328, 0]
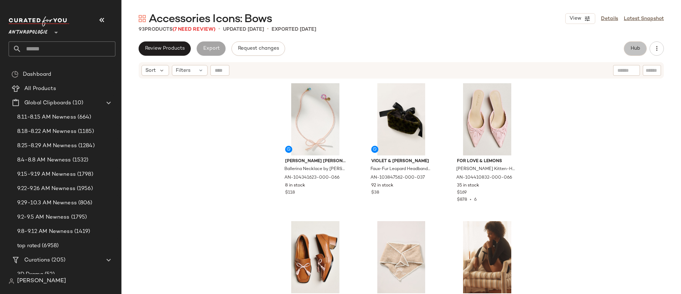
click at [638, 49] on span "Hub" at bounding box center [635, 49] width 10 height 6
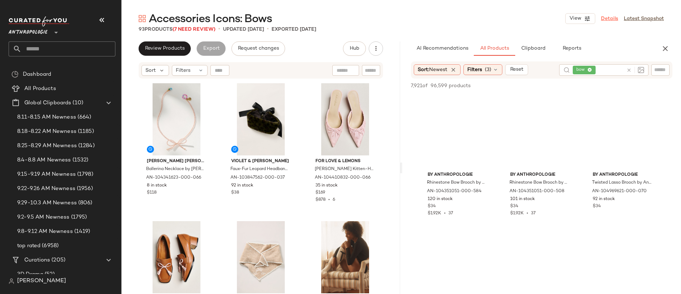
click at [607, 16] on link "Details" at bounding box center [609, 19] width 17 height 8
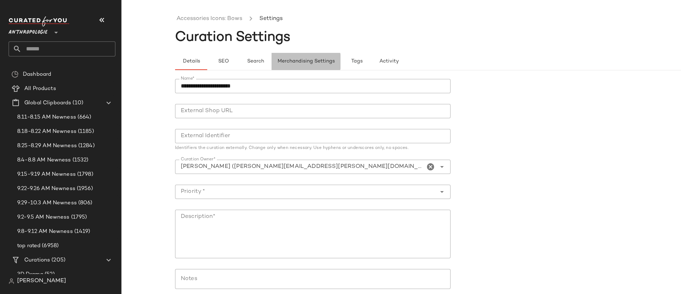
click at [312, 59] on span "Merchandising Settings" at bounding box center [306, 62] width 58 height 6
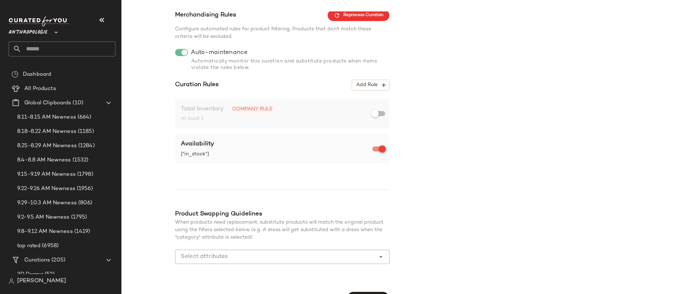
scroll to position [88, 0]
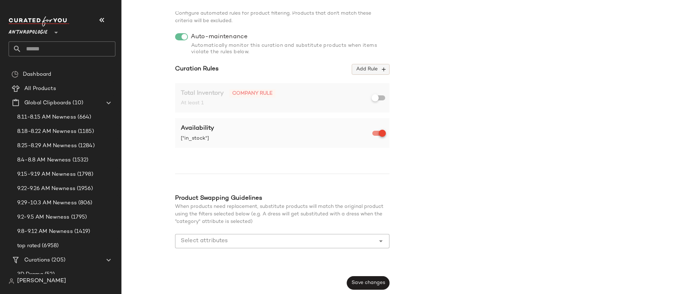
click at [373, 66] on span "Add Rule" at bounding box center [371, 69] width 30 height 6
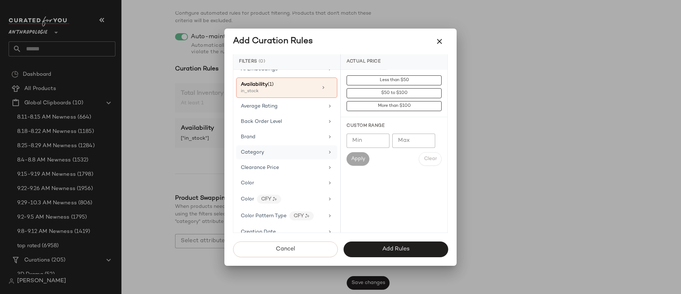
scroll to position [68, 0]
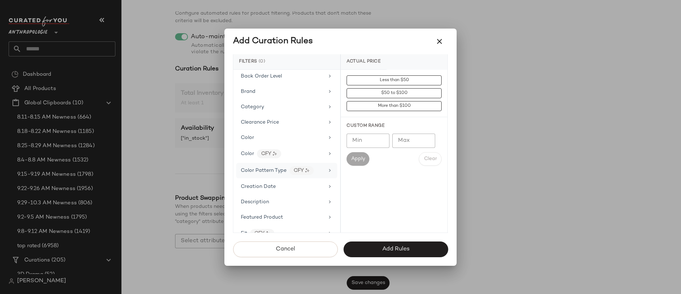
click at [275, 173] on div "Color Pattern Type" at bounding box center [264, 171] width 46 height 8
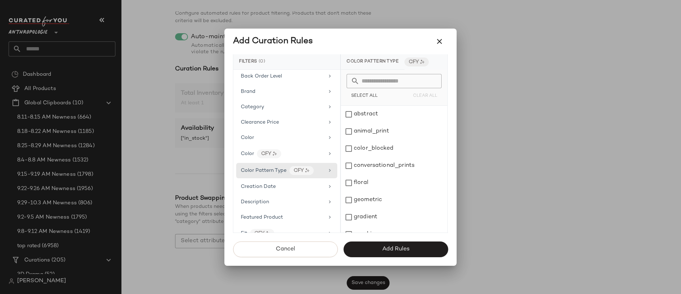
click at [394, 83] on input "text" at bounding box center [398, 81] width 78 height 14
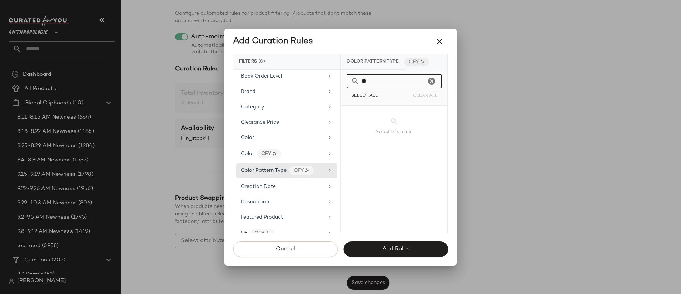
type input "*"
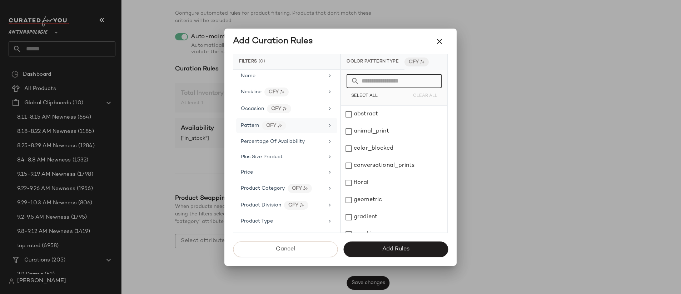
scroll to position [470, 0]
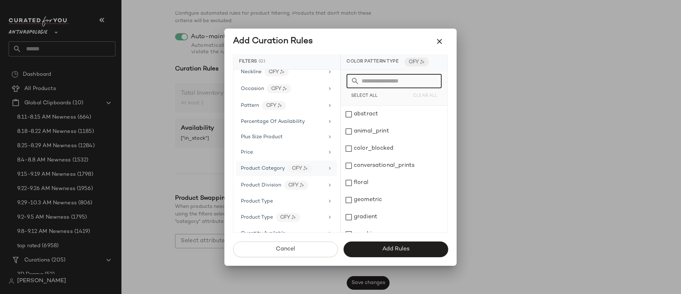
click at [270, 170] on span "Product Category" at bounding box center [263, 168] width 44 height 5
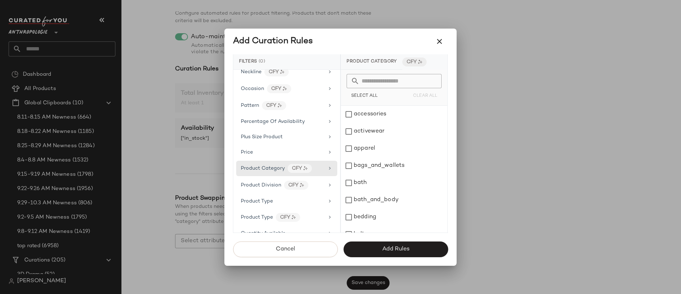
click at [375, 85] on input "text" at bounding box center [398, 81] width 78 height 14
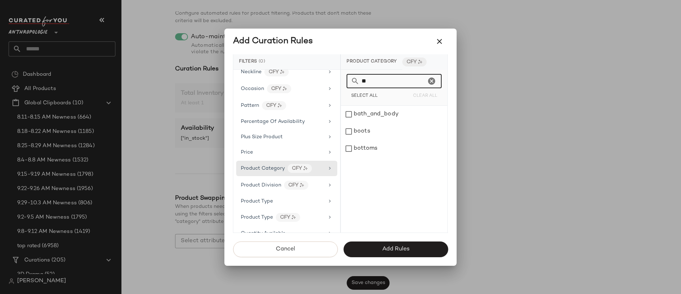
type input "*"
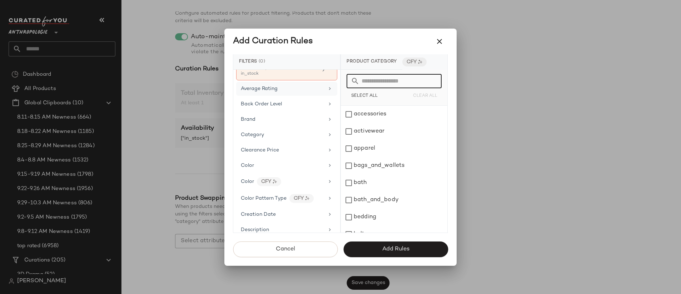
scroll to position [42, 0]
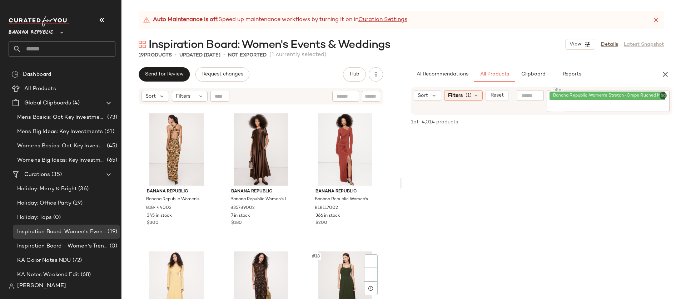
scroll to position [657, 0]
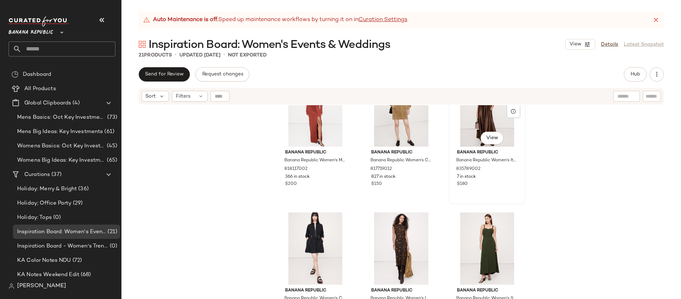
scroll to position [755, 0]
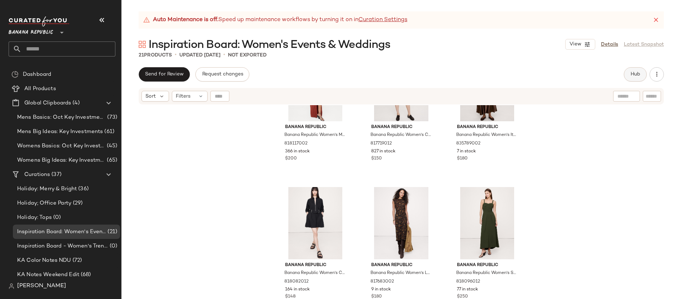
click at [633, 76] on span "Hub" at bounding box center [635, 74] width 10 height 6
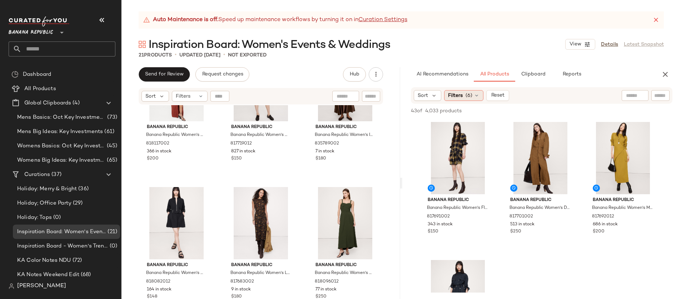
click at [472, 94] on div "Filters (6)" at bounding box center [463, 95] width 39 height 11
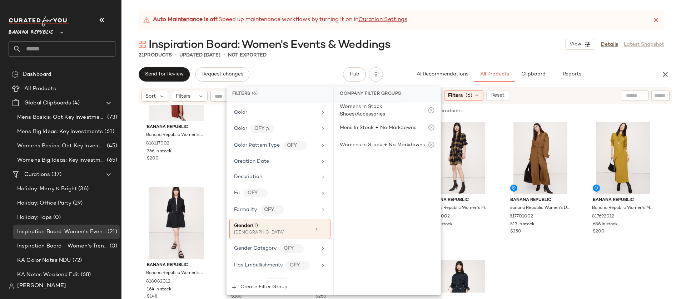
scroll to position [218, 0]
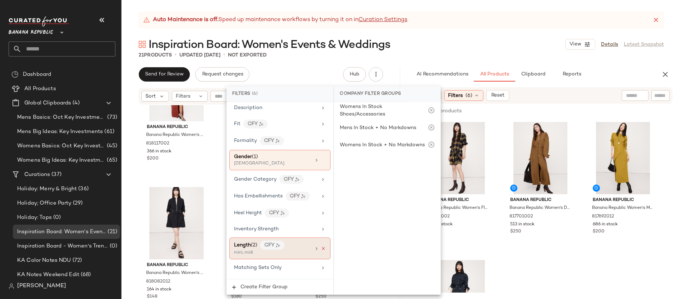
click at [321, 250] on icon at bounding box center [323, 248] width 5 height 5
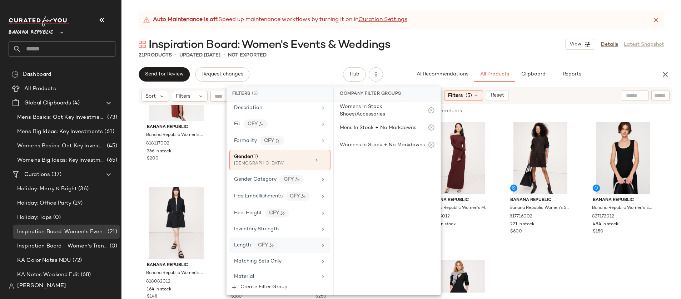
click at [555, 92] on div "Sort Filters (5) Reset" at bounding box center [495, 95] width 163 height 11
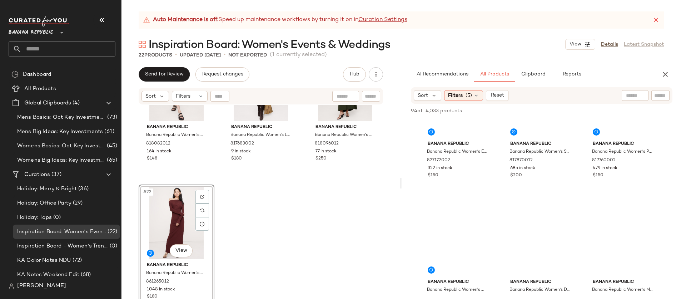
scroll to position [776, 0]
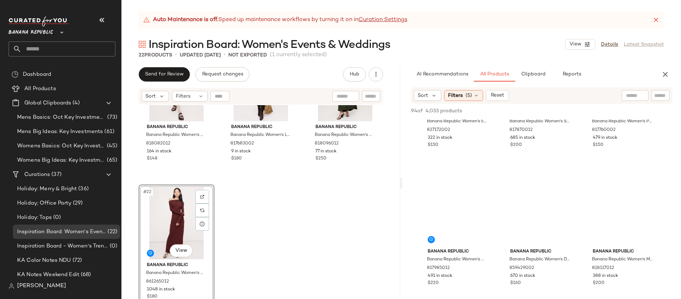
click at [656, 95] on input "text" at bounding box center [660, 96] width 13 height 8
type input "*****"
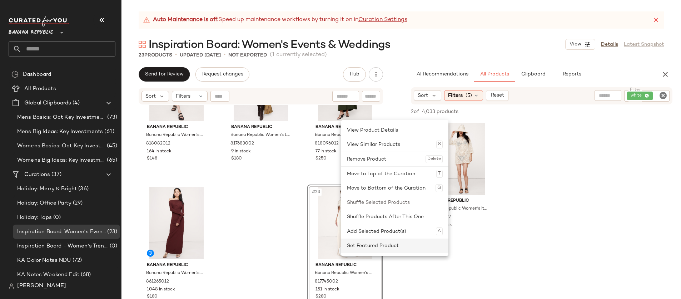
click at [377, 248] on div "Set Featured Product" at bounding box center [395, 245] width 96 height 14
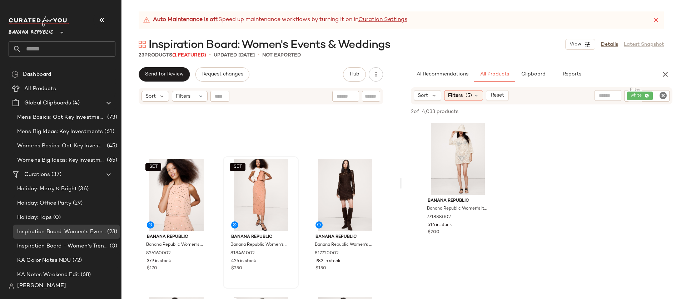
scroll to position [0, 0]
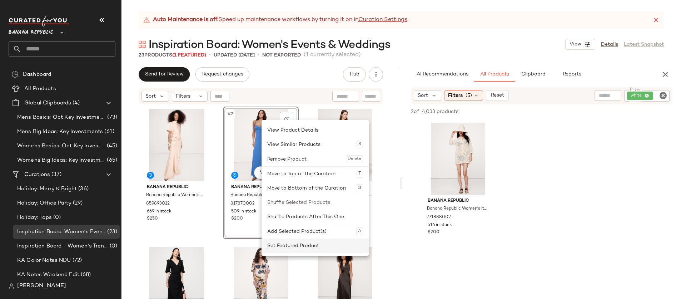
click at [276, 247] on div "Set Featured Product" at bounding box center [315, 245] width 96 height 14
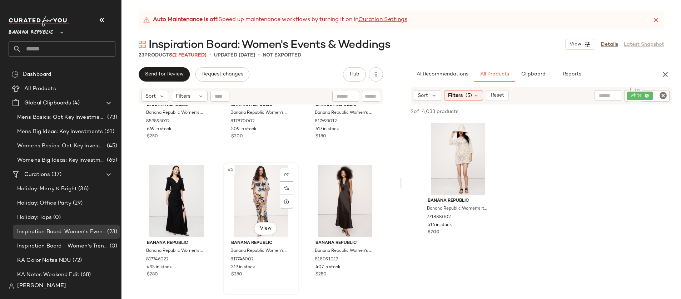
scroll to position [122, 0]
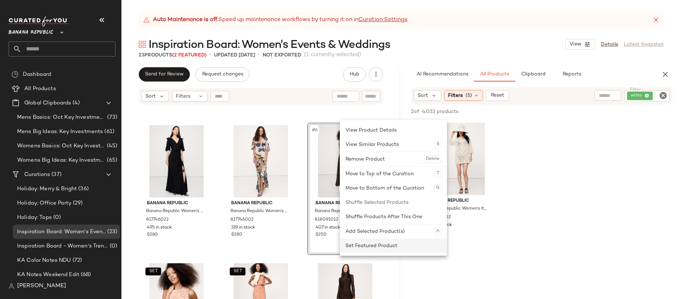
click at [363, 248] on div "Set Featured Product" at bounding box center [393, 245] width 96 height 14
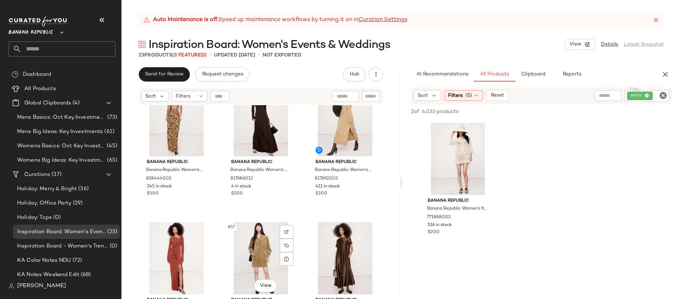
scroll to position [571, 0]
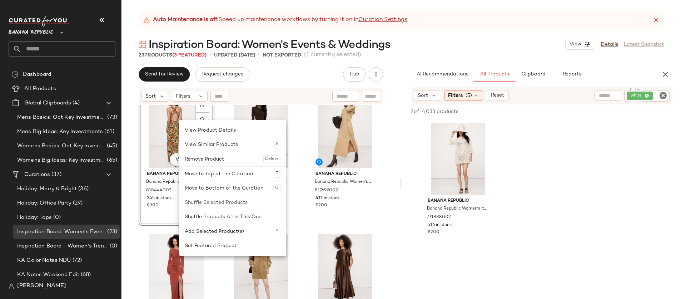
click at [299, 200] on div "#13 View Banana Republic Banana Republic Women's Matte Silk Cowl-Neck Backless …" at bounding box center [260, 210] width 279 height 211
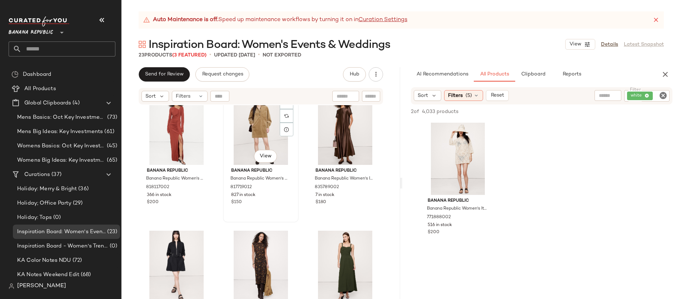
scroll to position [710, 0]
click at [170, 252] on div "#19 View" at bounding box center [176, 268] width 71 height 72
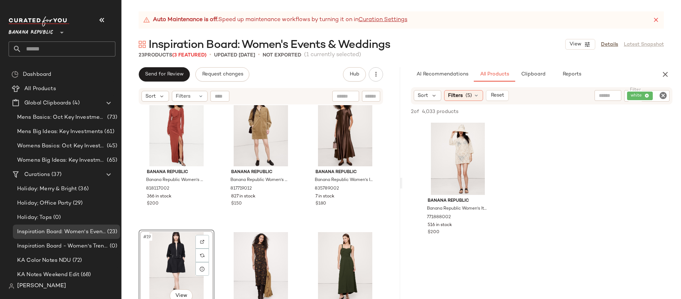
click at [185, 255] on div "#19 View" at bounding box center [176, 268] width 71 height 72
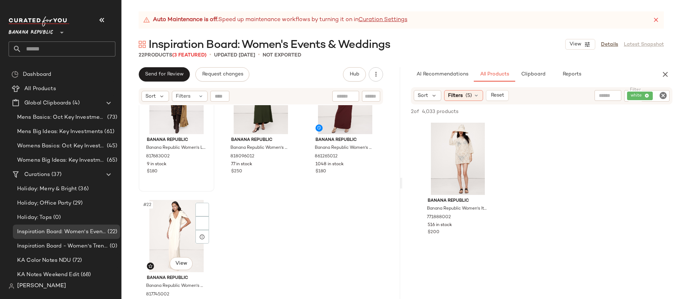
scroll to position [893, 0]
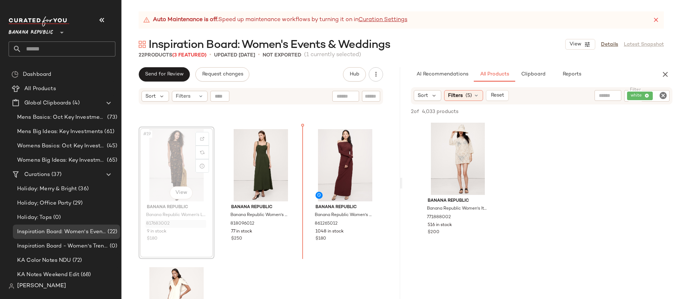
scroll to position [813, 0]
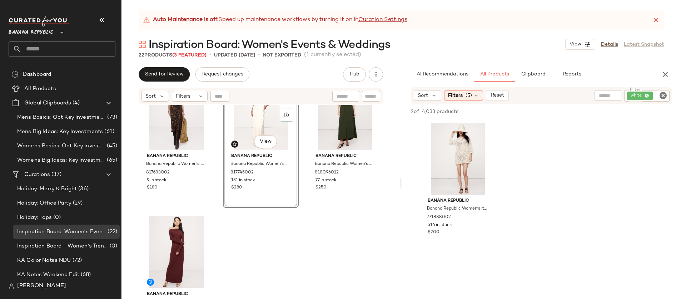
scroll to position [862, 0]
click at [662, 96] on icon "Clear Filter" at bounding box center [663, 95] width 9 height 9
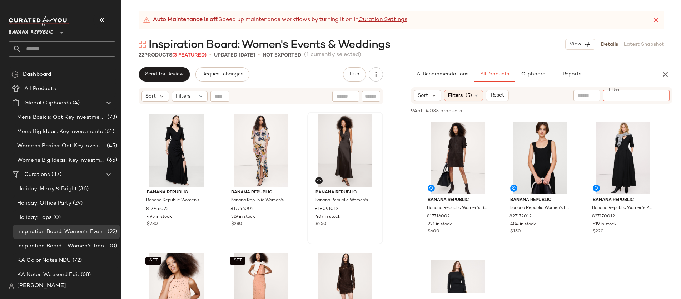
scroll to position [134, 0]
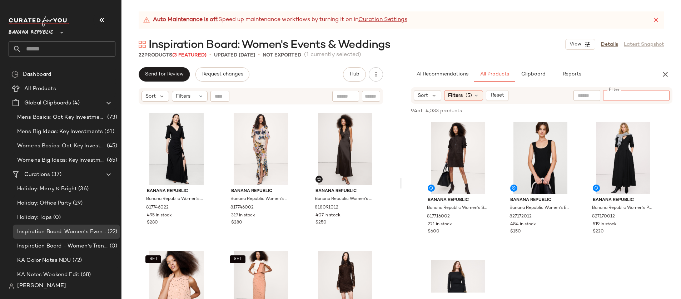
paste input "**********"
type input "**********"
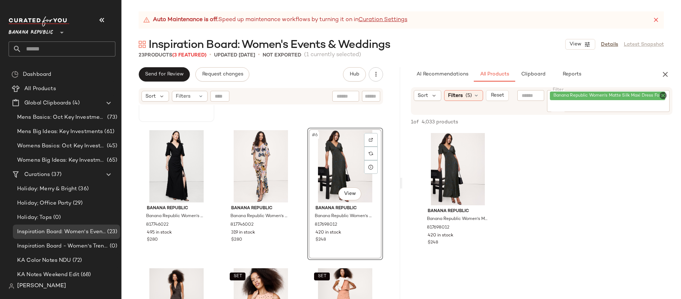
scroll to position [123, 0]
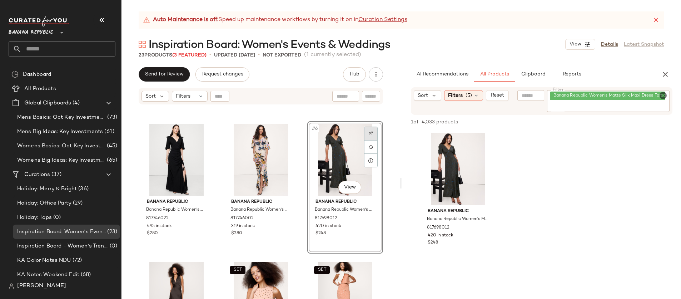
click at [369, 133] on div at bounding box center [371, 133] width 14 height 14
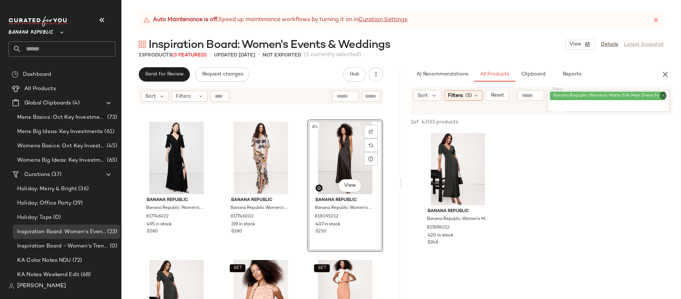
scroll to position [124, 0]
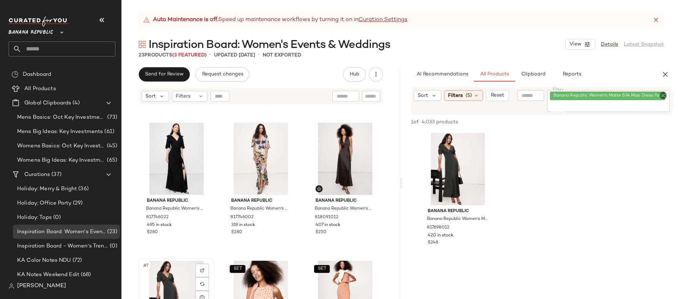
click at [166, 281] on div "#7 View" at bounding box center [176, 296] width 71 height 72
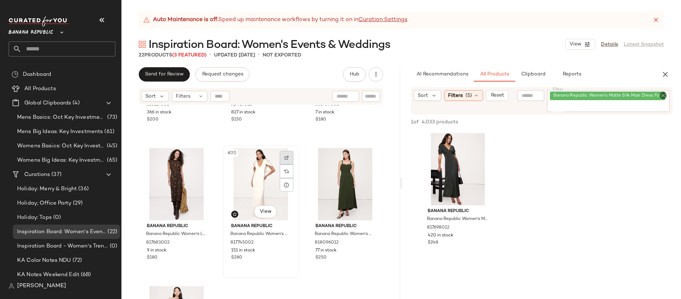
scroll to position [796, 0]
click at [662, 93] on icon "Clear Filter" at bounding box center [663, 95] width 9 height 9
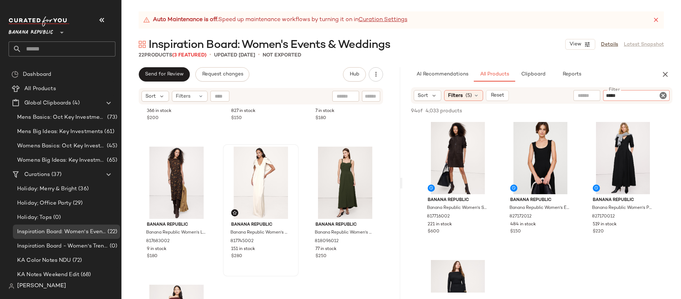
type input "******"
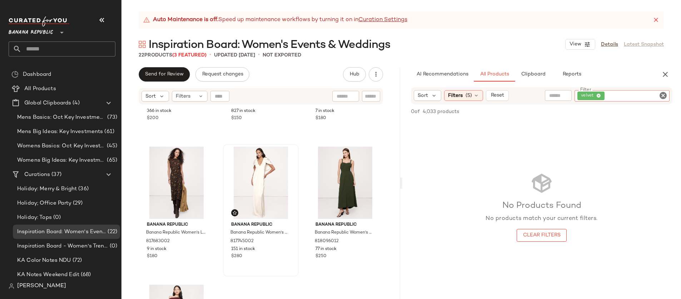
click at [663, 95] on icon "Clear Filter" at bounding box center [663, 95] width 9 height 9
click at [577, 94] on div at bounding box center [586, 95] width 27 height 11
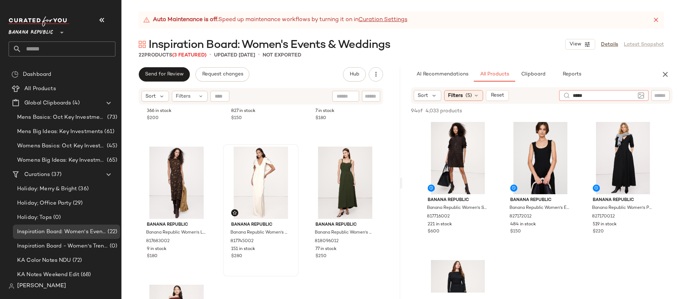
type input "******"
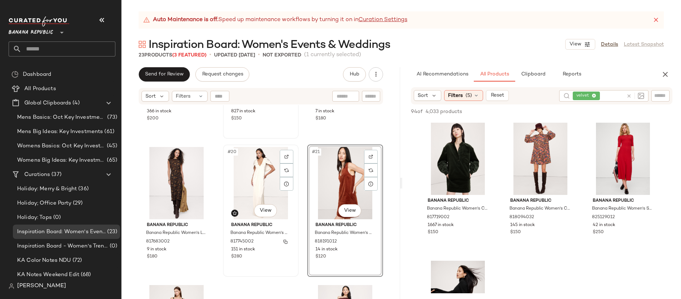
scroll to position [797, 0]
click at [629, 95] on icon at bounding box center [628, 95] width 5 height 5
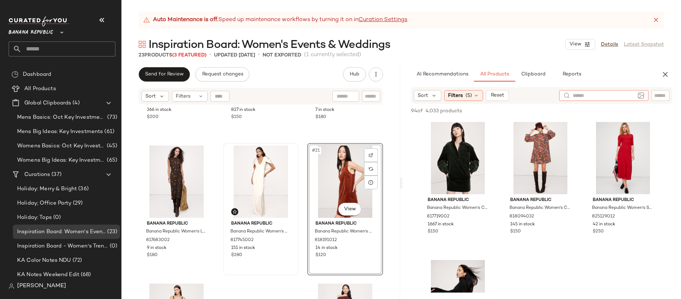
click at [657, 98] on input "text" at bounding box center [660, 96] width 13 height 8
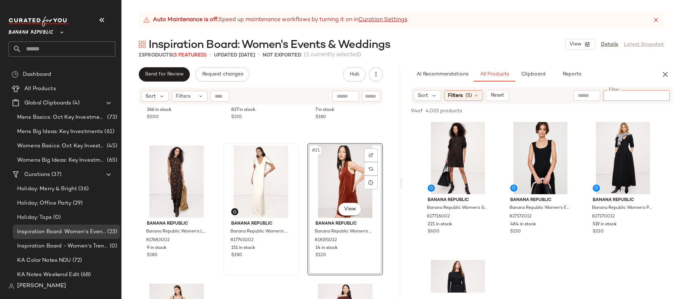
paste input "*********"
type input "*********"
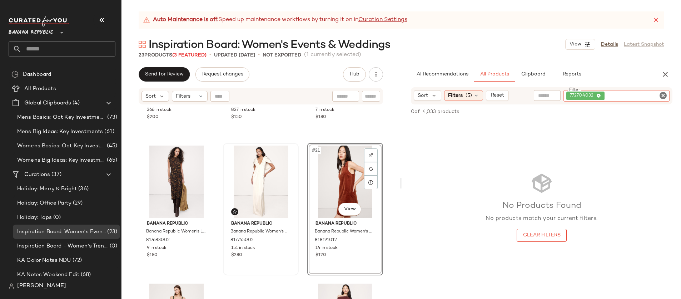
click at [664, 96] on icon "Clear Filter" at bounding box center [663, 95] width 9 height 9
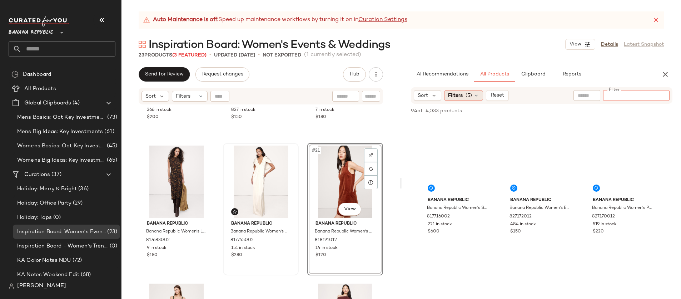
click at [473, 96] on div "Filters (5)" at bounding box center [463, 95] width 39 height 11
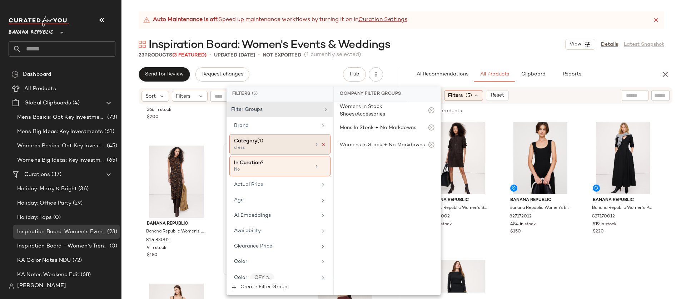
click at [321, 144] on icon at bounding box center [323, 144] width 5 height 5
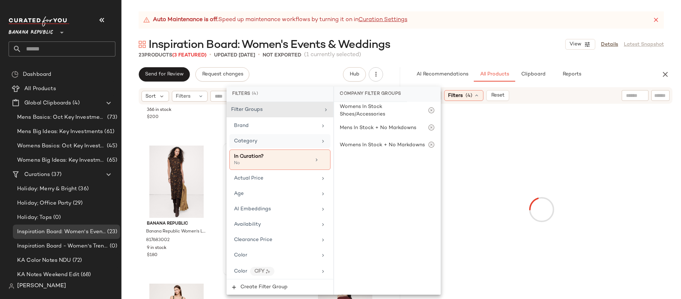
click at [664, 93] on input "text" at bounding box center [660, 96] width 13 height 8
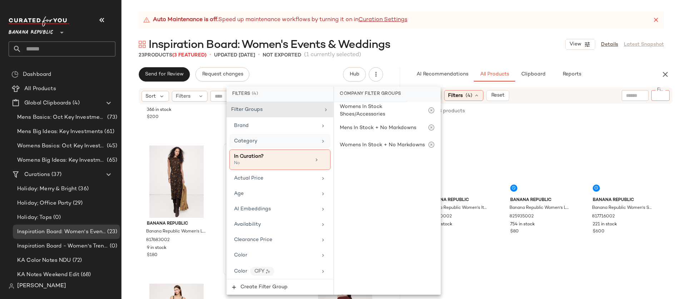
click at [656, 94] on input "Filter" at bounding box center [660, 96] width 13 height 8
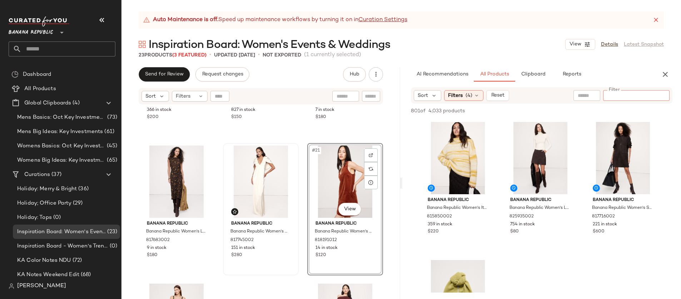
paste input "*********"
type input "*********"
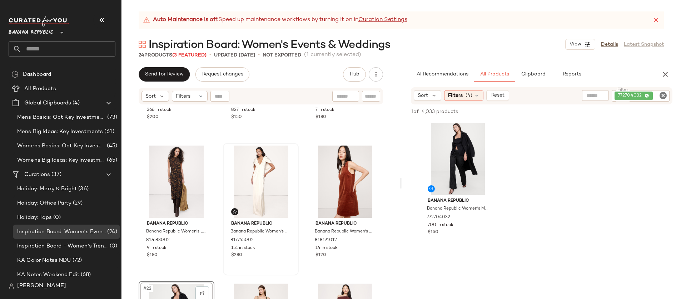
click at [664, 95] on icon "Clear Filter" at bounding box center [663, 95] width 9 height 9
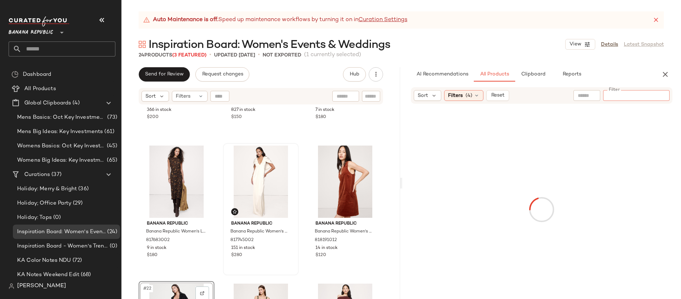
paste input "**********"
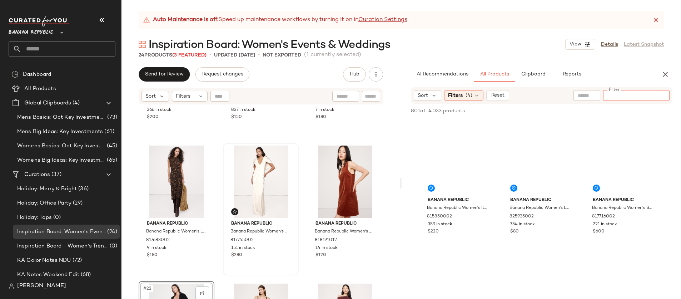
type input "**********"
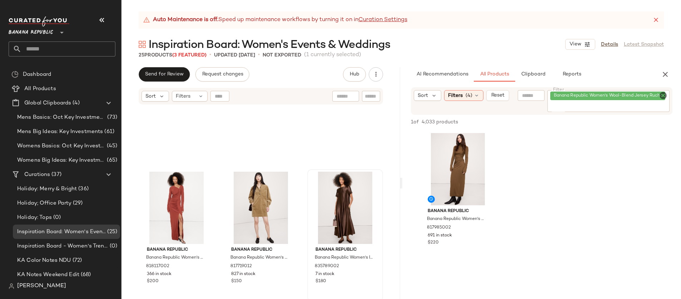
scroll to position [772, 0]
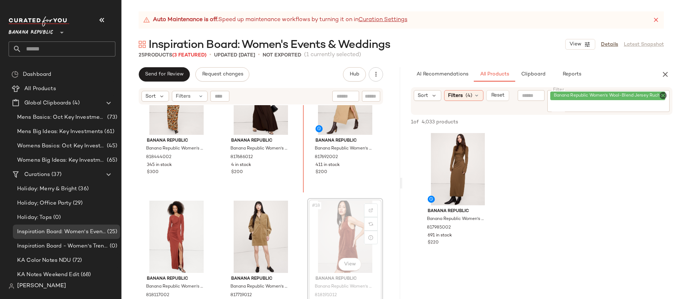
scroll to position [598, 0]
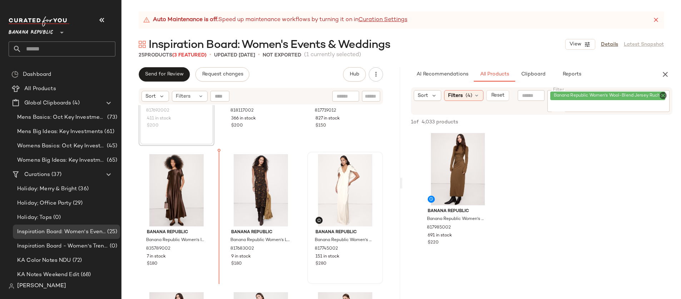
scroll to position [788, 0]
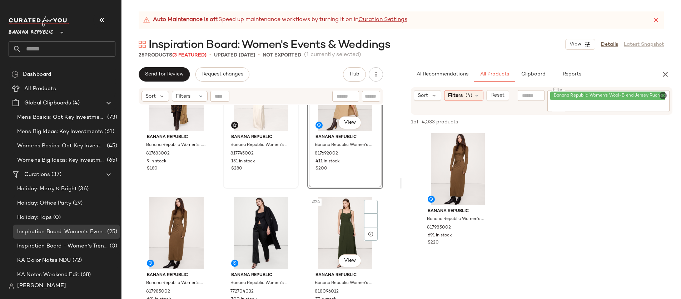
scroll to position [921, 0]
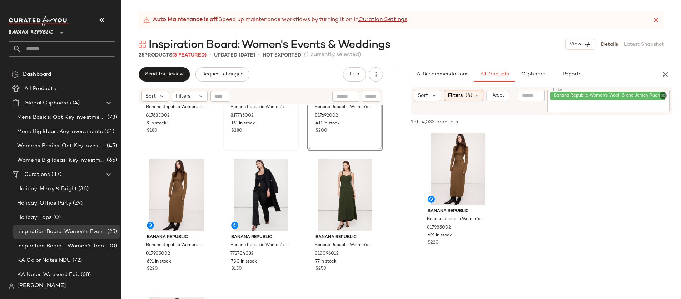
click at [327, 136] on div "#21 View Banana Republic Banana Republic Women's Merino-Cotton Wrap Sweater Dre…" at bounding box center [345, 85] width 76 height 132
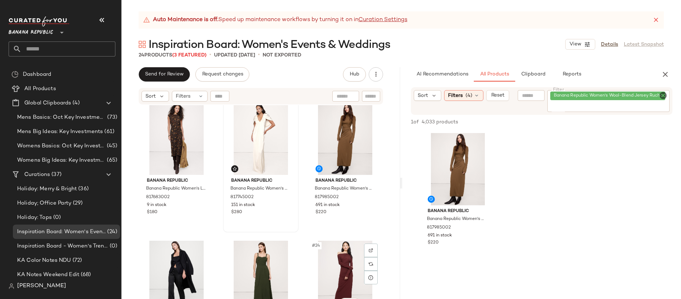
scroll to position [838, 0]
click at [665, 93] on icon "Clear Filter" at bounding box center [663, 95] width 9 height 9
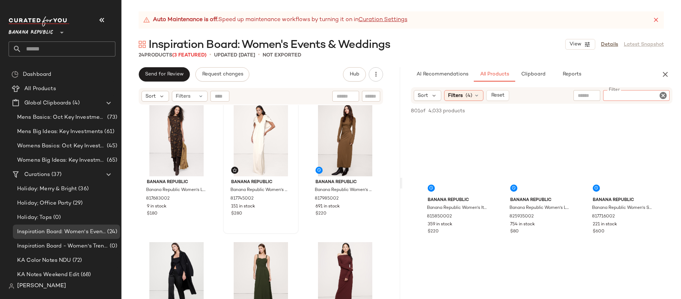
type input "**********"
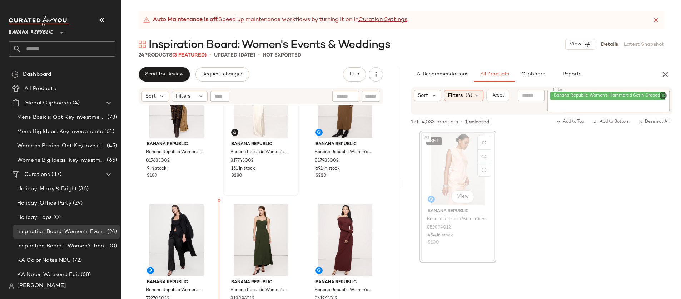
scroll to position [880, 0]
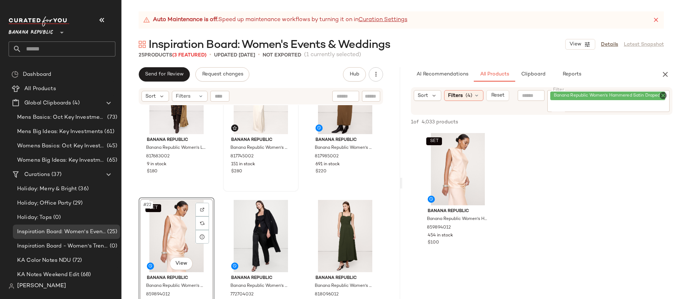
click at [663, 97] on icon "Clear Filter" at bounding box center [663, 95] width 9 height 9
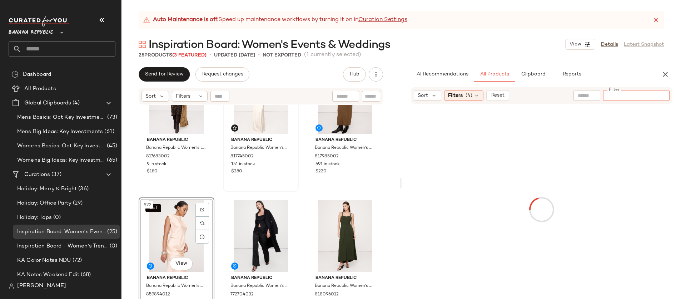
paste input "**********"
type input "**********"
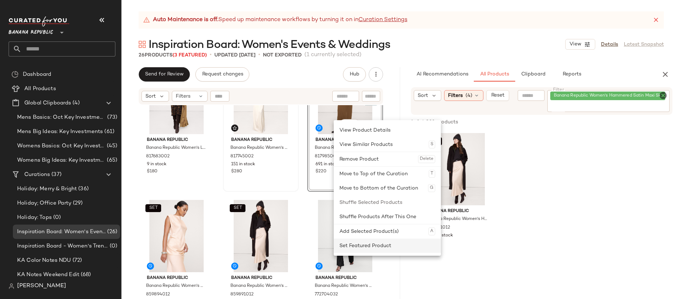
click at [377, 244] on div "Set Featured Product" at bounding box center [387, 245] width 96 height 14
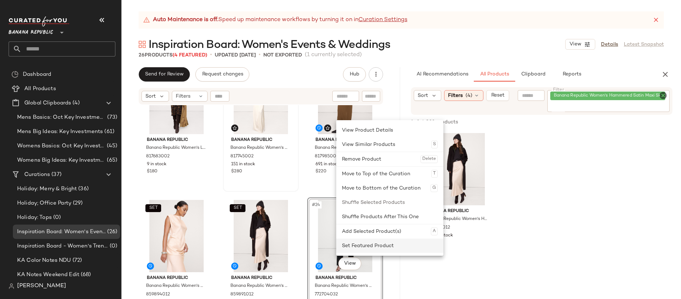
click at [360, 246] on div "Set Featured Product" at bounding box center [390, 245] width 96 height 14
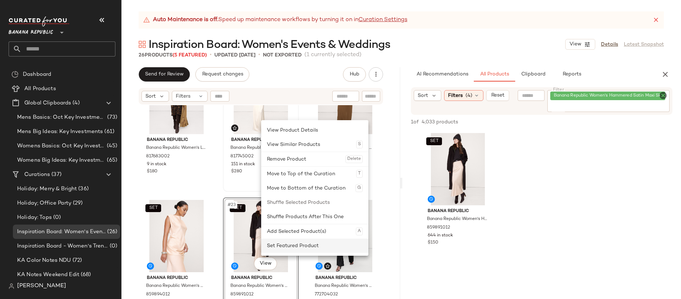
click at [290, 246] on div "Set Featured Product" at bounding box center [315, 245] width 96 height 14
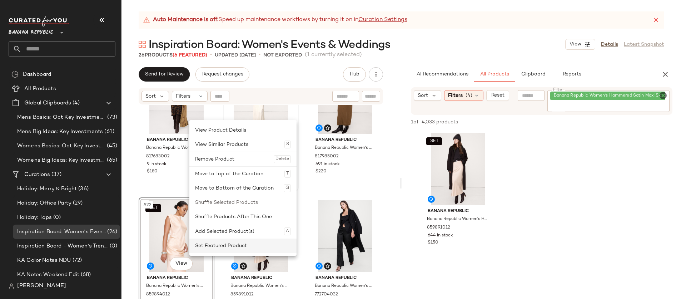
click at [225, 240] on div "Set Featured Product" at bounding box center [243, 245] width 96 height 14
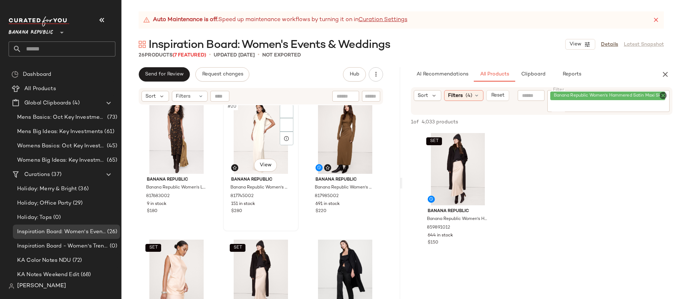
scroll to position [829, 0]
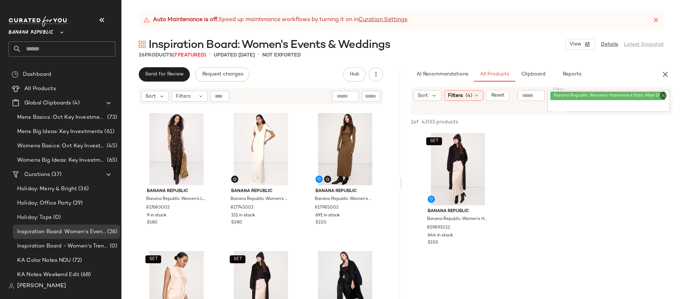
click at [302, 251] on div "Banana Republic Banana Republic Women's Low-Back Midi Dress Black Floral Botani…" at bounding box center [260, 210] width 279 height 211
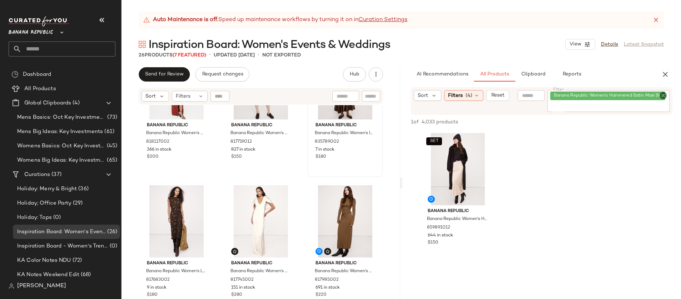
scroll to position [849, 0]
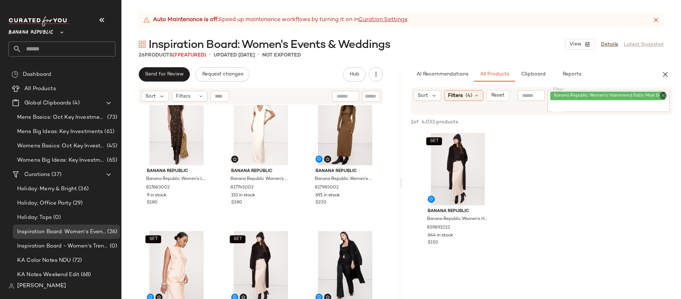
click at [661, 96] on icon "Clear Filter" at bounding box center [663, 95] width 9 height 9
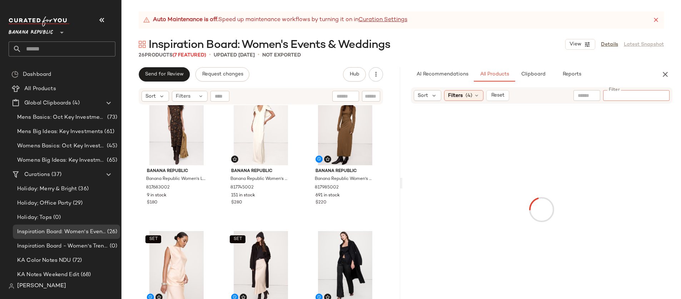
paste input "**********"
type input "**********"
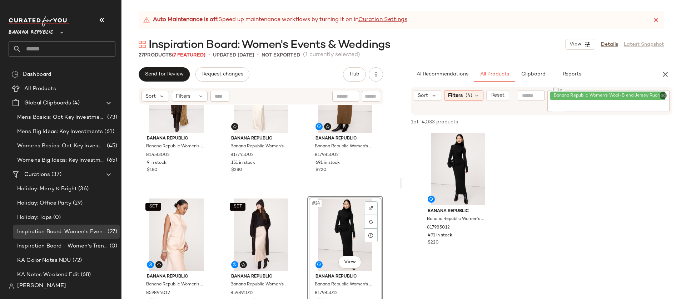
scroll to position [913, 0]
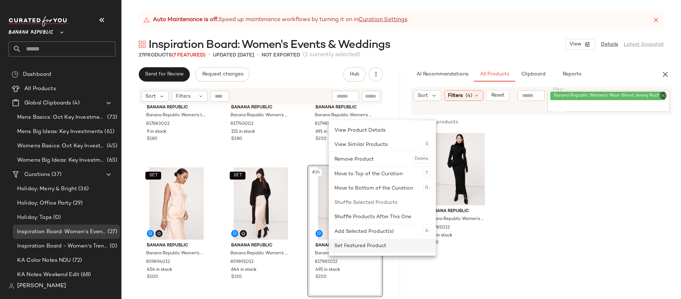
click at [355, 240] on div "Set Featured Product" at bounding box center [382, 245] width 96 height 14
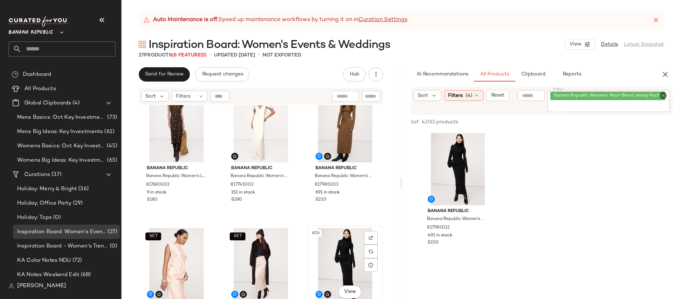
scroll to position [864, 0]
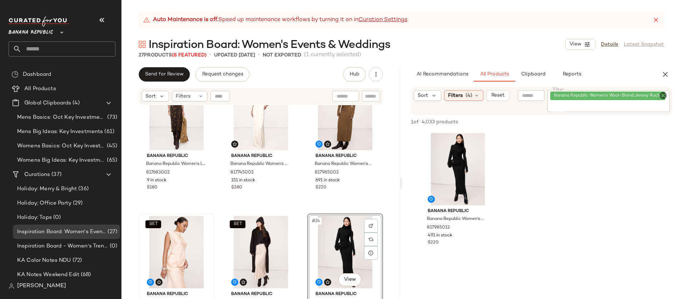
scroll to position [863, 0]
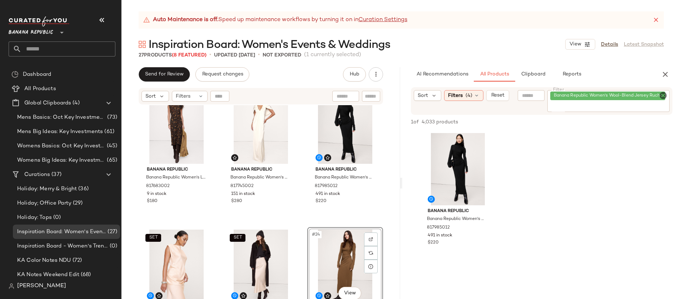
scroll to position [850, 0]
click at [592, 46] on button "View" at bounding box center [580, 44] width 30 height 11
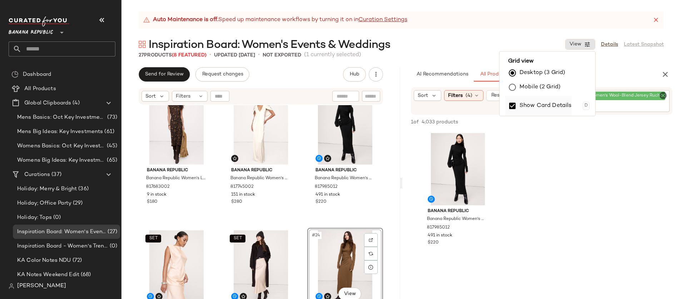
click at [558, 104] on label "Show Card Details" at bounding box center [545, 106] width 52 height 20
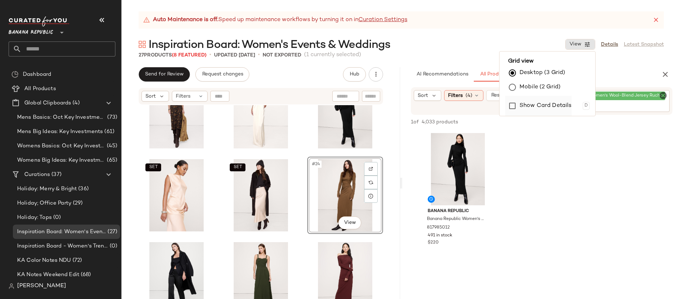
scroll to position [536, 0]
click at [664, 73] on icon "button" at bounding box center [665, 74] width 9 height 9
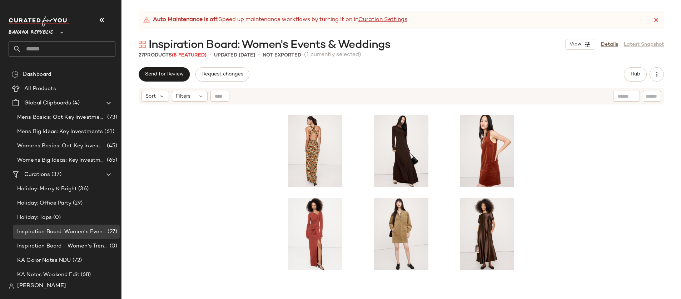
scroll to position [123, 0]
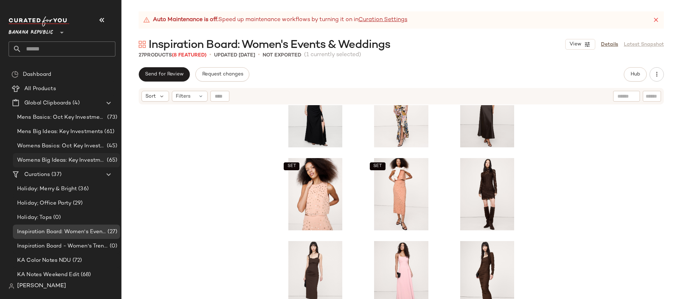
click at [65, 160] on span "Womens Big Ideas: Key Investments" at bounding box center [61, 160] width 88 height 8
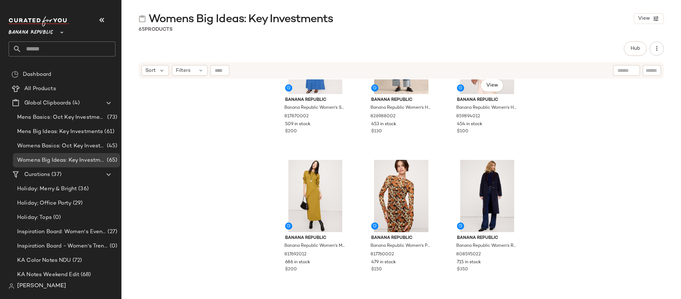
scroll to position [2327, 0]
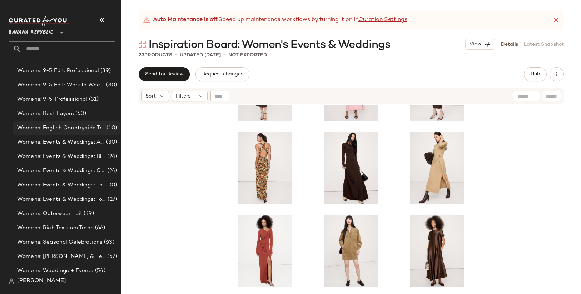
scroll to position [422, 0]
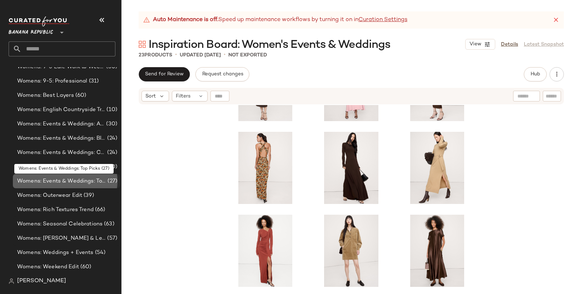
click at [81, 180] on span "Womens: Events & Weddings: Top Picks" at bounding box center [61, 181] width 89 height 8
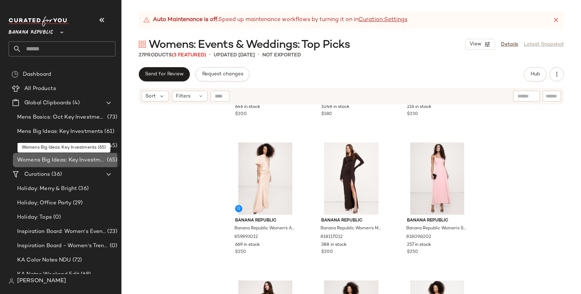
click at [87, 159] on span "Womens Big Ideas: Key Investments" at bounding box center [61, 160] width 88 height 8
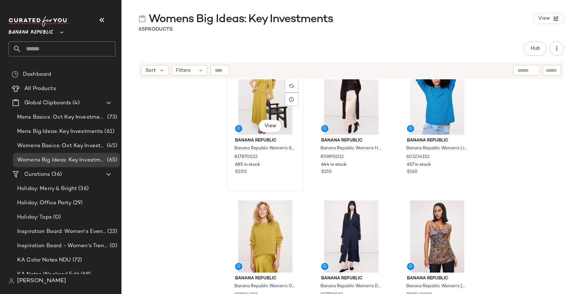
scroll to position [2639, 0]
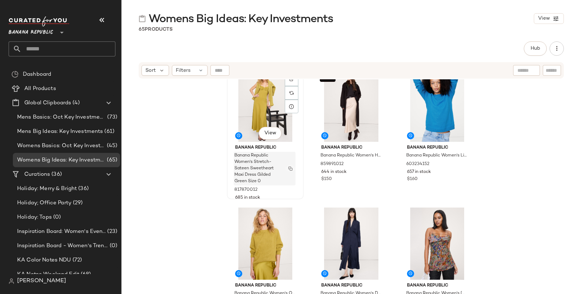
click at [288, 168] on img "button" at bounding box center [290, 168] width 4 height 4
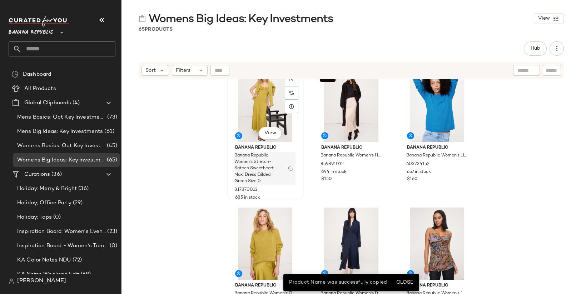
click at [289, 168] on img "button" at bounding box center [290, 168] width 4 height 4
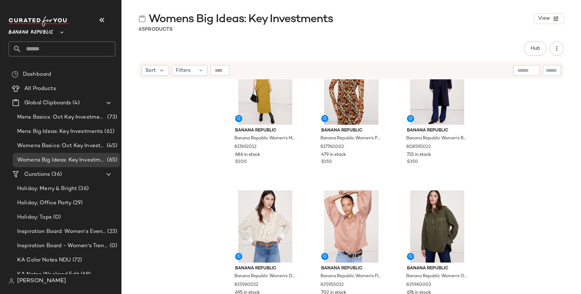
scroll to position [2311, 0]
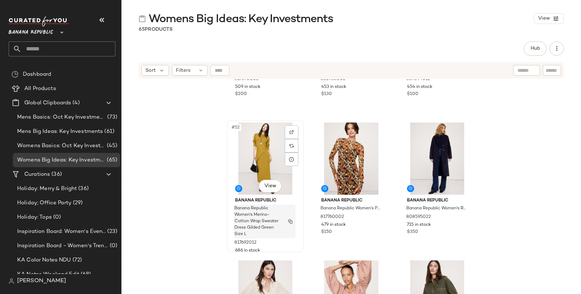
click at [288, 220] on img "button" at bounding box center [290, 221] width 4 height 4
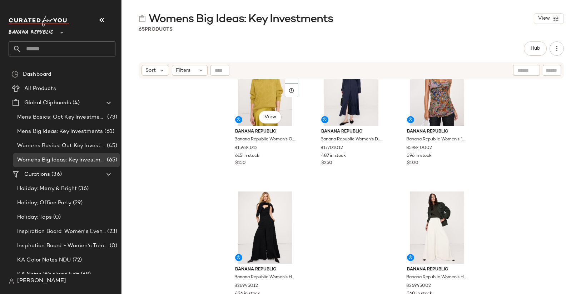
scroll to position [2803, 0]
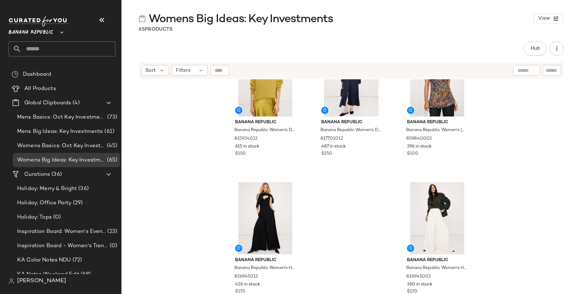
click at [347, 206] on div "Banana Republic Banana Republic Women's Oversized Merino-Cotton Crew-Neck Sweat…" at bounding box center [350, 195] width 459 height 233
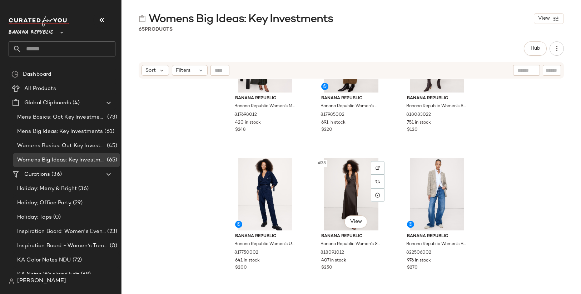
scroll to position [1316, 0]
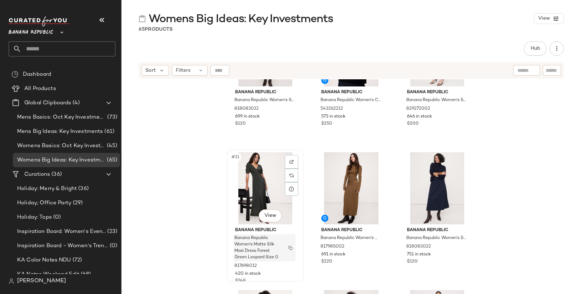
click at [288, 248] on img "button" at bounding box center [290, 248] width 4 height 4
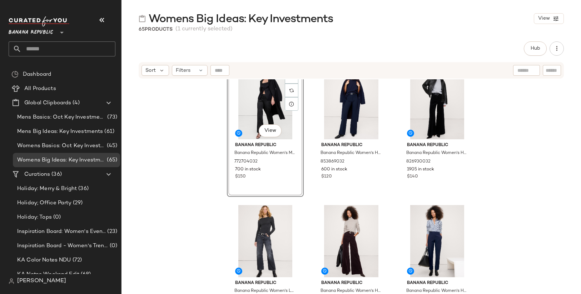
scroll to position [438, 0]
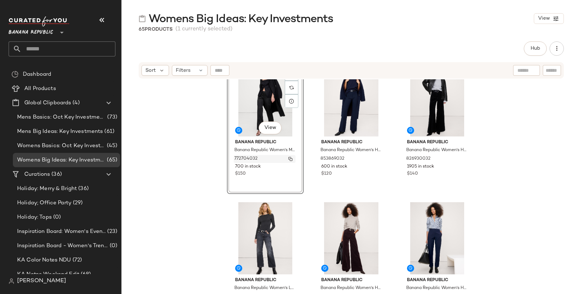
click at [289, 158] on img "button" at bounding box center [290, 159] width 4 height 4
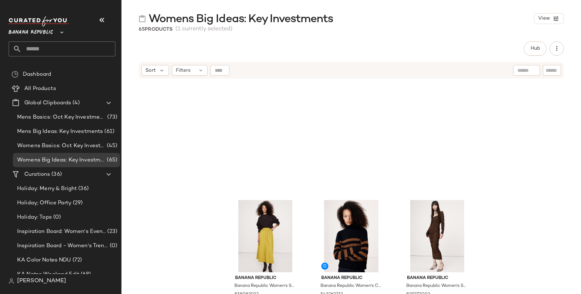
scroll to position [1350, 0]
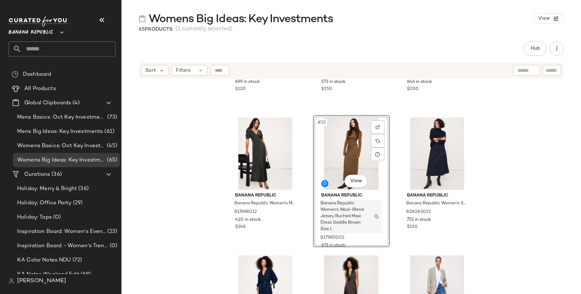
click at [374, 217] on img "button" at bounding box center [376, 216] width 4 height 4
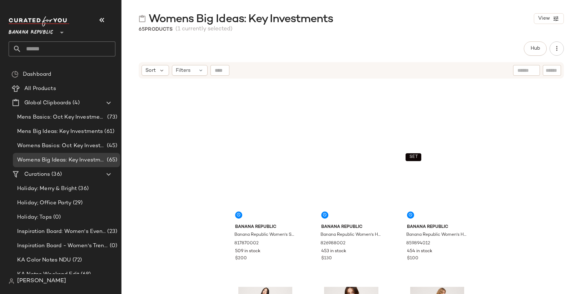
scroll to position [2142, 0]
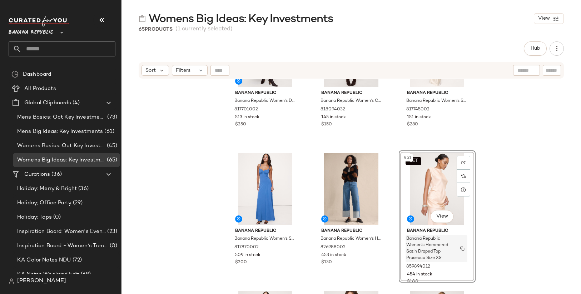
click at [460, 248] on img "button" at bounding box center [462, 248] width 4 height 4
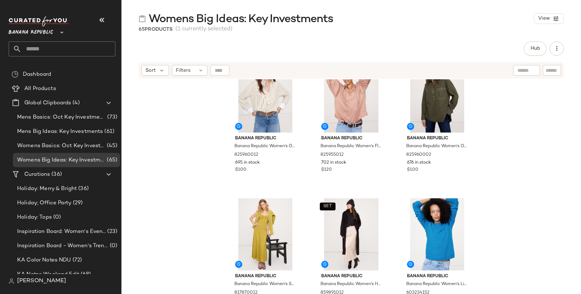
scroll to position [2614, 0]
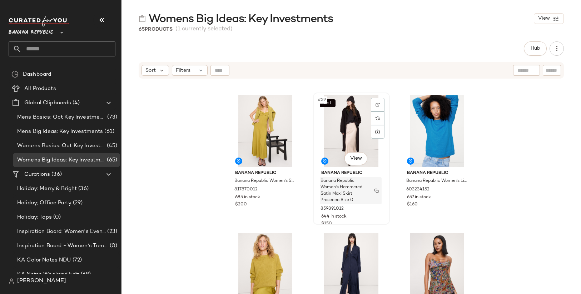
click at [374, 191] on img "button" at bounding box center [376, 191] width 4 height 4
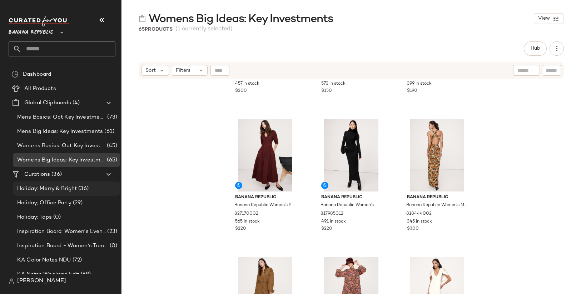
scroll to position [1853, 0]
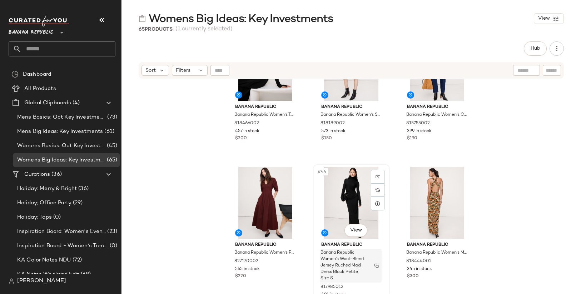
click at [375, 267] on img "button" at bounding box center [376, 266] width 4 height 4
click at [74, 230] on span "Inspiration Board: Women's Events & Weddings" at bounding box center [61, 232] width 89 height 8
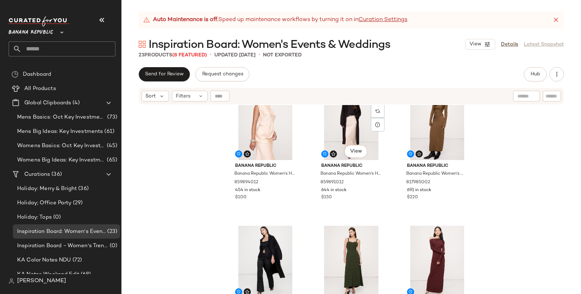
scroll to position [1036, 0]
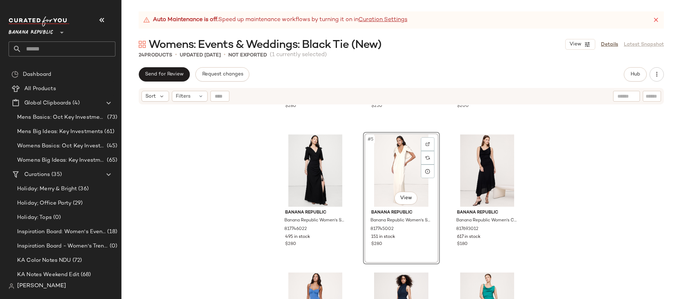
scroll to position [136, 0]
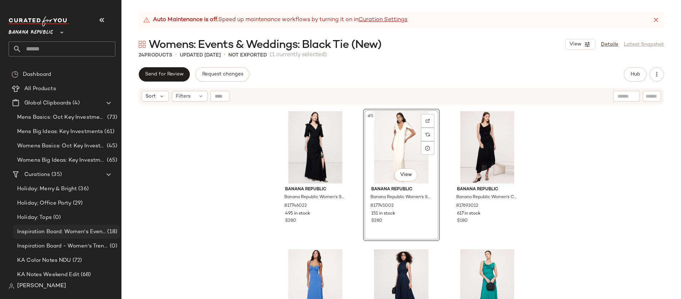
click at [88, 232] on span "Inspiration Board: Women's Events & Weddings" at bounding box center [61, 232] width 89 height 8
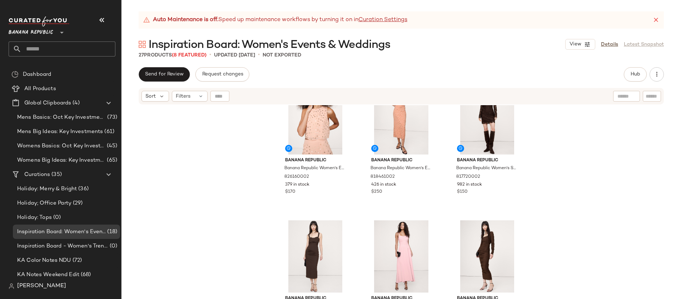
scroll to position [419, 0]
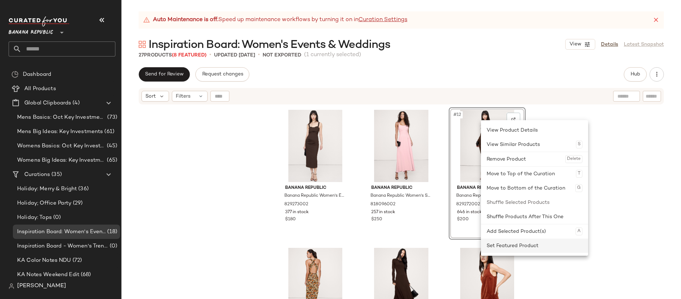
click at [508, 246] on div "Set Featured Product" at bounding box center [535, 245] width 96 height 14
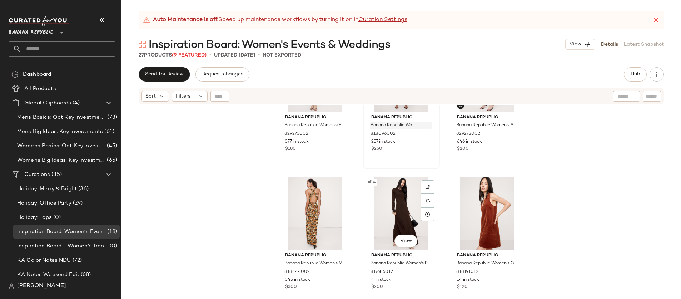
scroll to position [544, 0]
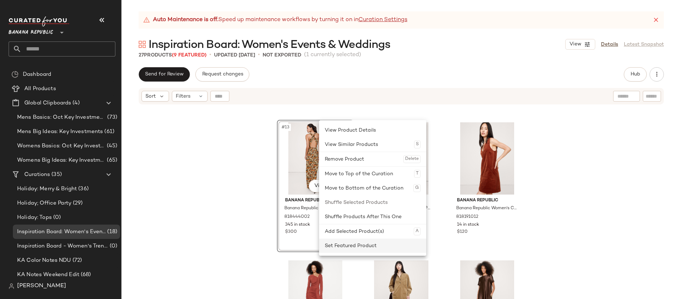
click at [350, 245] on div "Set Featured Product" at bounding box center [373, 245] width 96 height 14
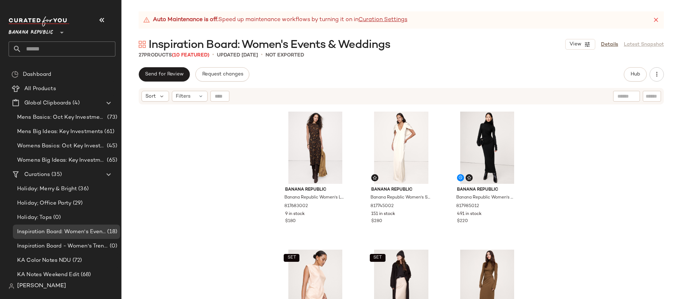
scroll to position [832, 0]
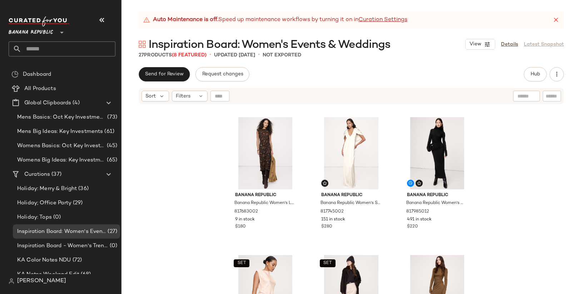
scroll to position [847, 0]
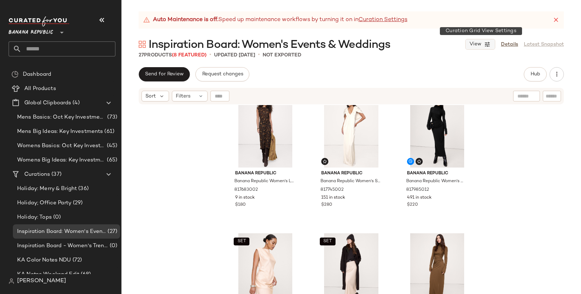
click at [485, 45] on icon "button" at bounding box center [487, 44] width 6 height 6
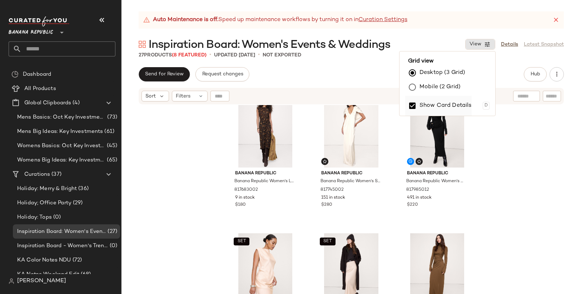
click at [463, 104] on label "Show Card Details" at bounding box center [445, 106] width 52 height 20
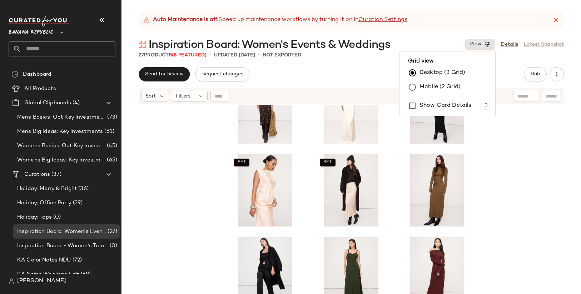
click at [495, 169] on div "SET SET" at bounding box center [350, 208] width 459 height 207
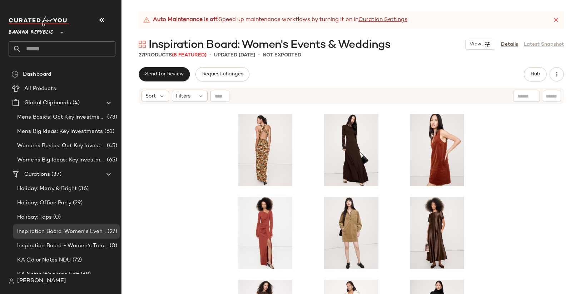
scroll to position [331, 0]
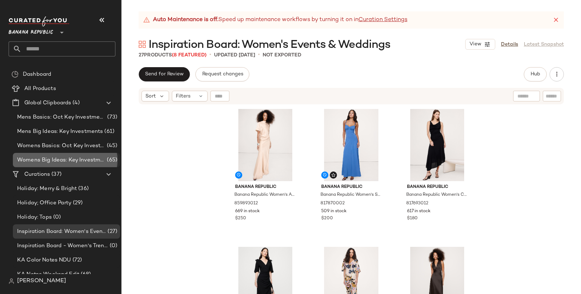
click at [77, 159] on span "Womens Big Ideas: Key Investments" at bounding box center [61, 160] width 88 height 8
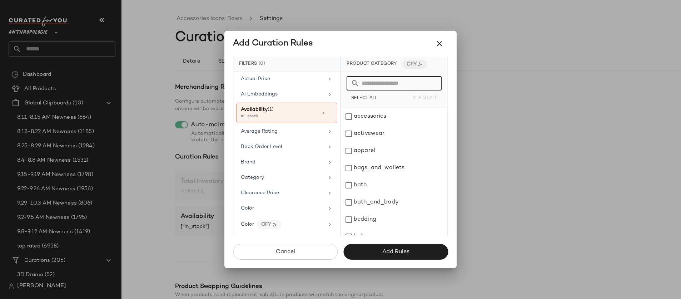
scroll to position [42, 0]
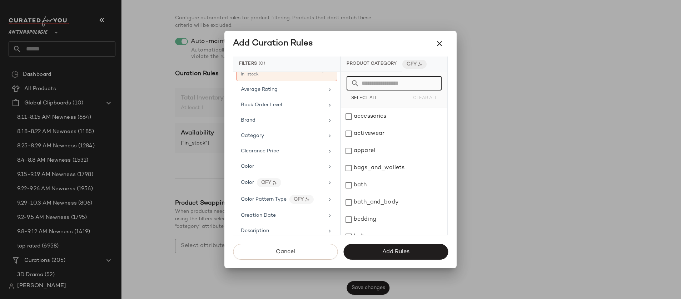
click at [384, 21] on div at bounding box center [340, 149] width 681 height 299
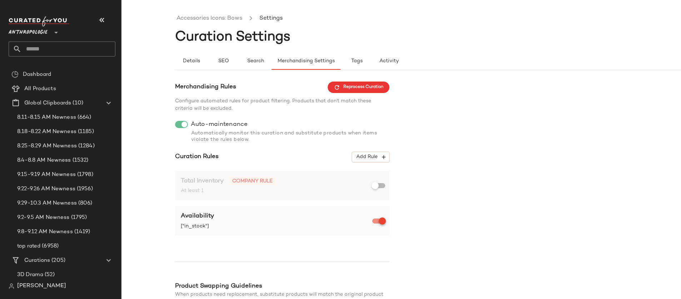
scroll to position [0, 0]
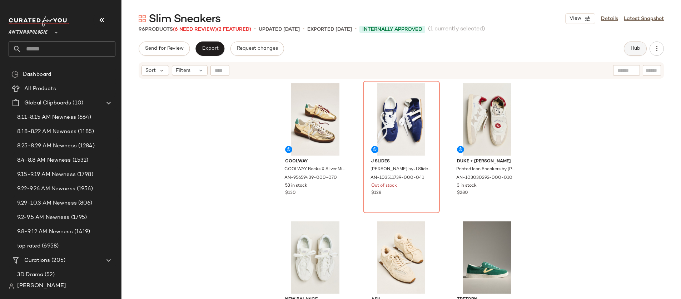
click at [630, 49] on span "Hub" at bounding box center [635, 49] width 10 height 6
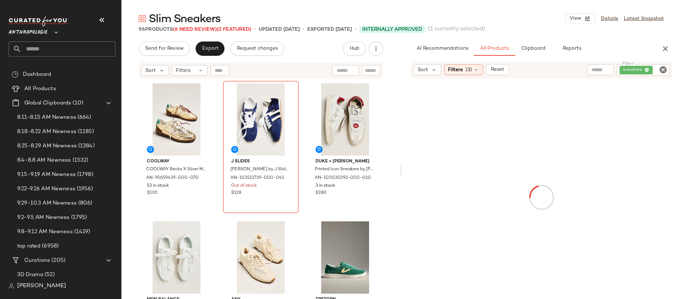
click at [662, 68] on icon "Clear Filter" at bounding box center [663, 69] width 9 height 9
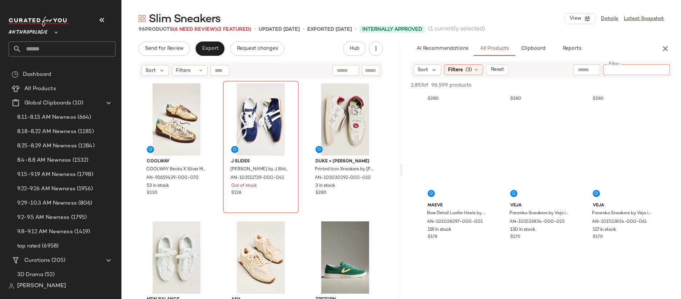
scroll to position [529, 0]
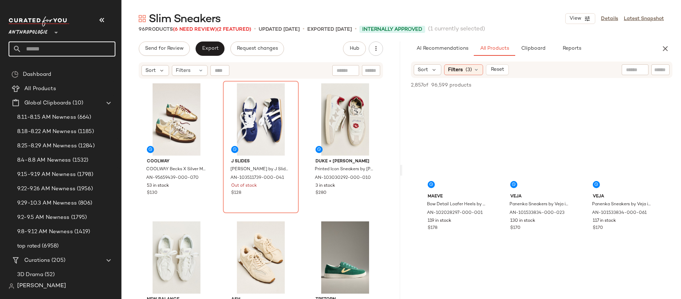
click at [44, 53] on input "text" at bounding box center [68, 48] width 94 height 15
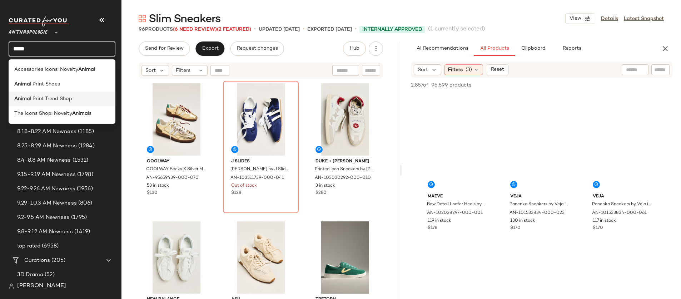
type input "*****"
click at [55, 100] on span "l Print Trend Shop" at bounding box center [51, 99] width 42 height 8
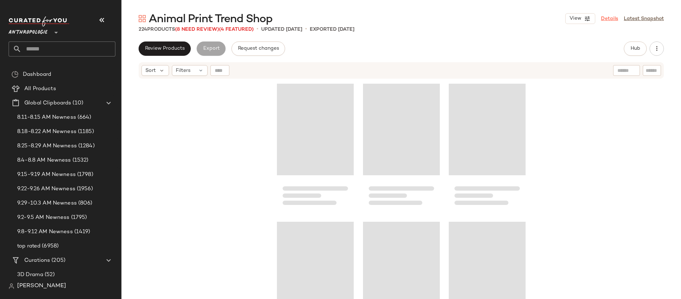
click at [610, 18] on link "Details" at bounding box center [609, 19] width 17 height 8
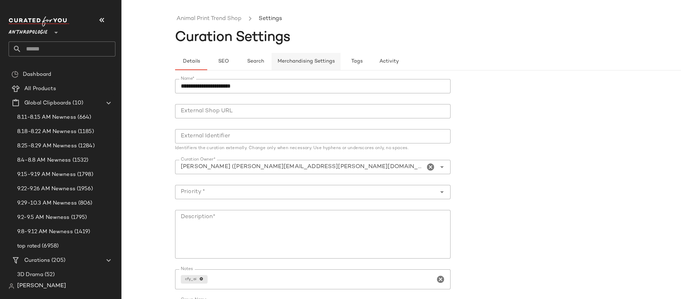
click at [294, 59] on span "Merchandising Settings" at bounding box center [306, 62] width 58 height 6
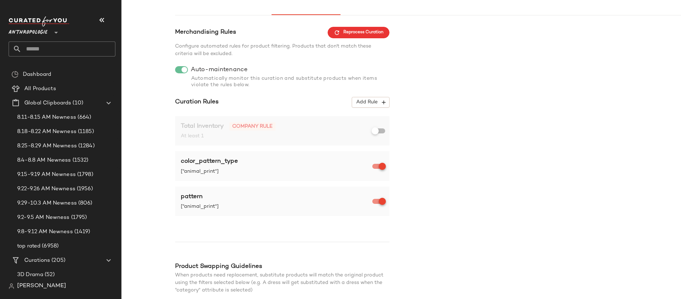
scroll to position [50, 0]
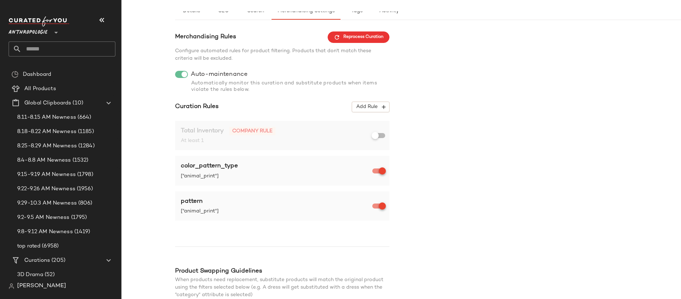
click at [319, 171] on div "color_pattern_type ["animal_print"]" at bounding box center [277, 170] width 193 height 18
click at [364, 109] on span "Add Rule" at bounding box center [371, 107] width 30 height 6
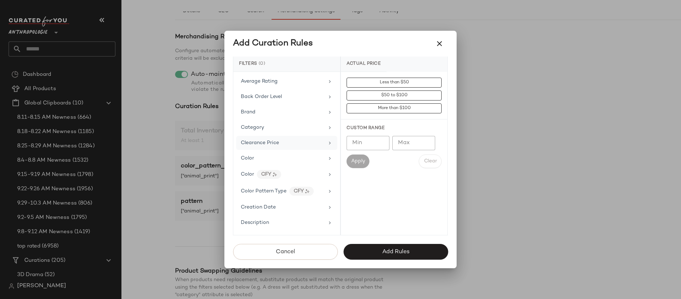
scroll to position [55, 0]
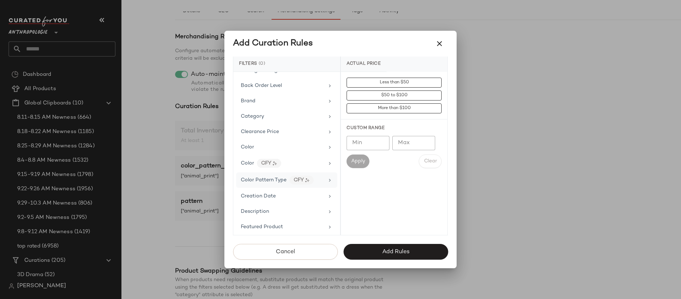
click at [282, 180] on span "Color Pattern Type" at bounding box center [264, 179] width 46 height 5
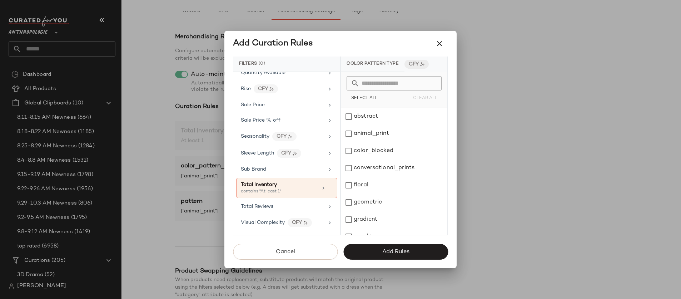
scroll to position [654, 0]
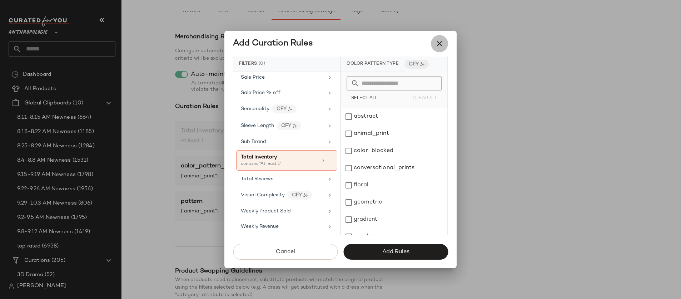
click at [434, 44] on button "button" at bounding box center [439, 43] width 17 height 17
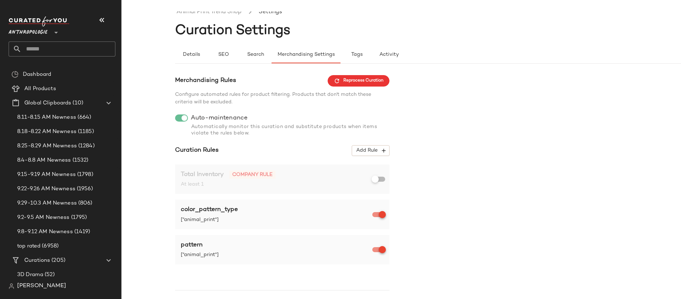
scroll to position [0, 0]
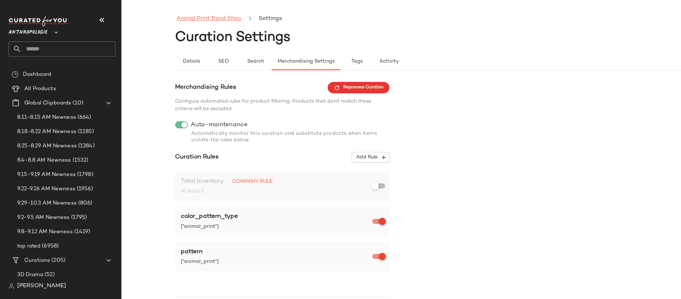
click at [224, 16] on link "Animal Print Trend Shop" at bounding box center [208, 18] width 65 height 9
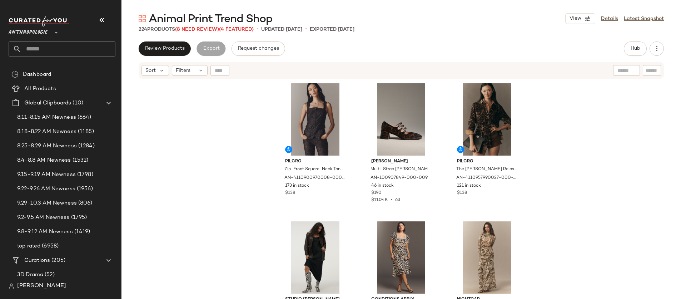
click at [610, 23] on div "View Details Latest Snapshot" at bounding box center [614, 18] width 99 height 11
click at [609, 19] on link "Details" at bounding box center [609, 19] width 17 height 8
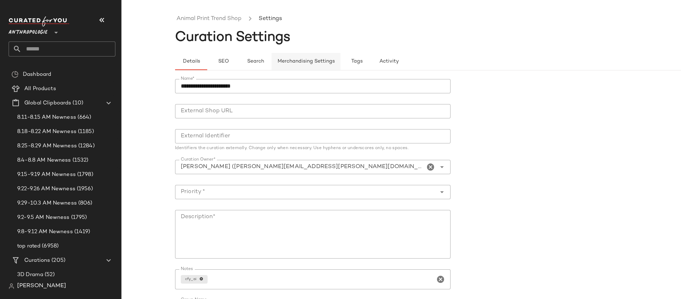
click at [294, 63] on span "Merchandising Settings" at bounding box center [306, 62] width 58 height 6
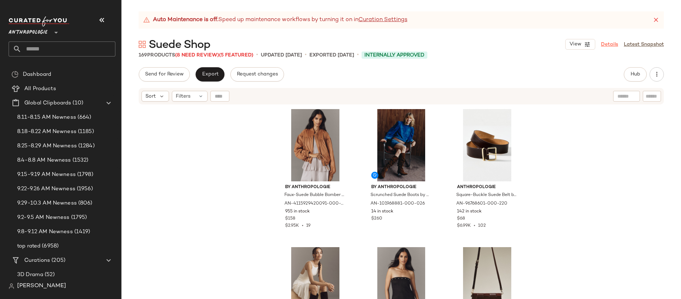
click at [611, 47] on link "Details" at bounding box center [609, 45] width 17 height 8
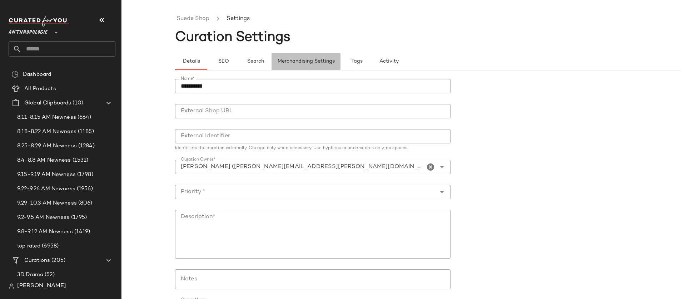
click at [289, 65] on button "Merchandising Settings" at bounding box center [306, 61] width 69 height 17
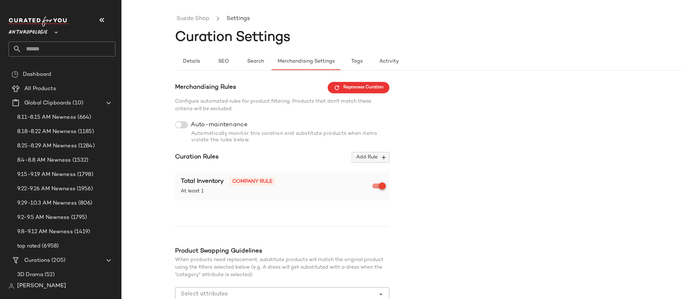
click at [374, 157] on span "Add Rule" at bounding box center [371, 157] width 30 height 6
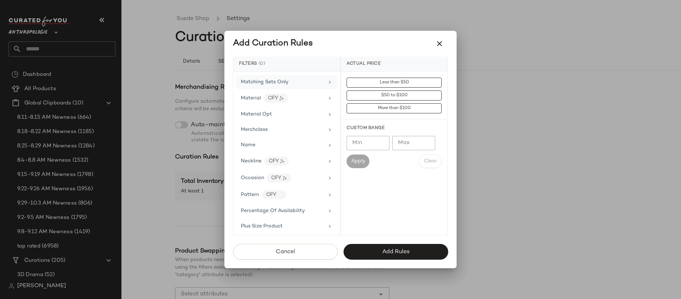
scroll to position [395, 0]
click at [287, 83] on div "Material CFY" at bounding box center [282, 80] width 83 height 9
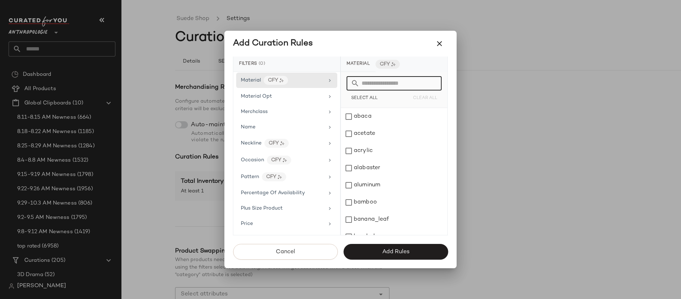
click at [392, 84] on input "text" at bounding box center [398, 83] width 78 height 14
type input "*****"
click at [385, 110] on div "faux_suede" at bounding box center [394, 116] width 106 height 17
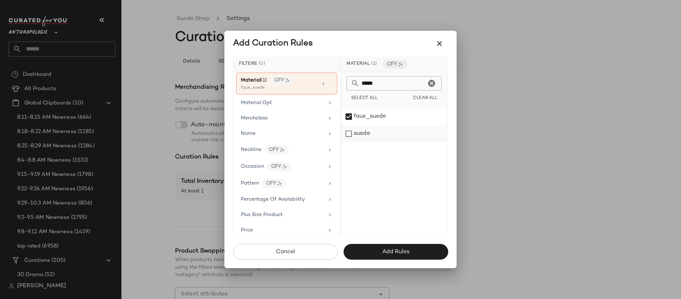
click at [385, 134] on div "suede" at bounding box center [394, 133] width 106 height 17
click at [413, 248] on button "Add Rules" at bounding box center [395, 252] width 105 height 16
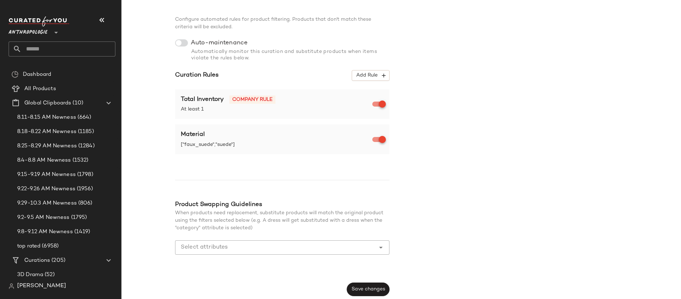
scroll to position [83, 0]
click at [282, 247] on input "Select attributes" at bounding box center [277, 245] width 192 height 9
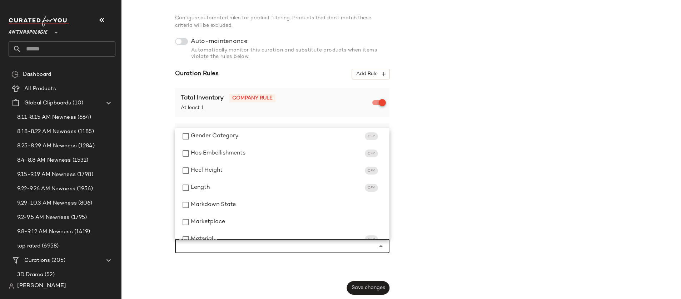
scroll to position [181, 0]
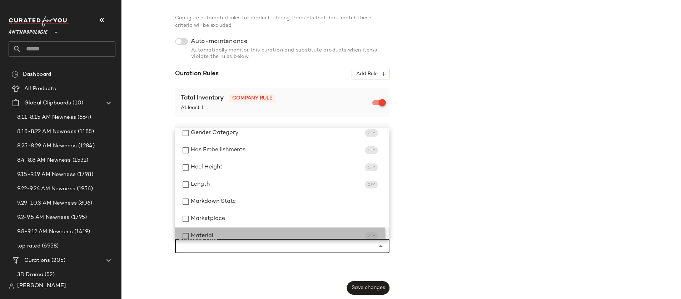
click at [254, 230] on div "Material CFY" at bounding box center [282, 235] width 214 height 17
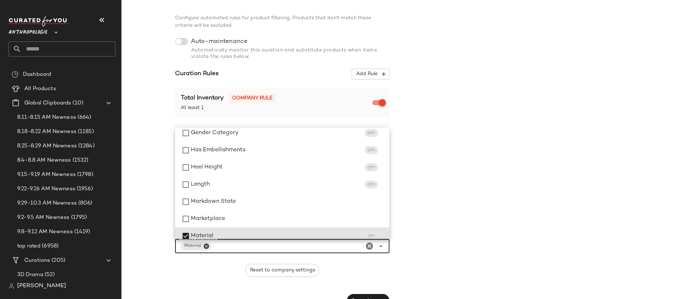
click at [456, 240] on div "Merchandising Rules Reprocess Curation Configure automated rules for product fi…" at bounding box center [454, 153] width 559 height 309
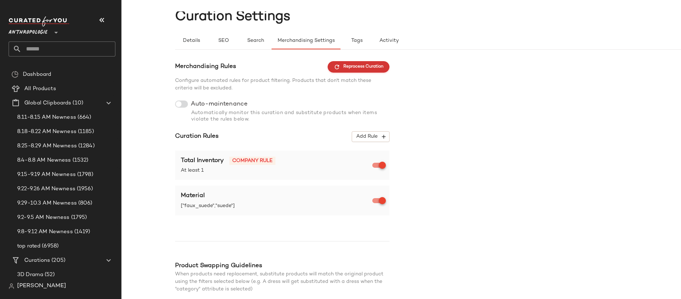
scroll to position [0, 0]
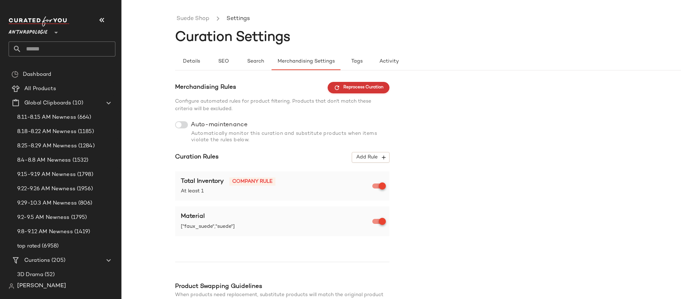
click at [363, 84] on span "Reprocess Curation" at bounding box center [359, 87] width 50 height 6
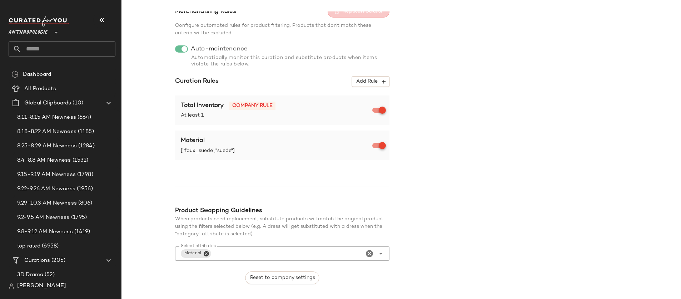
scroll to position [96, 0]
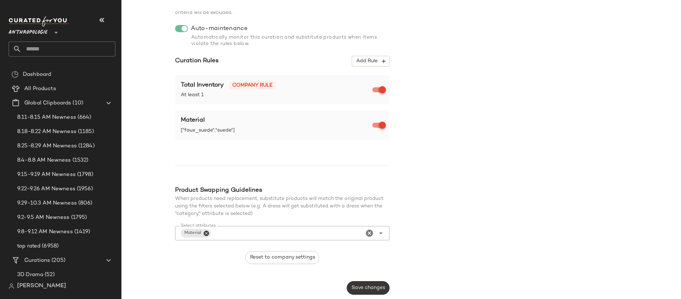
click at [374, 283] on button "Save changes" at bounding box center [368, 288] width 43 height 14
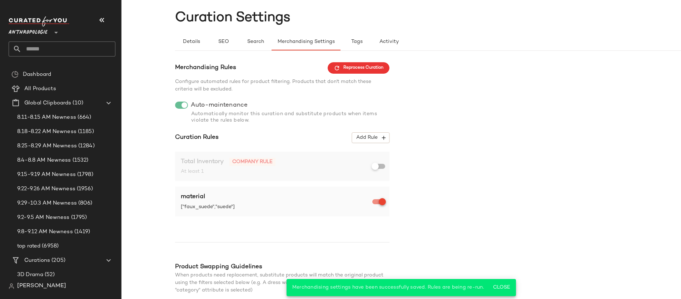
scroll to position [0, 0]
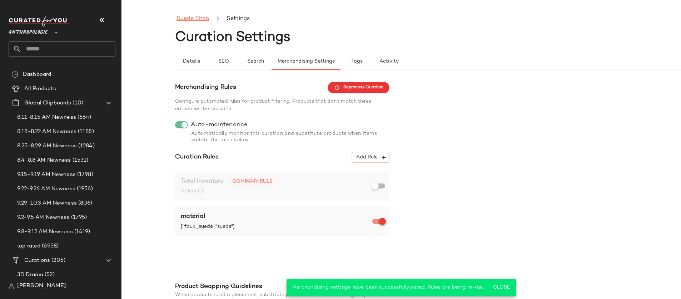
click at [200, 21] on link "Suede Shop" at bounding box center [192, 18] width 33 height 9
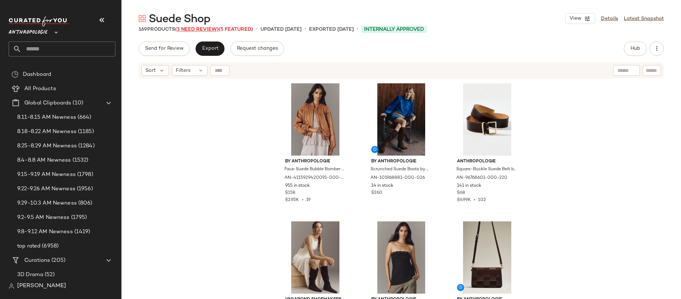
click at [213, 29] on span "(3 Need Review)" at bounding box center [197, 29] width 44 height 5
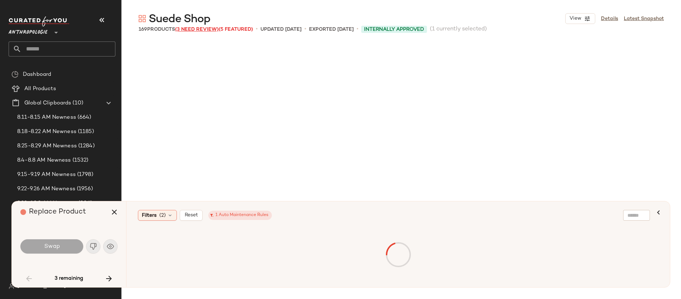
scroll to position [1379, 0]
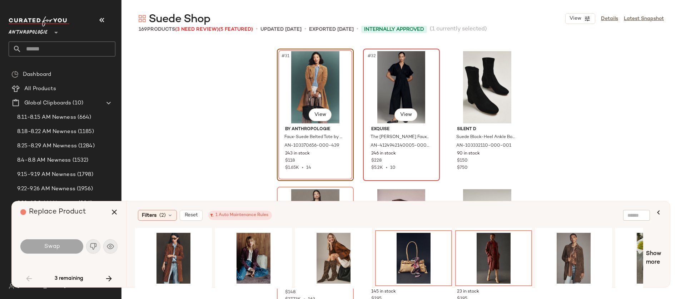
click at [379, 93] on div "#32 View" at bounding box center [401, 87] width 72 height 72
click at [382, 91] on div "#32 View" at bounding box center [401, 87] width 72 height 72
click at [109, 281] on icon "button" at bounding box center [109, 278] width 9 height 9
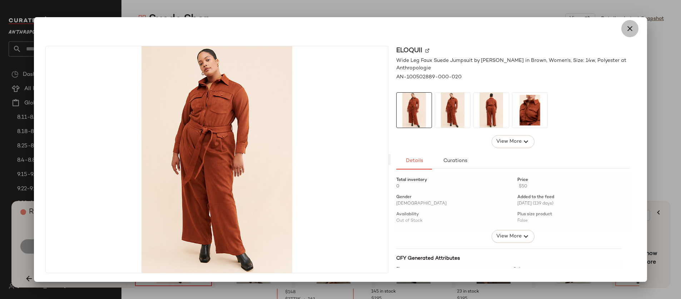
click at [629, 26] on icon "button" at bounding box center [630, 28] width 9 height 9
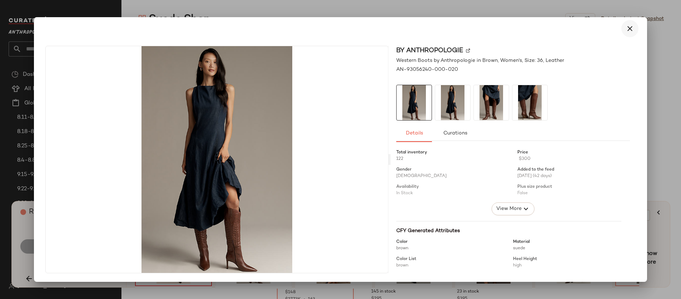
click at [627, 28] on icon "button" at bounding box center [630, 28] width 9 height 9
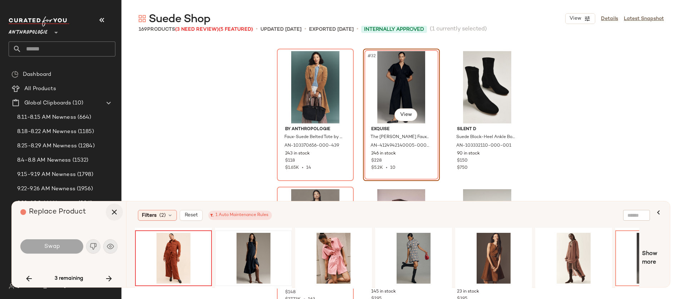
click at [116, 210] on icon "button" at bounding box center [114, 212] width 9 height 9
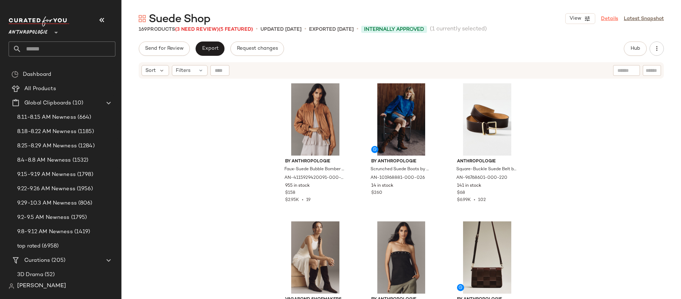
click at [609, 19] on link "Details" at bounding box center [609, 19] width 17 height 8
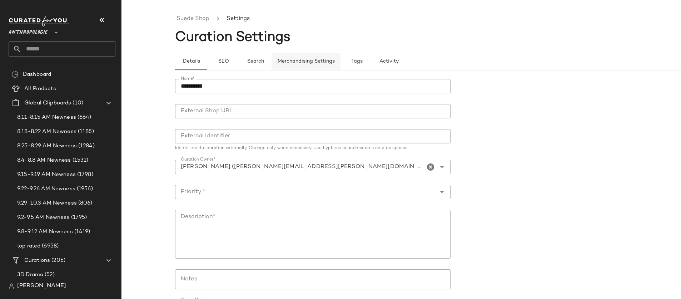
click at [290, 62] on span "Merchandising Settings" at bounding box center [306, 62] width 58 height 6
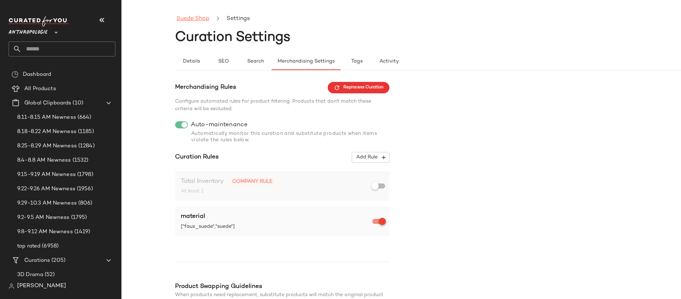
click at [188, 18] on link "Suede Shop" at bounding box center [192, 18] width 33 height 9
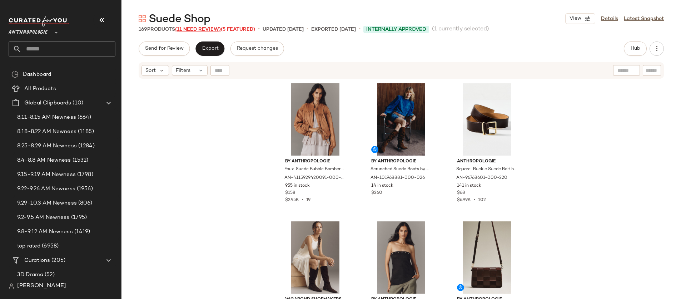
click at [198, 30] on span "(11 Need Review)" at bounding box center [198, 29] width 46 height 5
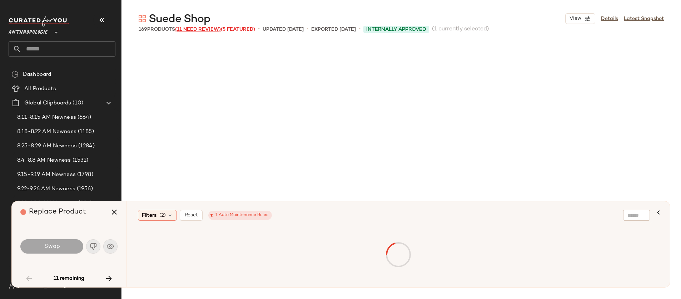
scroll to position [1379, 0]
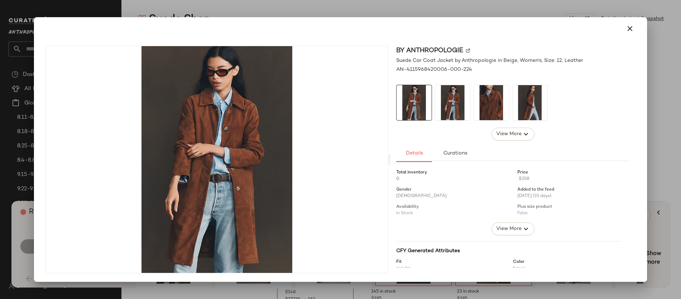
click at [318, 3] on div at bounding box center [340, 149] width 681 height 299
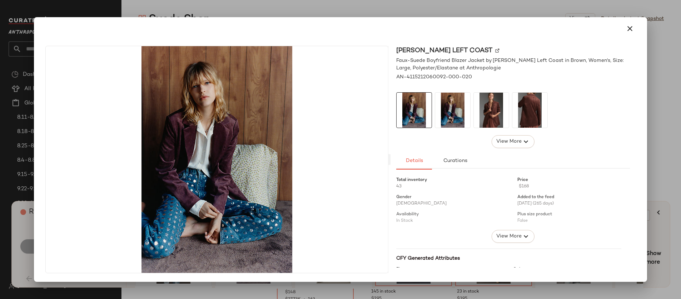
click at [281, 10] on div at bounding box center [340, 149] width 681 height 299
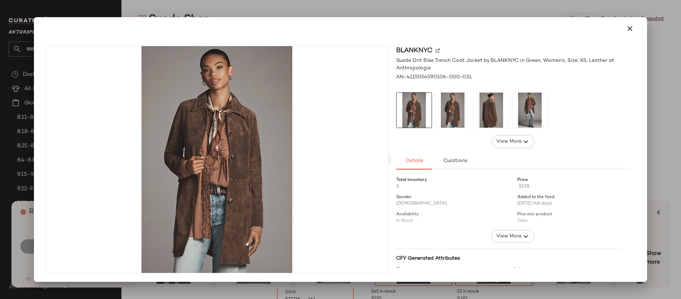
click at [345, 6] on div at bounding box center [340, 149] width 681 height 299
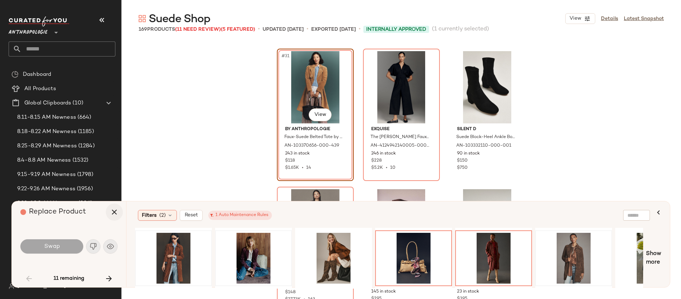
click at [117, 213] on icon "button" at bounding box center [114, 212] width 9 height 9
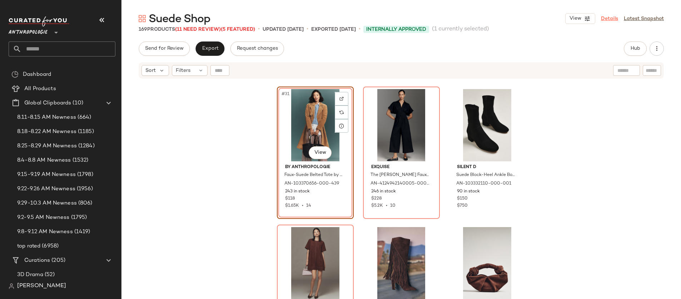
click at [605, 20] on link "Details" at bounding box center [609, 19] width 17 height 8
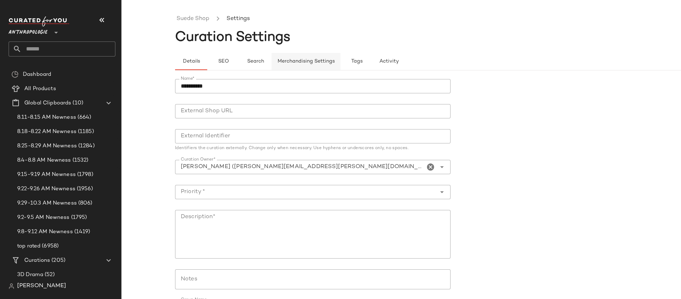
click at [317, 61] on span "Merchandising Settings" at bounding box center [306, 62] width 58 height 6
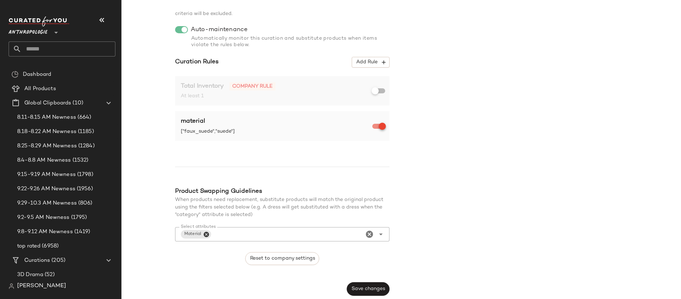
scroll to position [96, 0]
click at [208, 233] on icon "Close" at bounding box center [206, 233] width 6 height 6
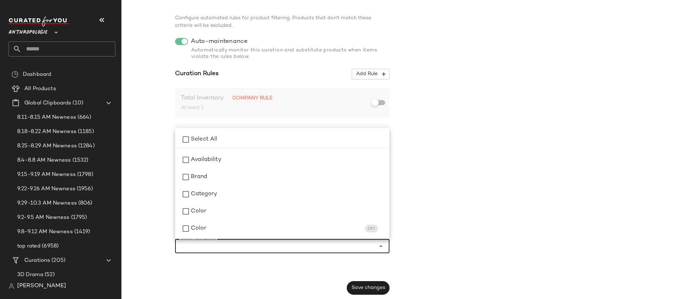
scroll to position [257, 0]
click at [471, 151] on div "Merchandising Rules Reprocess Curation Configure automated rules for product fi…" at bounding box center [454, 147] width 559 height 296
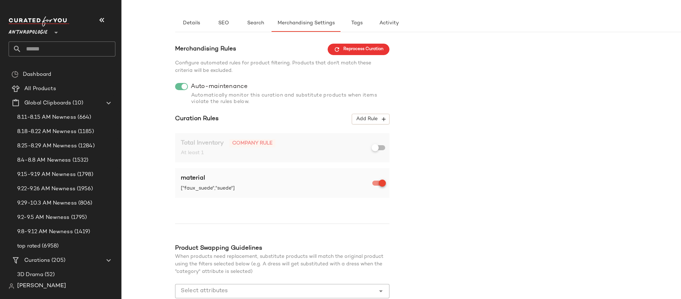
scroll to position [0, 0]
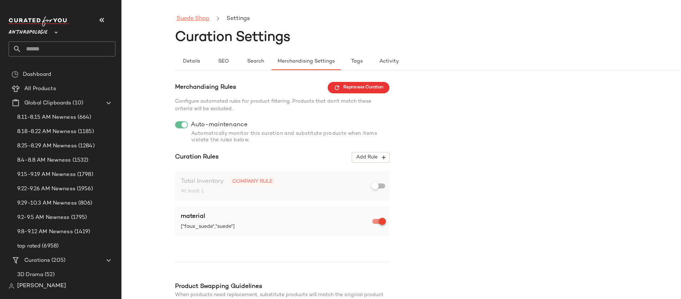
click at [196, 19] on link "Suede Shop" at bounding box center [192, 18] width 33 height 9
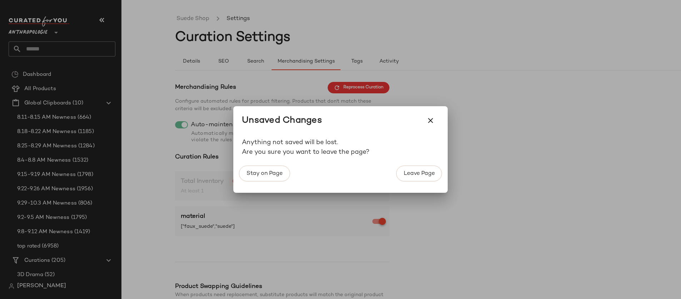
click at [431, 121] on icon "button" at bounding box center [430, 120] width 9 height 9
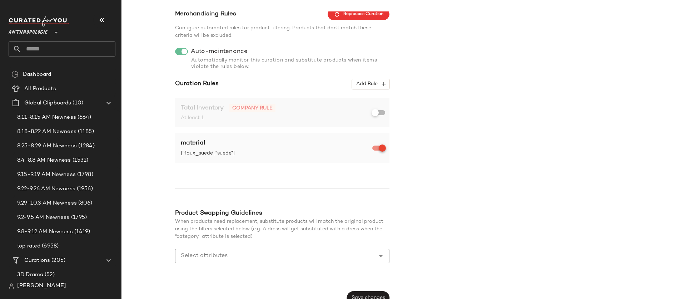
scroll to position [83, 0]
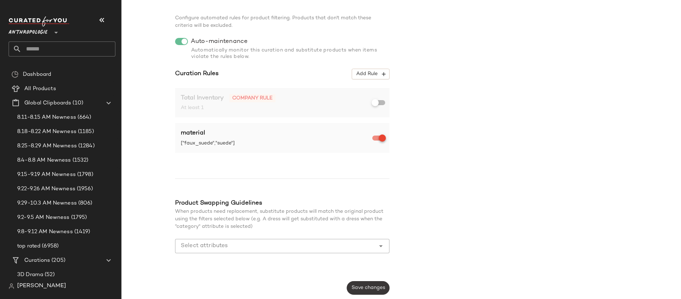
click at [379, 287] on span "Save changes" at bounding box center [368, 288] width 34 height 6
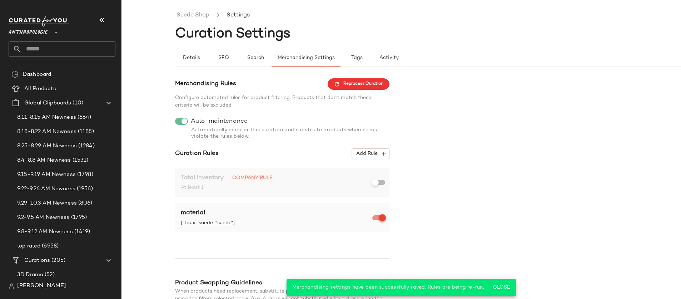
scroll to position [0, 0]
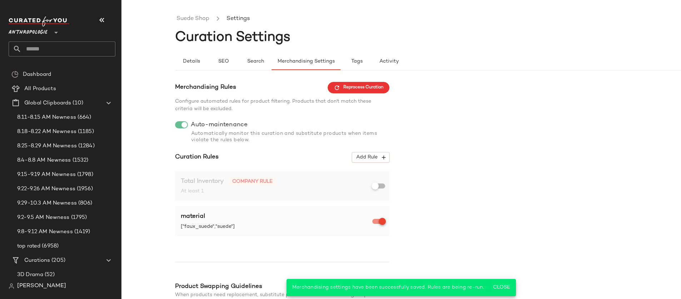
click at [199, 13] on ul "Suede Shop Settings" at bounding box center [454, 19] width 559 height 16
click at [199, 17] on link "Suede Shop" at bounding box center [192, 18] width 33 height 9
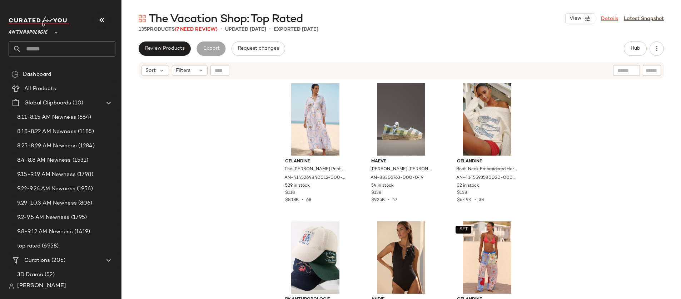
click at [608, 19] on link "Details" at bounding box center [609, 19] width 17 height 8
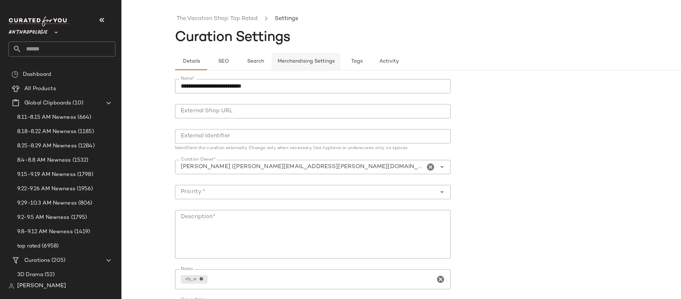
click at [289, 63] on span "Merchandising Settings" at bounding box center [306, 62] width 58 height 6
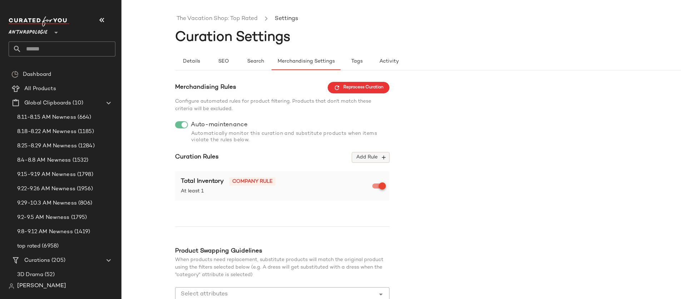
click at [377, 157] on span "Add Rule" at bounding box center [371, 157] width 30 height 6
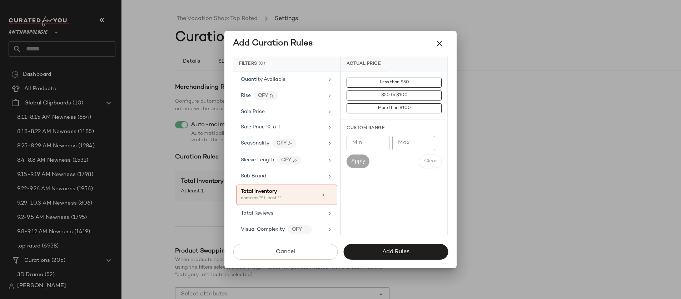
scroll to position [654, 0]
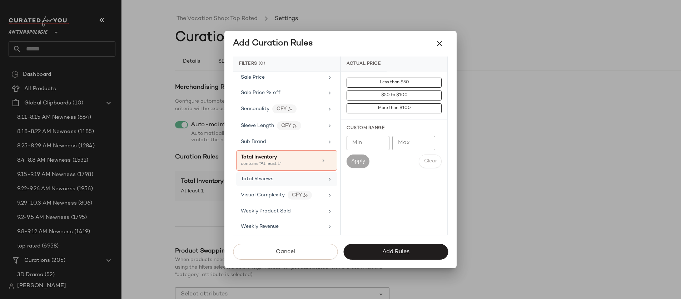
click at [296, 177] on div "Total Reviews" at bounding box center [282, 179] width 83 height 8
click at [373, 143] on input "Min" at bounding box center [368, 143] width 43 height 14
type input "*"
click at [357, 160] on span "Apply" at bounding box center [358, 161] width 14 height 6
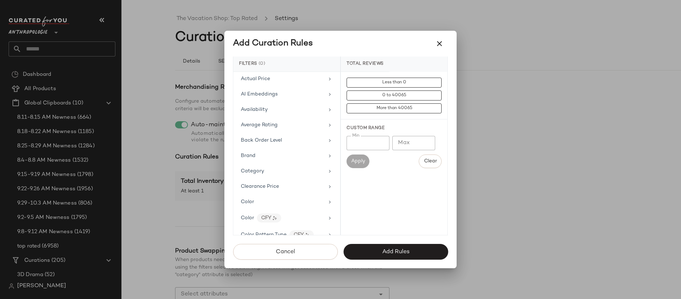
scroll to position [0, 0]
click at [302, 118] on div "Average Rating" at bounding box center [286, 125] width 101 height 14
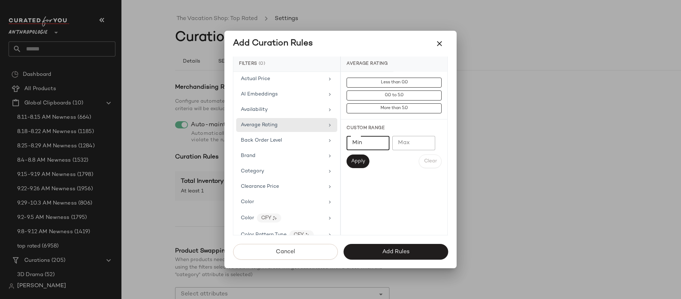
click at [379, 142] on input "*" at bounding box center [368, 143] width 43 height 14
type input "*"
type input "***"
click at [363, 162] on span "Apply" at bounding box center [358, 161] width 14 height 6
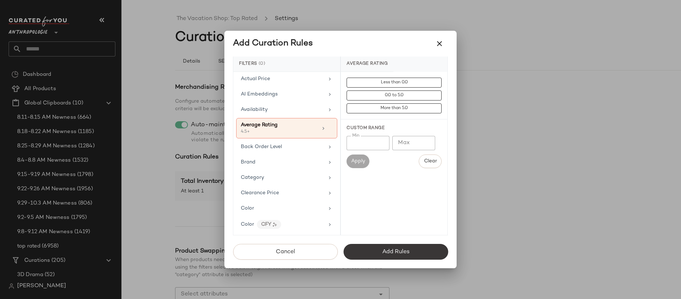
click at [416, 250] on button "Add Rules" at bounding box center [395, 252] width 105 height 16
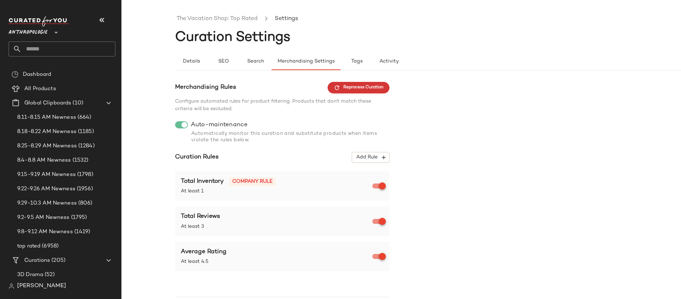
click at [378, 89] on span "Reprocess Curation" at bounding box center [359, 87] width 50 height 6
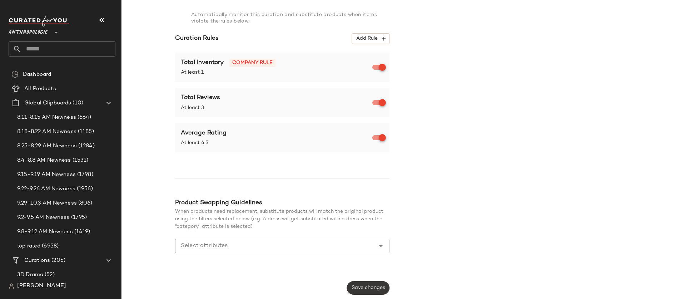
click at [378, 285] on span "Save changes" at bounding box center [368, 288] width 34 height 6
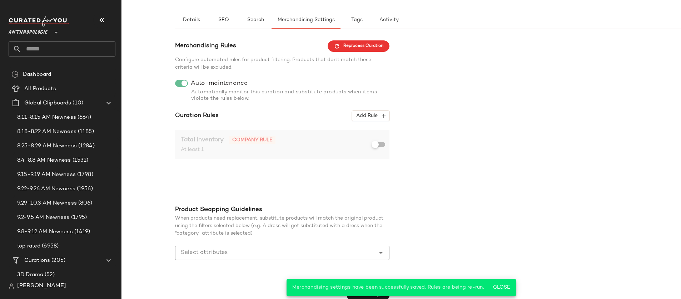
scroll to position [0, 0]
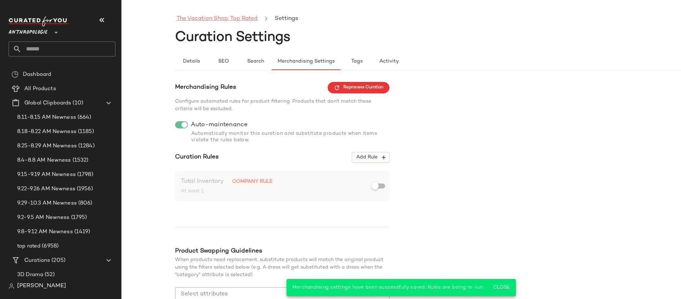
click at [212, 19] on link "The Vacation Shop: Top Rated" at bounding box center [216, 18] width 81 height 9
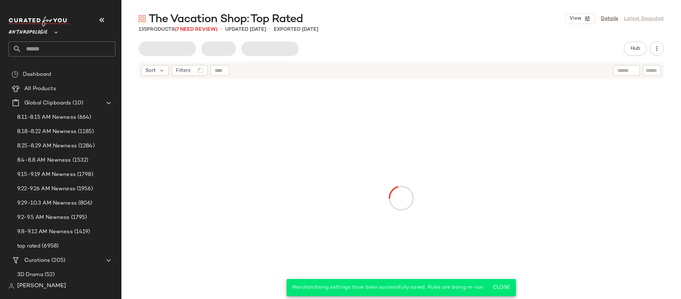
click at [68, 50] on input "text" at bounding box center [68, 48] width 94 height 15
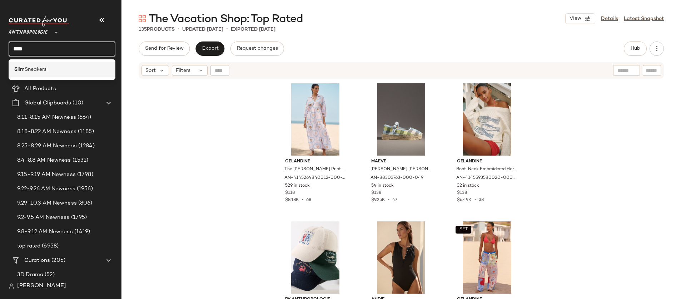
type input "****"
click at [31, 68] on span "Sneakers" at bounding box center [36, 70] width 22 height 8
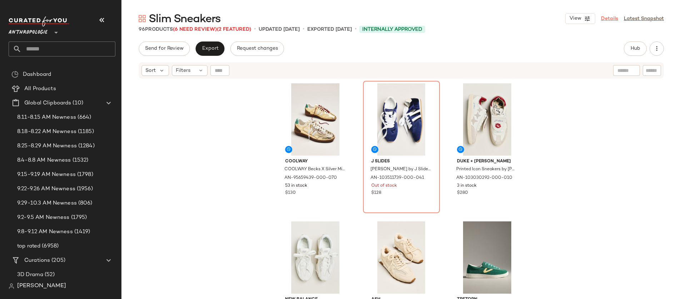
click at [608, 19] on link "Details" at bounding box center [609, 19] width 17 height 8
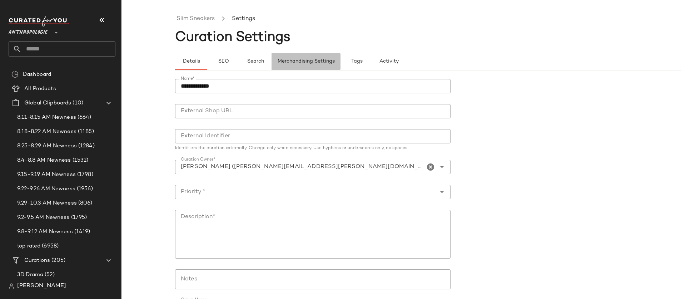
click at [284, 62] on span "Merchandising Settings" at bounding box center [306, 62] width 58 height 6
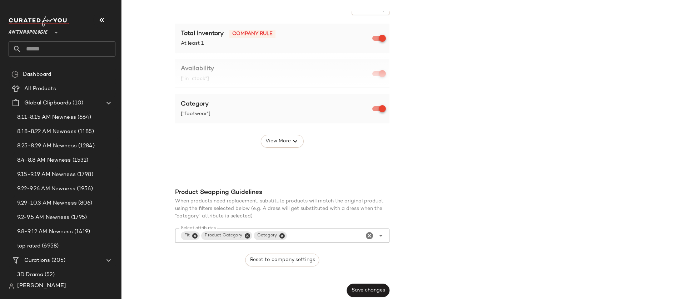
scroll to position [150, 0]
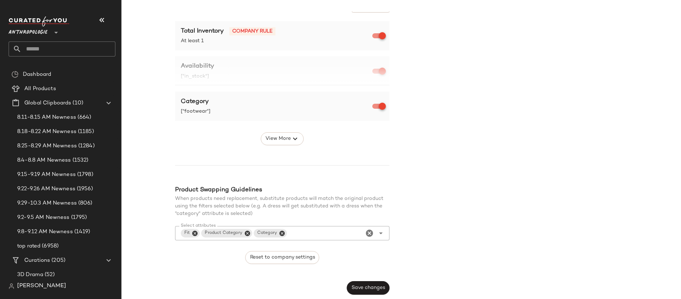
click at [195, 233] on icon "Close" at bounding box center [194, 233] width 6 height 6
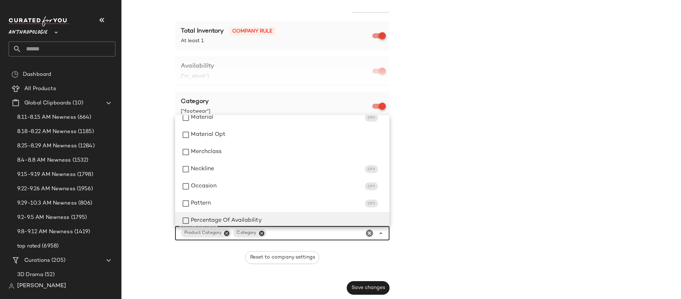
scroll to position [297, 0]
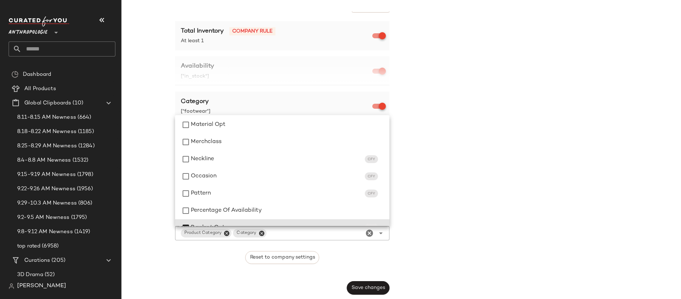
click at [338, 265] on div "Merchandising Rules Reprocess Curation Configure automated rules for product fi…" at bounding box center [282, 113] width 214 height 363
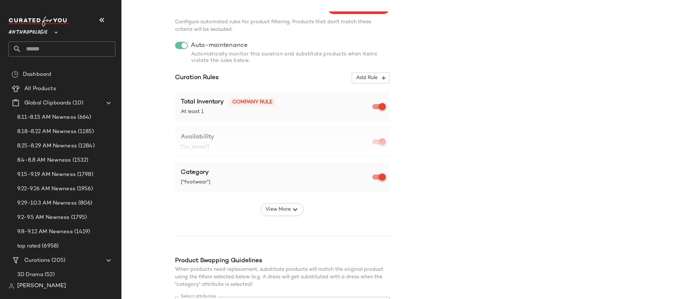
scroll to position [79, 0]
click at [275, 213] on span "View More" at bounding box center [278, 209] width 26 height 9
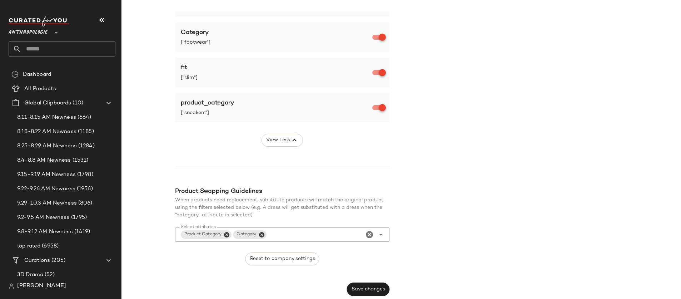
scroll to position [220, 0]
click at [372, 285] on span "Save changes" at bounding box center [368, 288] width 34 height 6
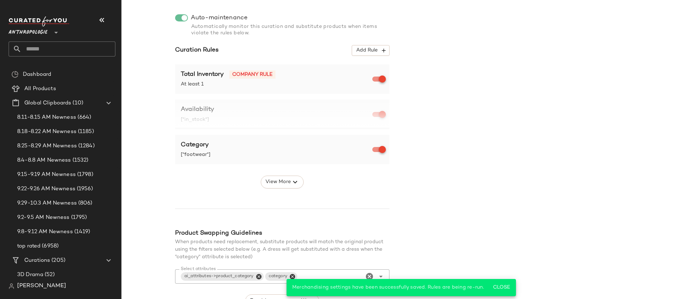
scroll to position [0, 0]
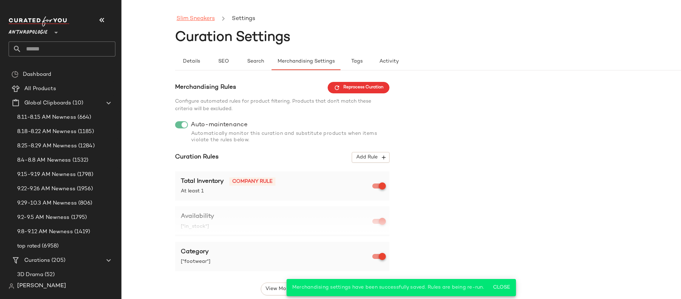
click at [207, 19] on link "Slim Sneakers" at bounding box center [195, 18] width 38 height 9
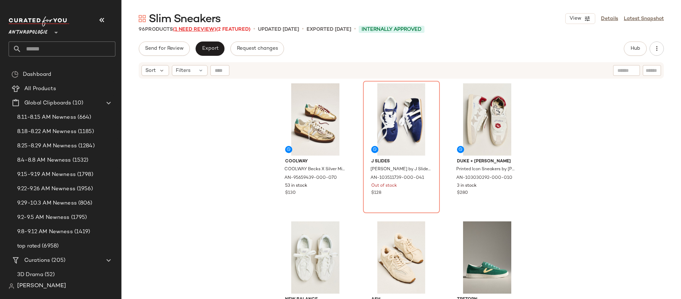
click at [196, 29] on span "(1 Need Review)" at bounding box center [194, 29] width 43 height 5
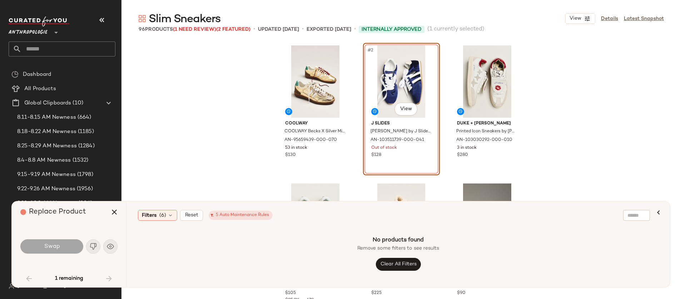
click at [233, 163] on div "COOLWAY COOLWAY Becks X Silver Mist Sneakers in Gold, Women's, Size: 7, Leather…" at bounding box center [400, 169] width 559 height 257
click at [112, 211] on icon "button" at bounding box center [114, 212] width 9 height 9
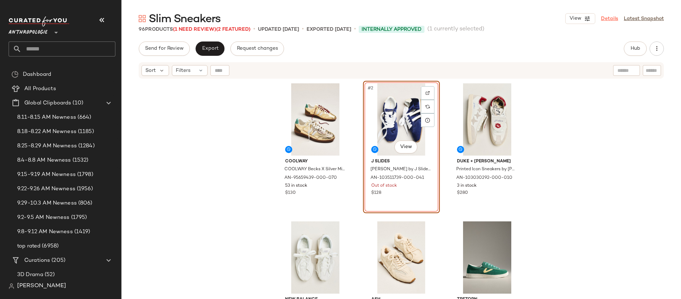
click at [611, 20] on link "Details" at bounding box center [609, 19] width 17 height 8
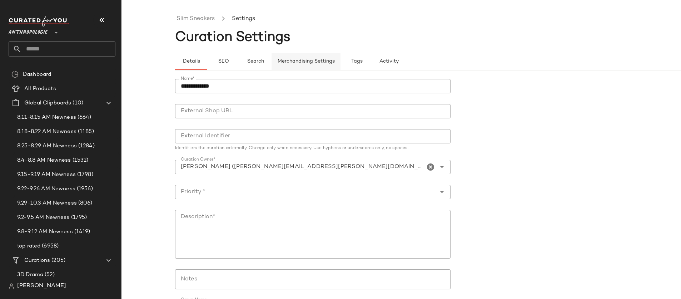
click at [298, 63] on span "Merchandising Settings" at bounding box center [306, 62] width 58 height 6
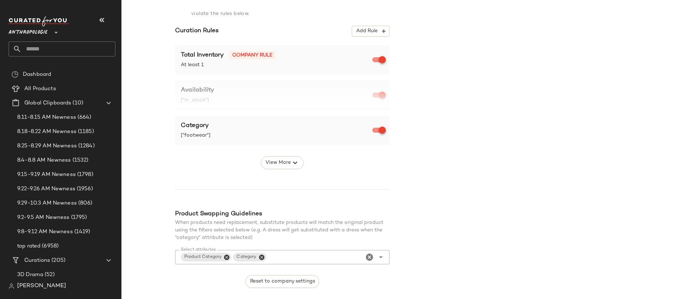
scroll to position [132, 0]
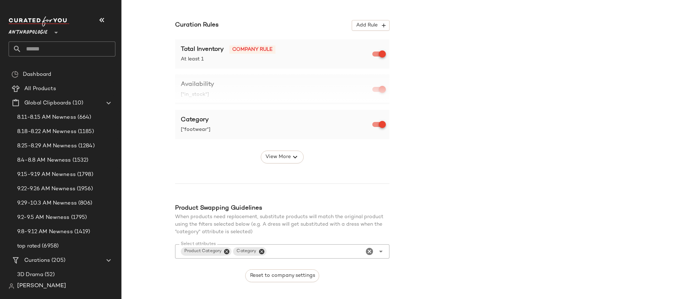
click at [283, 166] on div "Merchandising Rules Reprocess Curation Configure automated rules for product fi…" at bounding box center [282, 131] width 214 height 363
click at [279, 158] on span "View More" at bounding box center [278, 157] width 26 height 9
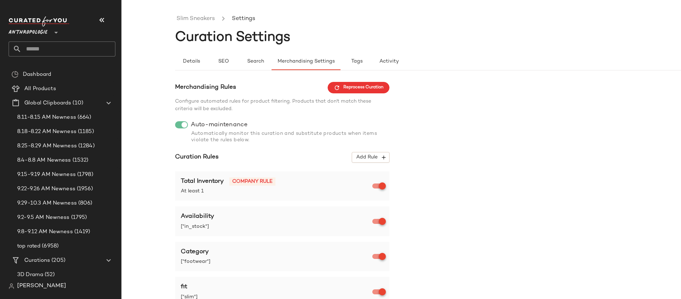
scroll to position [220, 0]
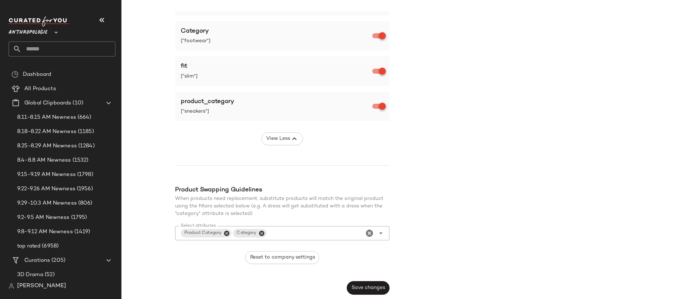
click at [262, 232] on icon "Close" at bounding box center [261, 233] width 6 height 6
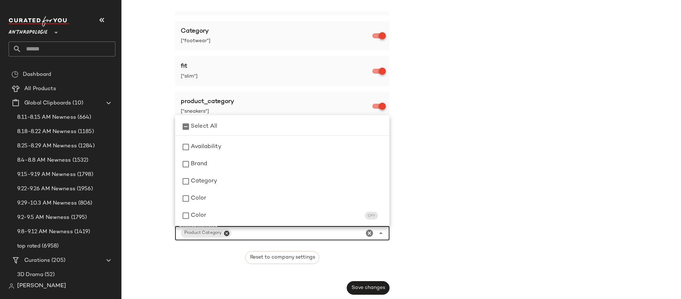
scroll to position [34, 0]
click at [226, 233] on icon "Close" at bounding box center [226, 233] width 6 height 6
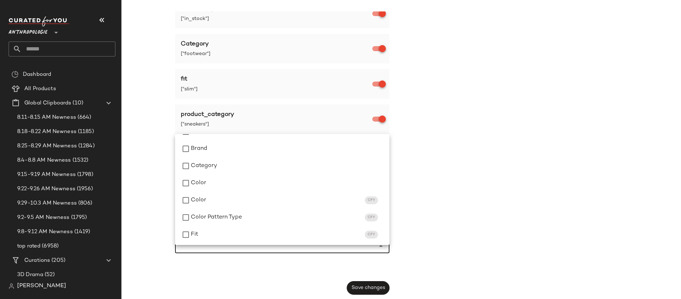
scroll to position [0, 0]
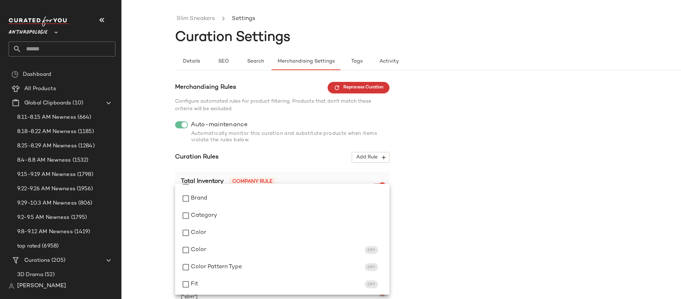
click at [355, 90] on span "Reprocess Curation" at bounding box center [359, 87] width 50 height 6
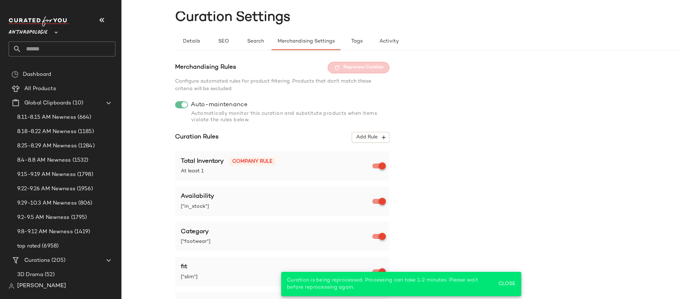
scroll to position [208, 0]
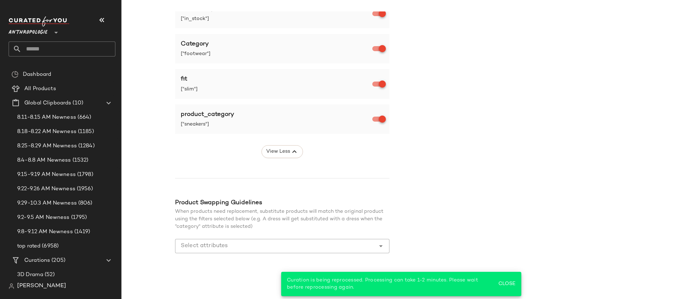
drag, startPoint x: 507, startPoint y: 283, endPoint x: 491, endPoint y: 284, distance: 16.5
click at [507, 283] on span "Close" at bounding box center [507, 284] width 18 height 6
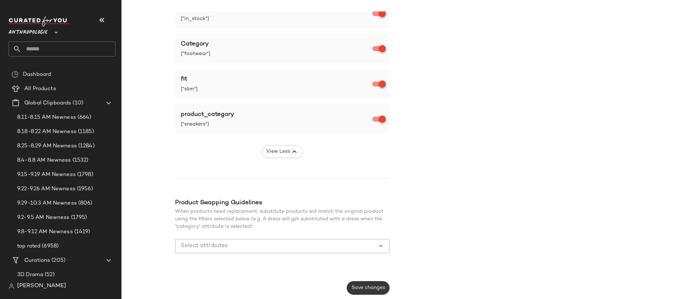
click at [368, 287] on span "Save changes" at bounding box center [368, 288] width 34 height 6
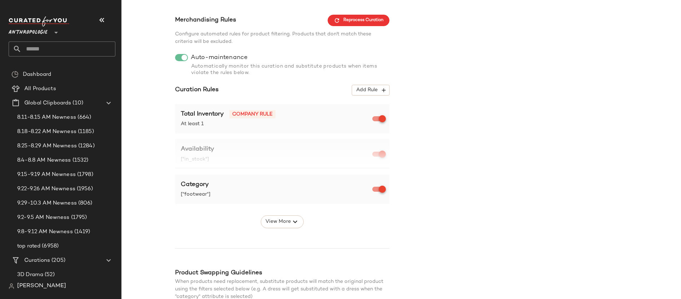
scroll to position [0, 0]
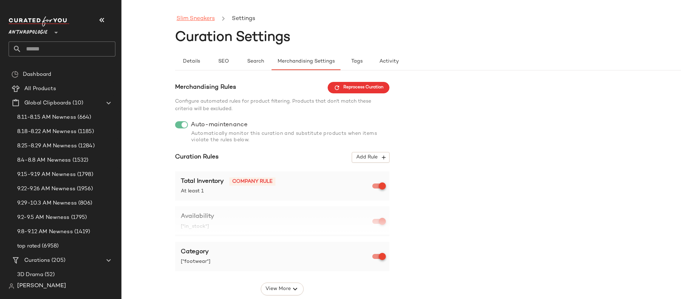
click at [202, 19] on link "Slim Sneakers" at bounding box center [195, 18] width 38 height 9
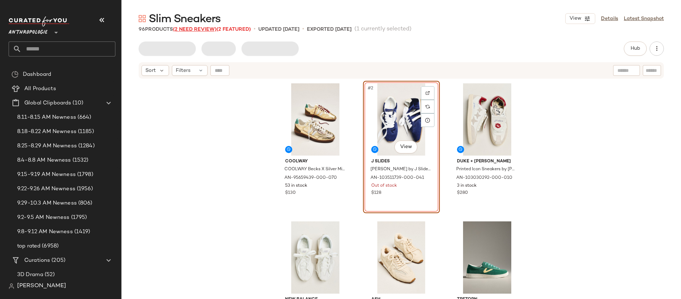
click at [200, 28] on span "(2 Need Review)" at bounding box center [195, 29] width 44 height 5
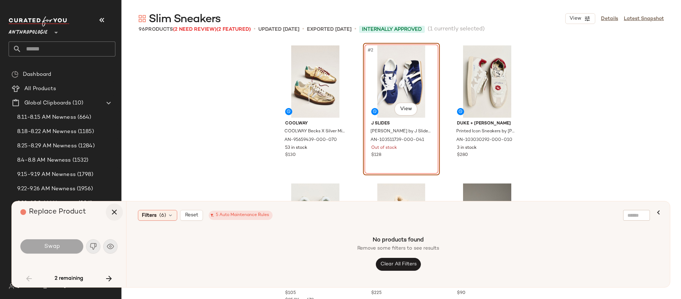
click at [114, 213] on icon "button" at bounding box center [114, 212] width 9 height 9
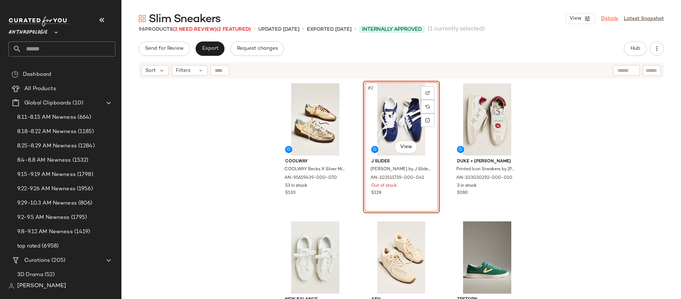
click at [606, 16] on link "Details" at bounding box center [609, 19] width 17 height 8
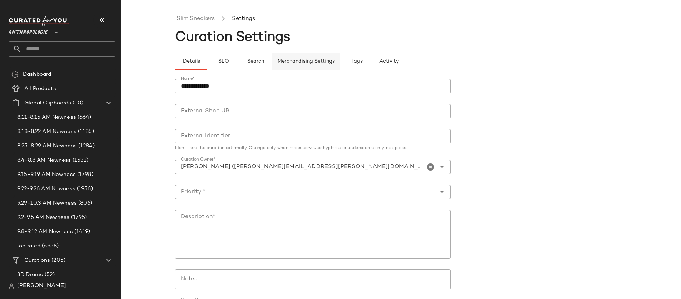
click at [286, 59] on span "Merchandising Settings" at bounding box center [306, 62] width 58 height 6
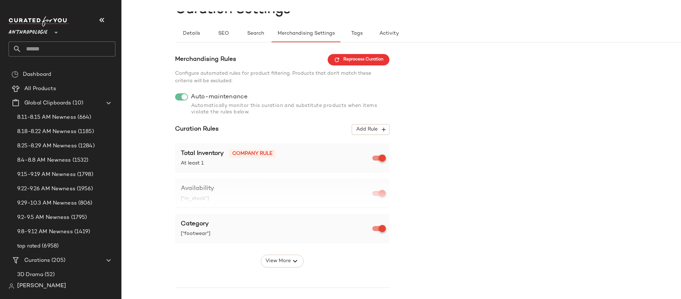
scroll to position [54, 0]
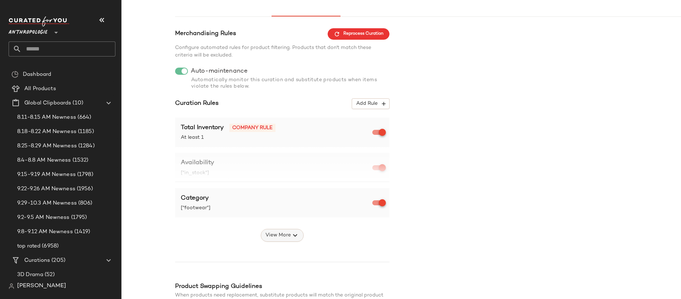
click at [287, 237] on span "View More" at bounding box center [278, 235] width 26 height 9
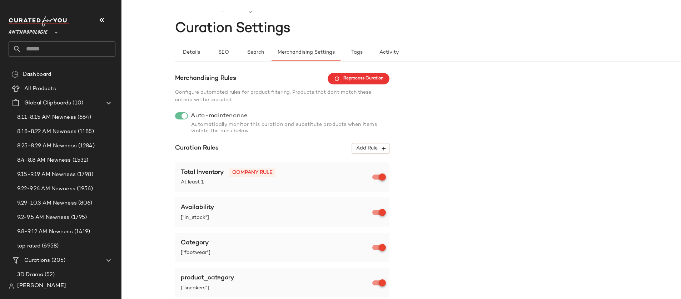
scroll to position [0, 0]
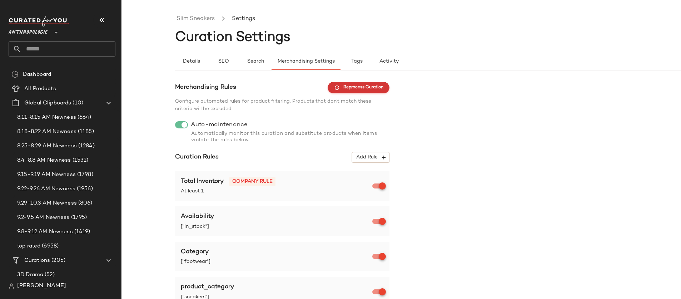
click at [353, 87] on span "Reprocess Curation" at bounding box center [359, 87] width 50 height 6
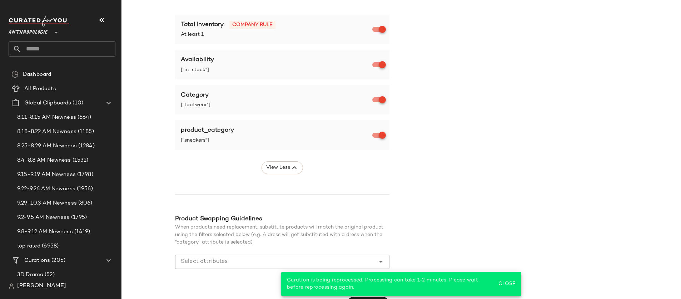
scroll to position [172, 0]
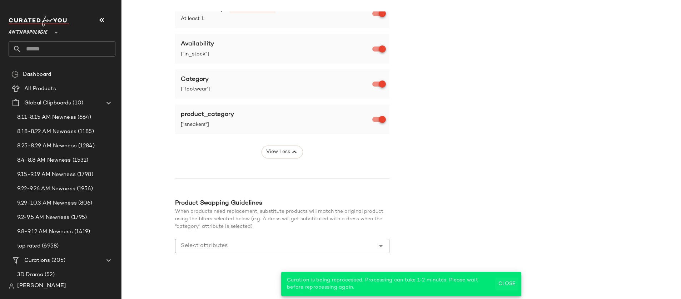
click at [514, 282] on span "Close" at bounding box center [507, 284] width 18 height 6
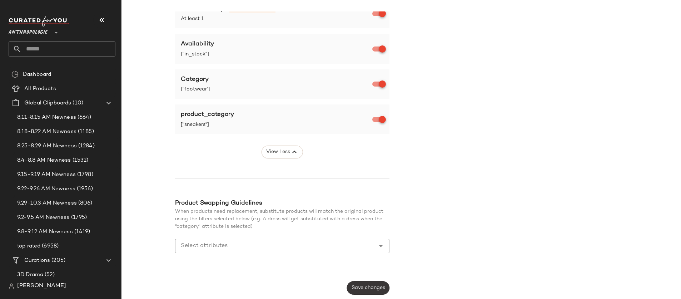
click at [377, 288] on span "Save changes" at bounding box center [368, 288] width 34 height 6
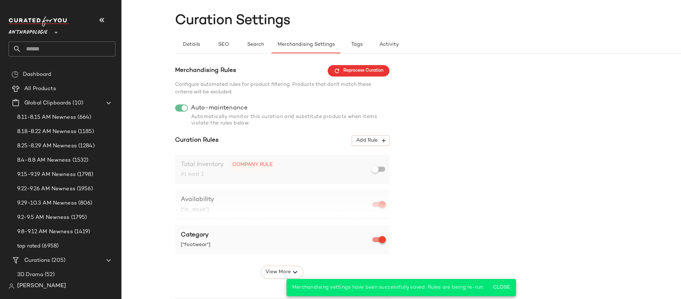
scroll to position [0, 0]
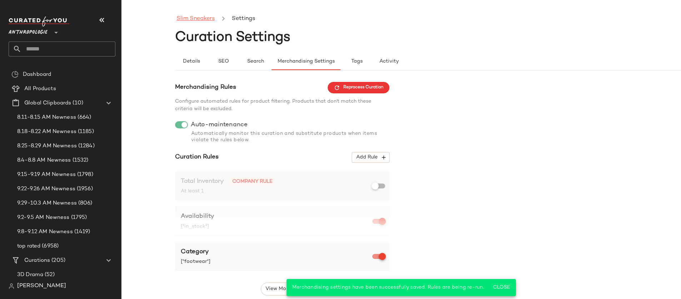
click at [199, 18] on link "Slim Sneakers" at bounding box center [195, 18] width 38 height 9
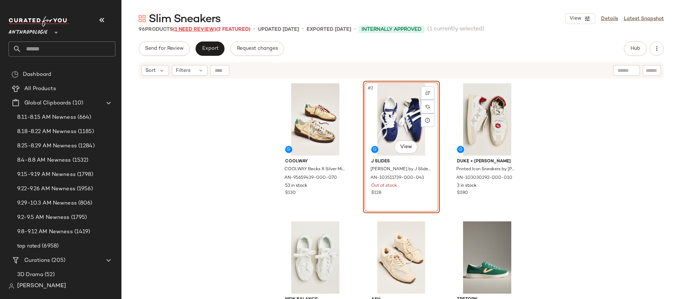
click at [201, 29] on span "(1 Need Review)" at bounding box center [194, 29] width 43 height 5
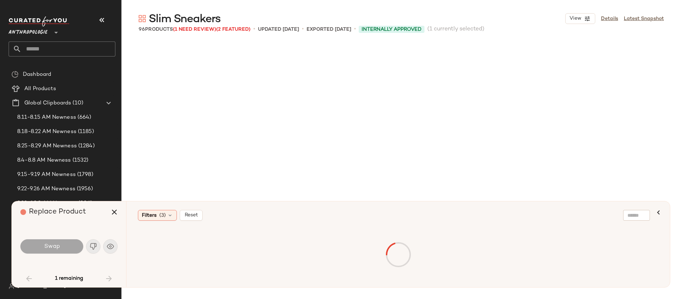
scroll to position [1241, 0]
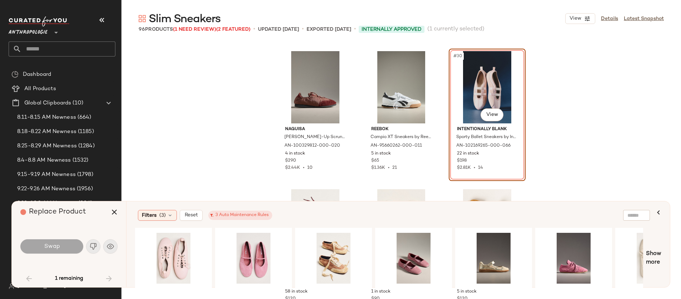
click at [229, 113] on div "Naguisa Raluca Lace-Up Scrunch Sneakers by Naguisa in Brown, Women's, Size: 41,…" at bounding box center [400, 169] width 559 height 257
click at [116, 214] on icon "button" at bounding box center [114, 212] width 9 height 9
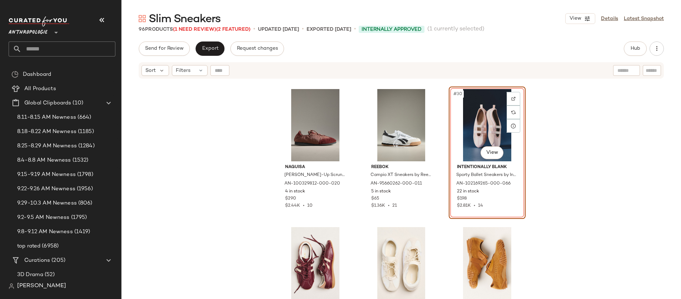
click at [72, 48] on input "text" at bounding box center [68, 48] width 94 height 15
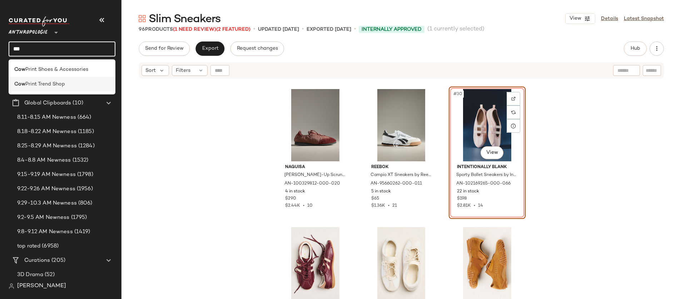
type input "***"
click at [72, 82] on div "Cow Print Trend Shop" at bounding box center [61, 84] width 95 height 8
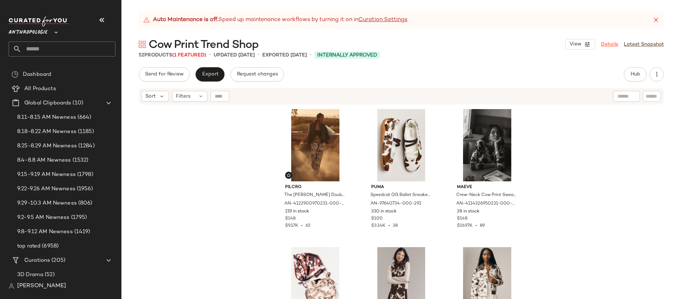
click at [616, 46] on link "Details" at bounding box center [609, 45] width 17 height 8
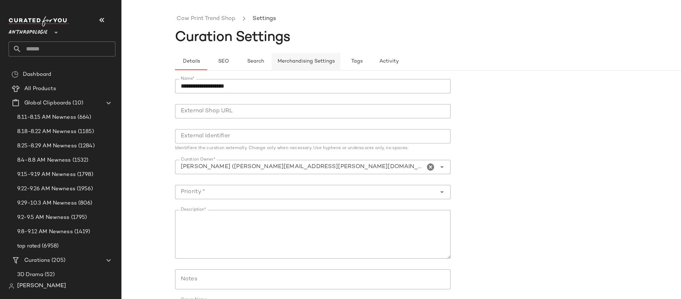
click at [293, 60] on span "Merchandising Settings" at bounding box center [306, 62] width 58 height 6
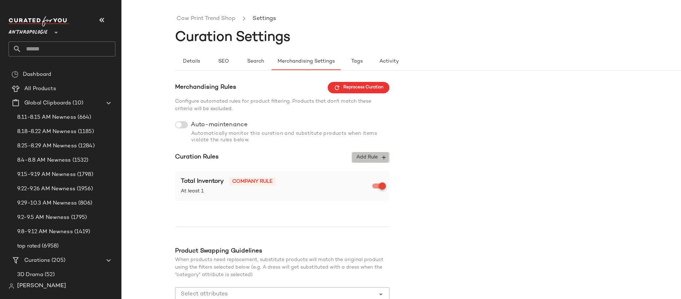
click at [375, 158] on span "Add Rule" at bounding box center [371, 157] width 30 height 6
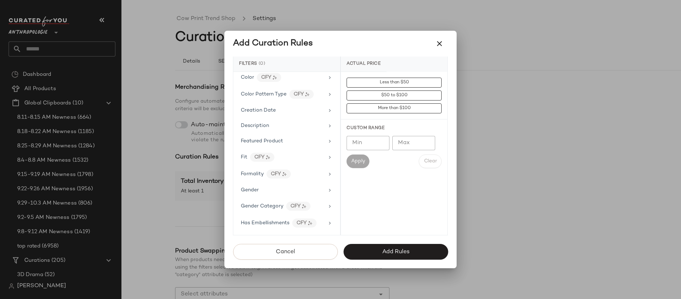
scroll to position [141, 0]
click at [293, 123] on div "Description" at bounding box center [282, 125] width 83 height 8
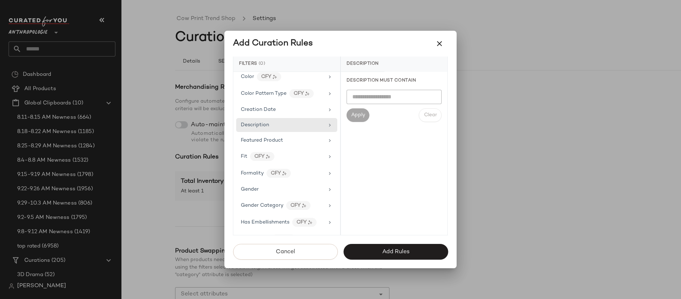
click at [404, 95] on input "text" at bounding box center [394, 97] width 95 height 14
type input "***"
click at [361, 116] on div "Apply" at bounding box center [358, 115] width 23 height 14
click at [390, 95] on input "text" at bounding box center [394, 97] width 95 height 14
click at [438, 45] on icon "button" at bounding box center [439, 43] width 9 height 9
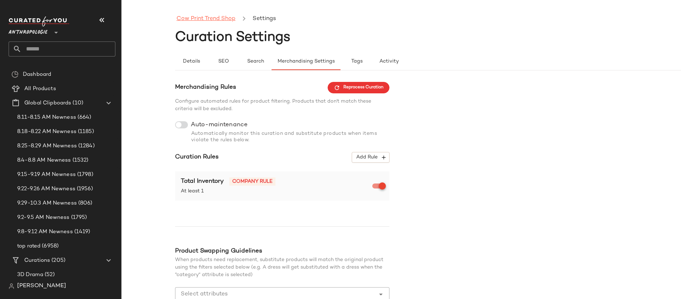
click at [214, 18] on link "Cow Print Trend Shop" at bounding box center [205, 18] width 59 height 9
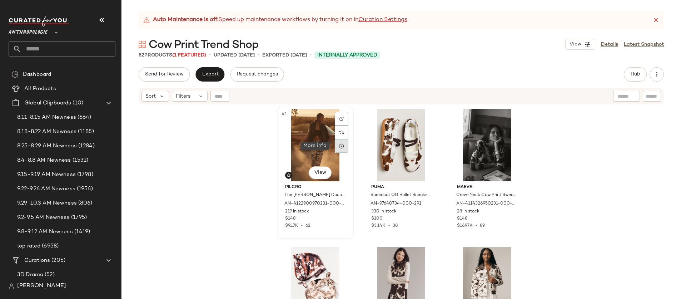
click at [342, 147] on icon at bounding box center [342, 146] width 6 height 6
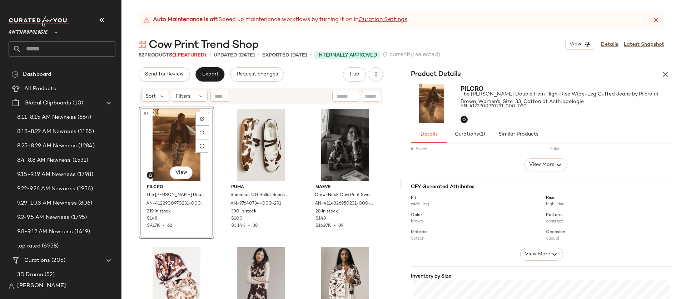
scroll to position [65, 0]
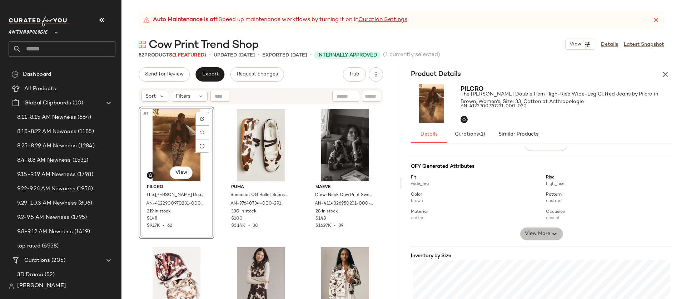
click at [550, 231] on icon "button" at bounding box center [554, 233] width 9 height 9
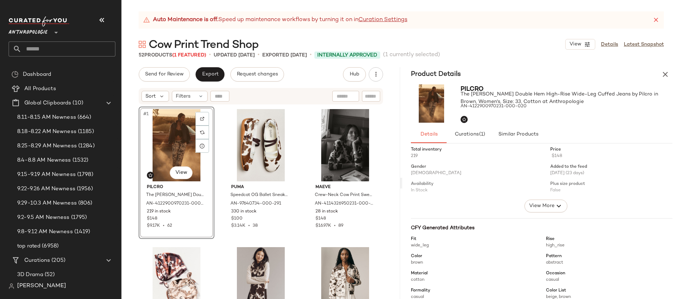
scroll to position [0, 0]
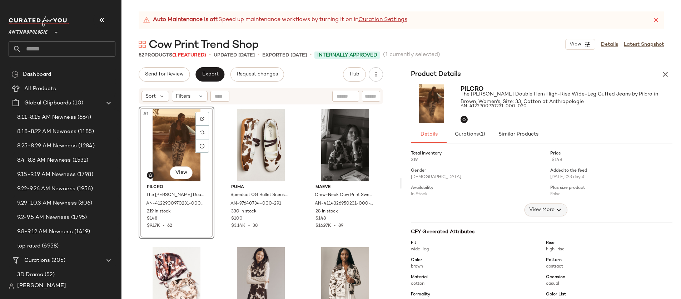
click at [547, 208] on span "View More" at bounding box center [542, 209] width 26 height 9
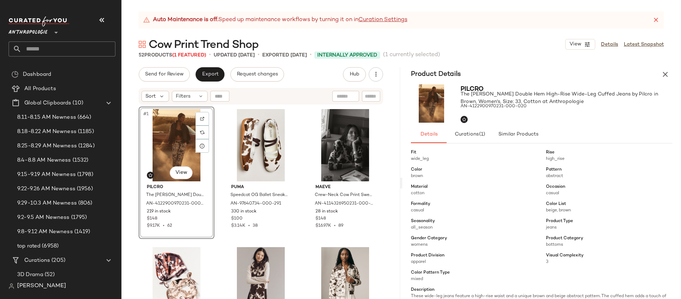
scroll to position [260, 0]
click at [280, 146] on div at bounding box center [287, 146] width 14 height 14
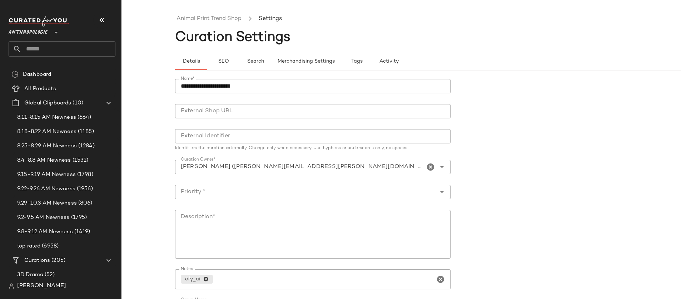
click at [54, 51] on input "text" at bounding box center [68, 48] width 94 height 15
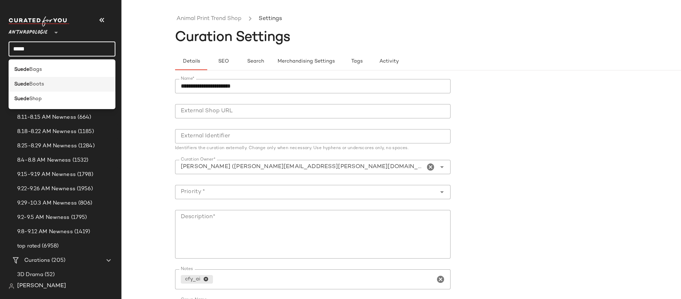
type input "*****"
click at [56, 85] on div "Suede Boots" at bounding box center [61, 84] width 95 height 8
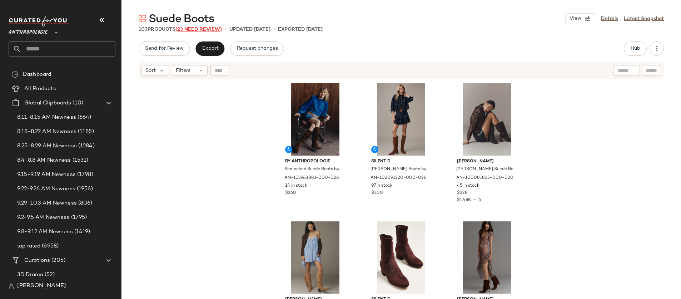
click at [193, 30] on span "(23 Need Review)" at bounding box center [198, 29] width 46 height 5
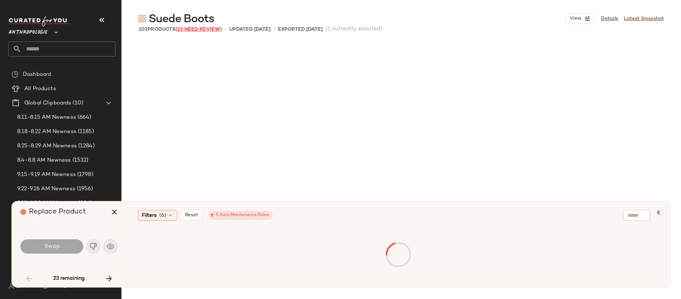
scroll to position [552, 0]
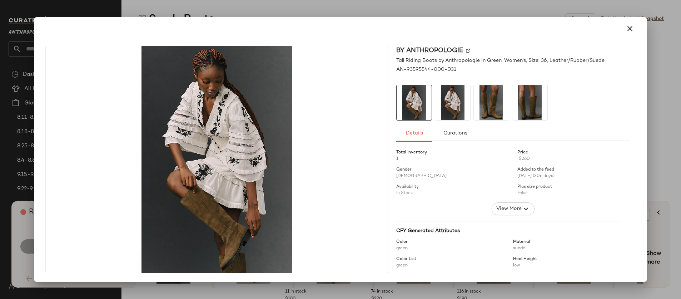
click at [345, 9] on div at bounding box center [340, 149] width 681 height 299
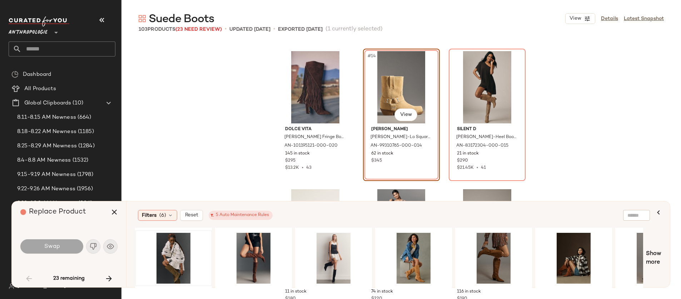
click at [603, 111] on div "Dolce Vita Giano Suede Fringe Boots by Dolce Vita in Brown, Women's, Size: 9.5,…" at bounding box center [400, 169] width 559 height 257
click at [612, 17] on link "Details" at bounding box center [609, 19] width 17 height 8
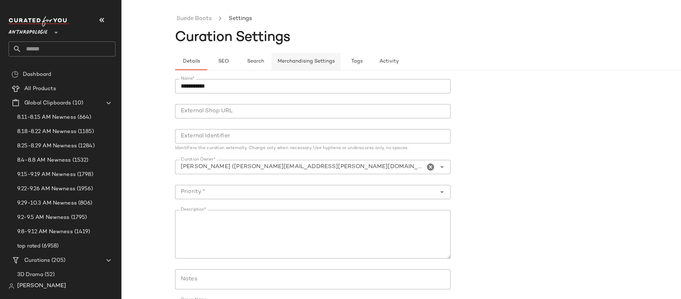
click at [293, 60] on span "Merchandising Settings" at bounding box center [306, 62] width 58 height 6
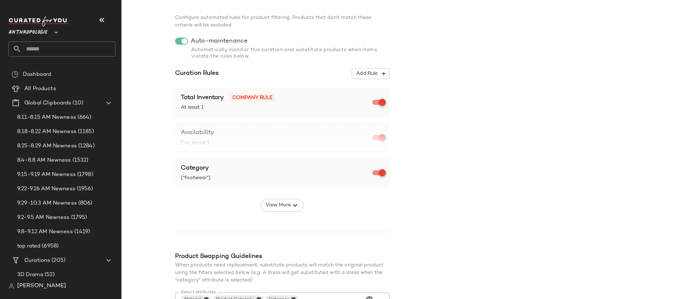
scroll to position [106, 0]
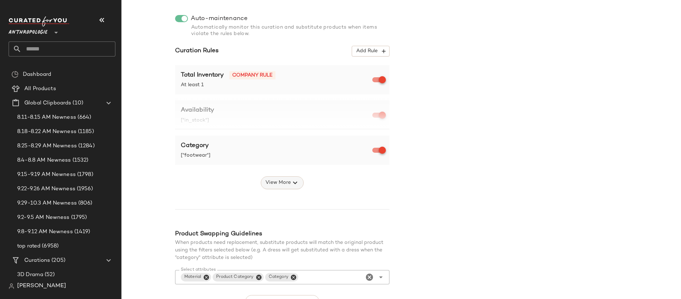
click at [278, 184] on span "View More" at bounding box center [278, 182] width 26 height 9
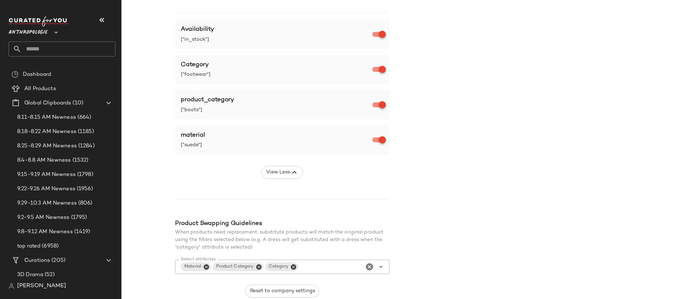
scroll to position [188, 0]
click at [294, 267] on icon "Close" at bounding box center [293, 266] width 6 height 6
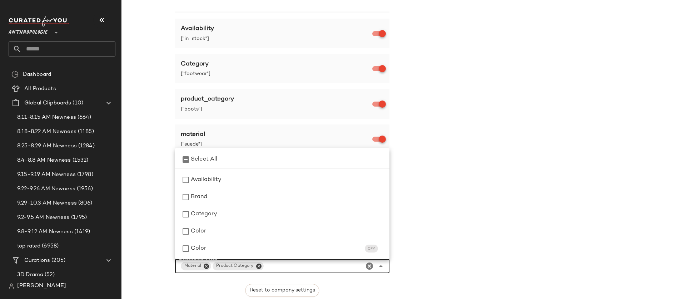
scroll to position [34, 0]
click at [257, 267] on icon "Close" at bounding box center [258, 266] width 6 height 6
click at [208, 266] on icon "Close" at bounding box center [206, 266] width 6 height 6
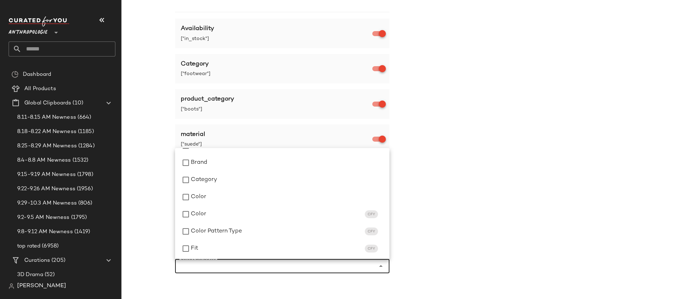
click at [535, 212] on div "Merchandising Rules Reprocess Curation Configure automated rules for product fi…" at bounding box center [454, 104] width 559 height 420
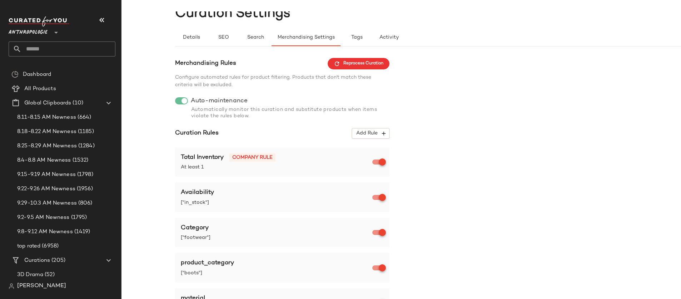
scroll to position [0, 0]
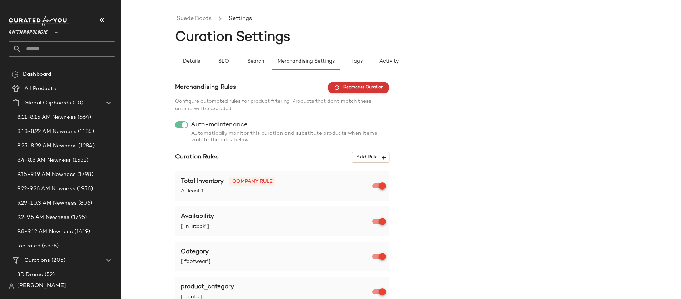
click at [362, 88] on span "Reprocess Curation" at bounding box center [359, 87] width 50 height 6
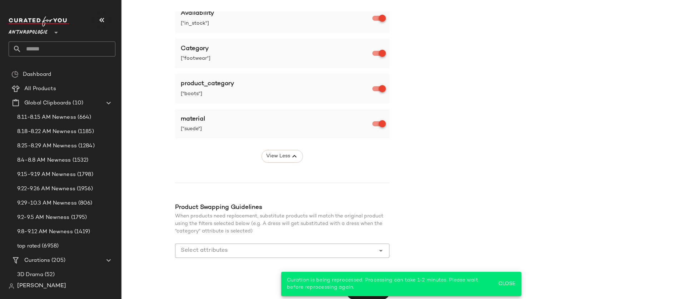
scroll to position [208, 0]
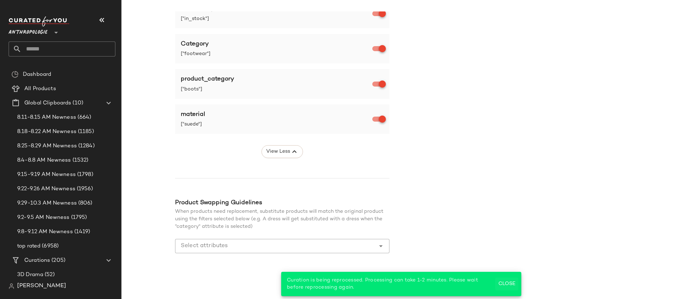
click at [503, 282] on span "Close" at bounding box center [507, 284] width 18 height 6
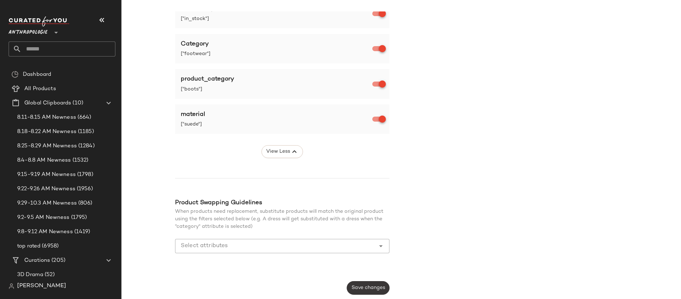
click at [380, 287] on span "Save changes" at bounding box center [368, 288] width 34 height 6
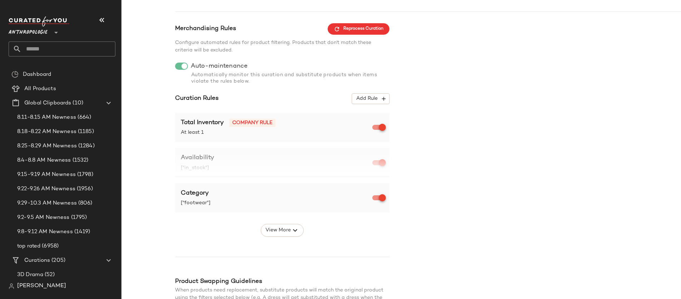
scroll to position [0, 0]
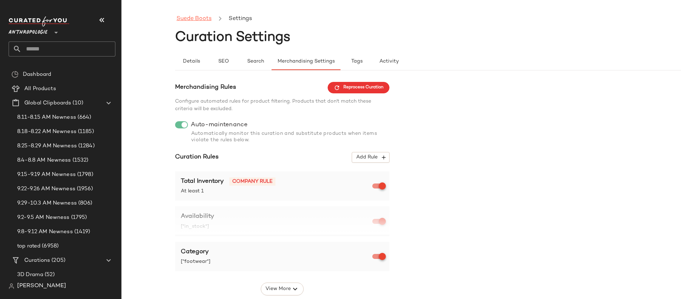
click at [191, 20] on link "Suede Boots" at bounding box center [193, 18] width 35 height 9
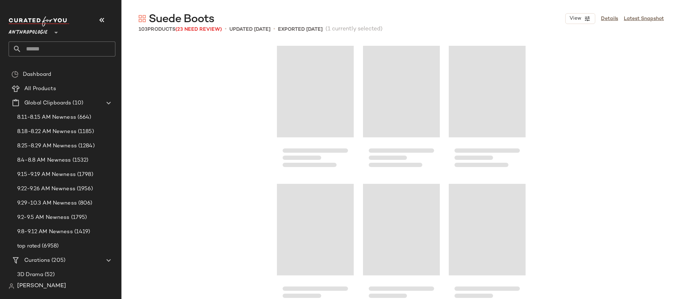
scroll to position [552, 0]
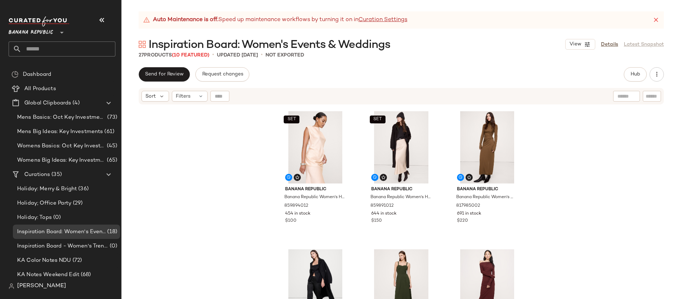
scroll to position [1031, 0]
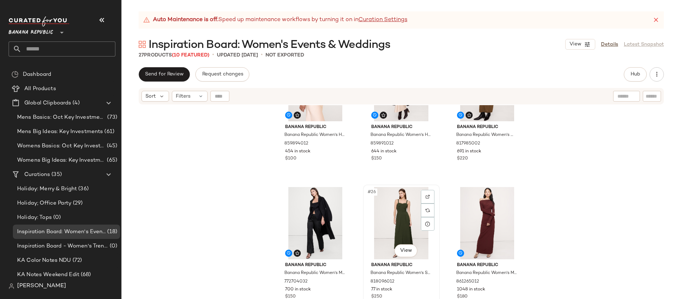
click at [391, 227] on div "#26 View" at bounding box center [401, 223] width 72 height 72
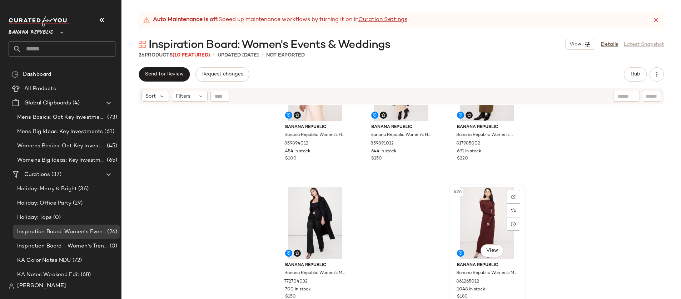
click at [478, 215] on div "#26 View" at bounding box center [487, 223] width 72 height 72
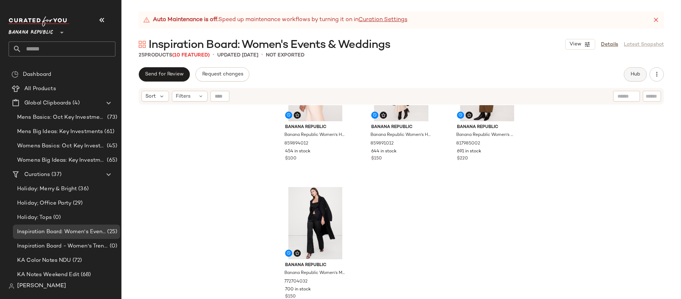
click at [635, 71] on span "Hub" at bounding box center [635, 74] width 10 height 6
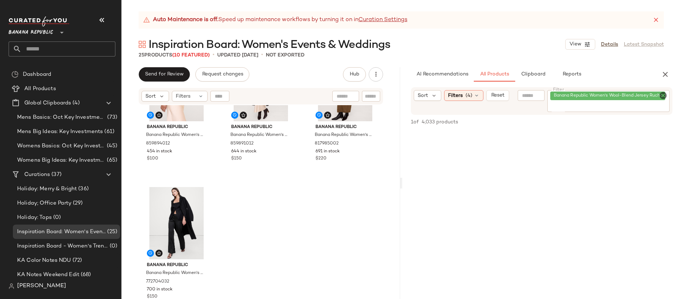
click at [662, 94] on icon "Clear Filter" at bounding box center [663, 95] width 9 height 9
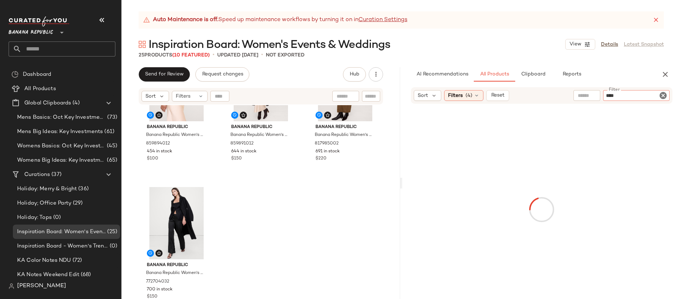
type input "*****"
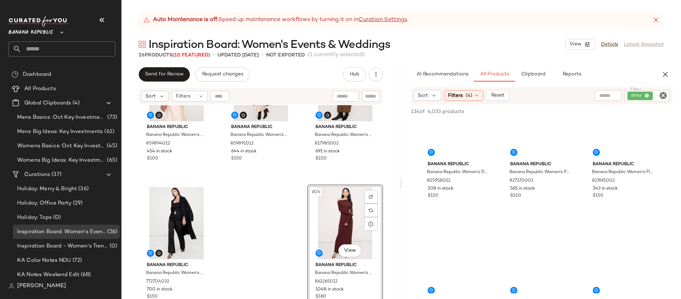
scroll to position [459, 0]
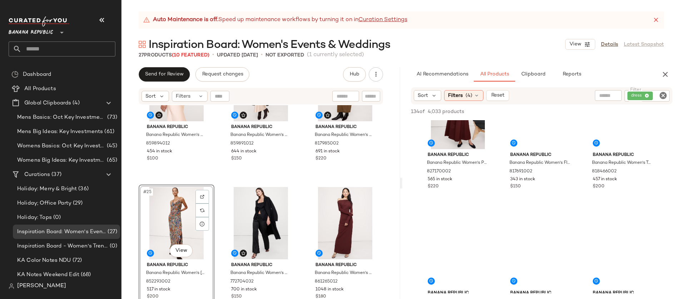
drag, startPoint x: 468, startPoint y: 254, endPoint x: 485, endPoint y: 1, distance: 253.9
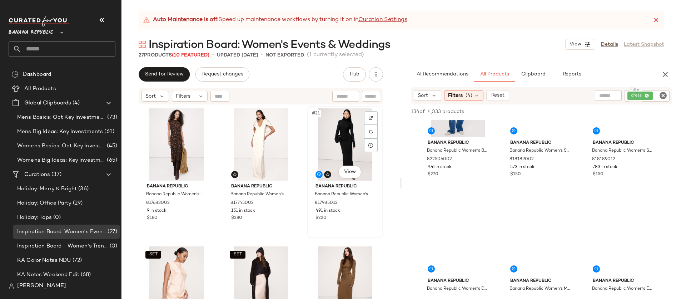
scroll to position [1031, 0]
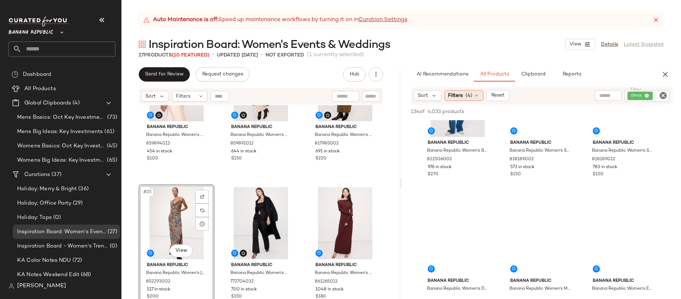
click at [458, 97] on span "Filters" at bounding box center [455, 96] width 15 height 8
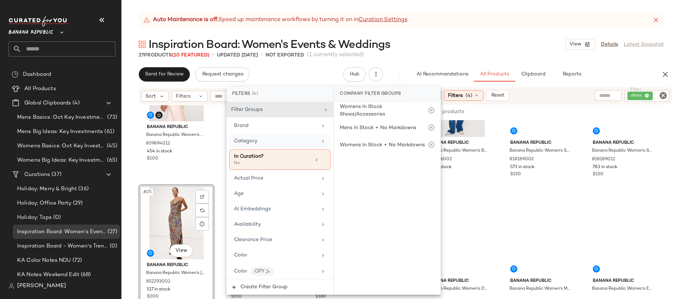
click at [271, 139] on div "Category" at bounding box center [275, 141] width 83 height 8
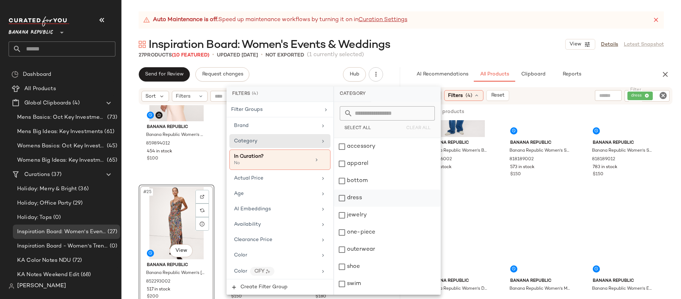
click at [373, 196] on div "dress" at bounding box center [387, 197] width 106 height 17
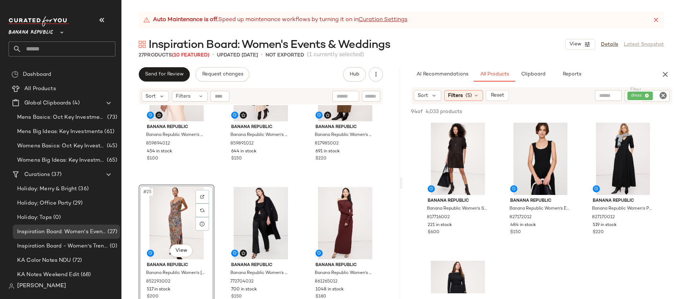
click at [662, 93] on icon "Clear Filter" at bounding box center [663, 95] width 9 height 9
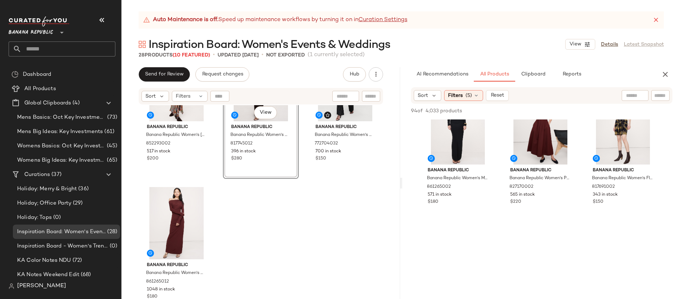
scroll to position [1167, 0]
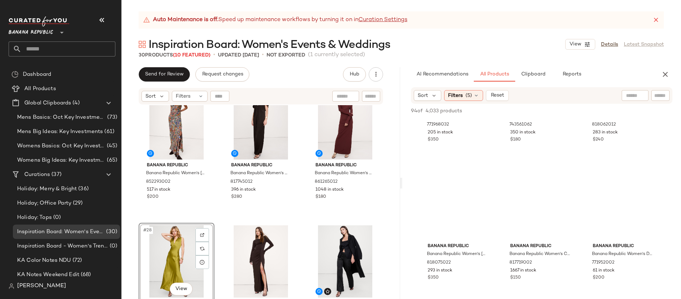
scroll to position [1131, 0]
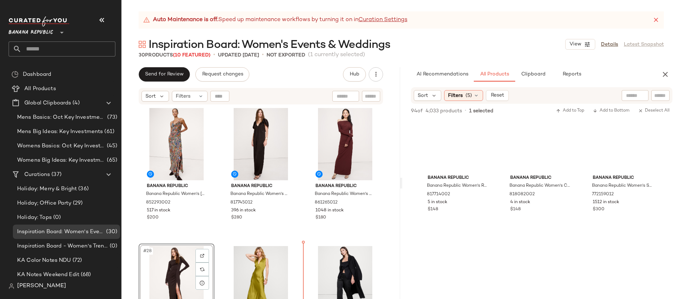
scroll to position [1112, 0]
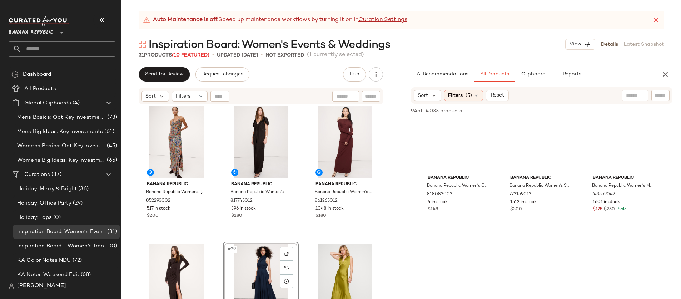
drag, startPoint x: 535, startPoint y: 139, endPoint x: 590, endPoint y: 0, distance: 149.8
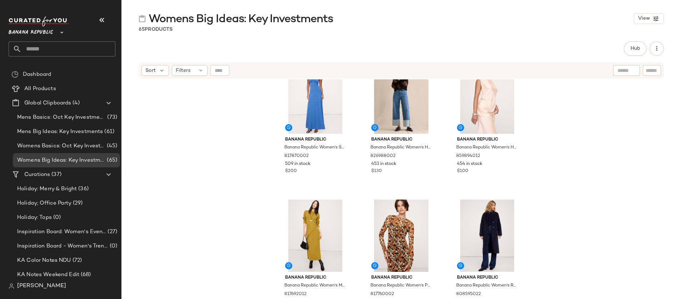
scroll to position [2237, 0]
